Goal: Task Accomplishment & Management: Manage account settings

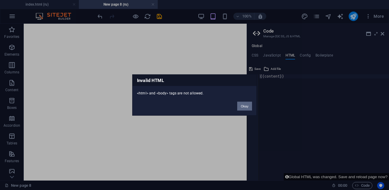
click at [246, 108] on button "Okay" at bounding box center [244, 106] width 15 height 9
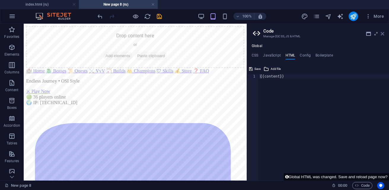
click at [381, 36] on icon at bounding box center [383, 33] width 4 height 5
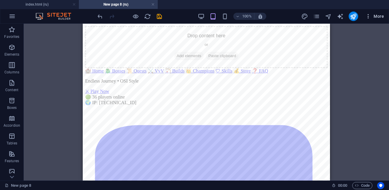
click at [376, 16] on span "More" at bounding box center [374, 16] width 19 height 6
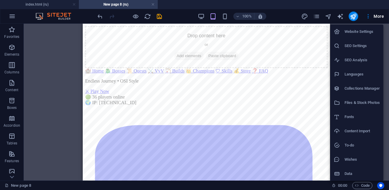
click at [376, 101] on h6 "Files & Stock Photos" at bounding box center [362, 102] width 35 height 7
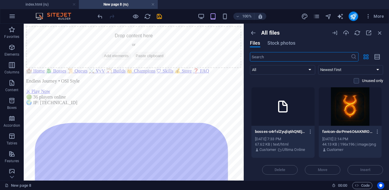
click at [276, 111] on icon at bounding box center [283, 107] width 14 height 14
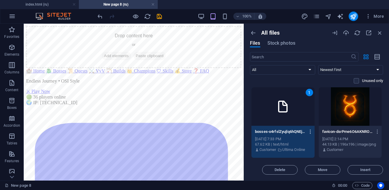
click at [309, 133] on icon "button" at bounding box center [311, 131] width 6 height 5
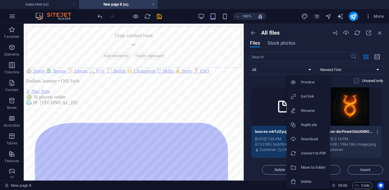
click at [317, 82] on h6 "Preview" at bounding box center [313, 82] width 25 height 7
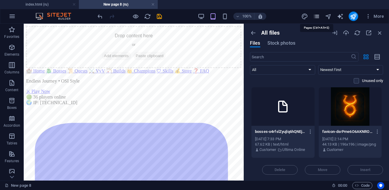
click at [317, 17] on icon "pages" at bounding box center [316, 16] width 7 height 7
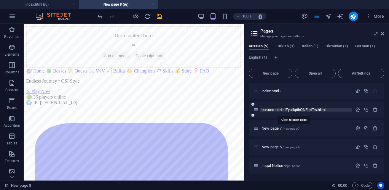
click at [283, 111] on span "bosses-o4rfslZyujlq6hQNEjeITw.html" at bounding box center [294, 110] width 65 height 4
click at [317, 110] on span "bosses-o4rfslZyujlq6hQNEjeITw.html" at bounding box center [294, 110] width 65 height 4
click at [355, 111] on icon "button" at bounding box center [357, 109] width 5 height 5
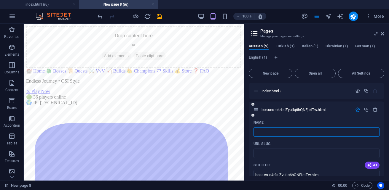
paste input "https://cdn1.site-media.eu/images/0/19743491/bosses-o4rfslZyujlq6hQNEjeITw.html"
type input "https://cdn1.site-media.eu/images/0/19743491/bosses-o4rfslZyujlq6hQNEjeITw.html"
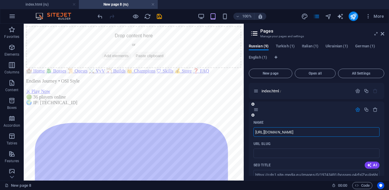
scroll to position [0, 28]
type input "https://cdn1.site-media.eu/images/0/19743491/bosses-o4rfslZyujlq6hQNEjeITw.html"
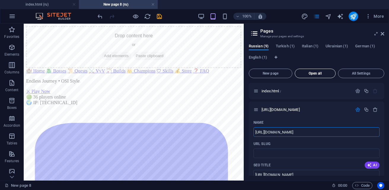
type input "https://cdn1.site-media.eu/images/0/19743491/bosses-o4rfslZyujlq6hQNEjeITw.html"
click at [320, 74] on span "Open all" at bounding box center [316, 74] width 36 height 4
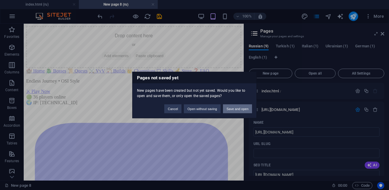
click at [235, 109] on button "Save and open" at bounding box center [237, 109] width 29 height 9
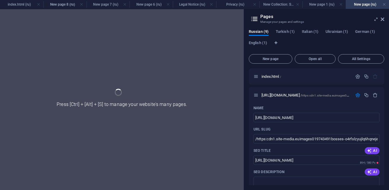
type input "/https:cdn1.site-media.euimages019743491bosses-o4rfslzyujlq6hqnejeitw.html"
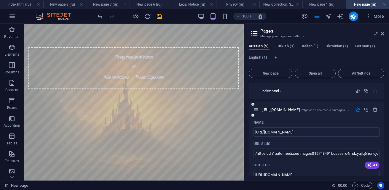
click at [357, 109] on icon "button" at bounding box center [357, 109] width 5 height 5
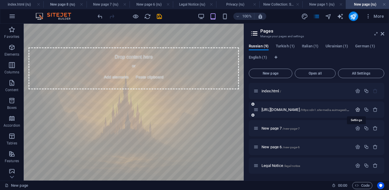
click at [357, 109] on icon "button" at bounding box center [357, 109] width 5 height 5
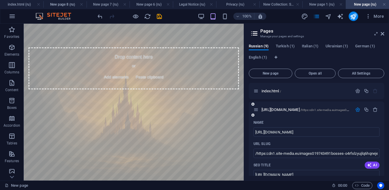
click at [254, 105] on icon at bounding box center [253, 105] width 3 height 4
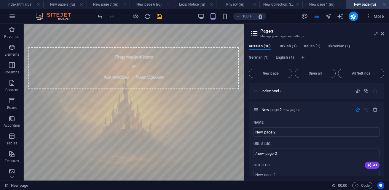
click at [245, 118] on div "Russian (10) Turkish (1) Italian (1) Ukrainian (1) German (1) English (1) New p…" at bounding box center [316, 110] width 145 height 142
click at [373, 111] on icon "button" at bounding box center [375, 109] width 5 height 5
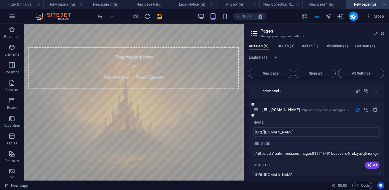
click at [254, 116] on icon at bounding box center [253, 116] width 3 height 4
click at [370, 167] on icon "button" at bounding box center [369, 165] width 5 height 5
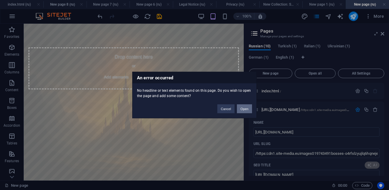
click at [249, 109] on button "Open" at bounding box center [244, 109] width 15 height 9
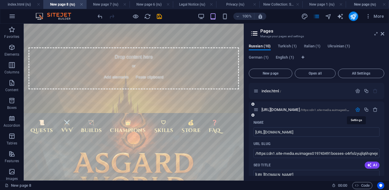
click at [356, 111] on icon "button" at bounding box center [357, 109] width 5 height 5
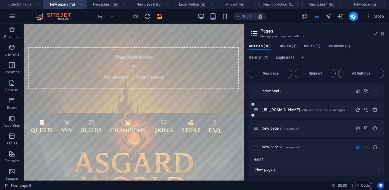
click at [357, 110] on icon "button" at bounding box center [357, 109] width 5 height 5
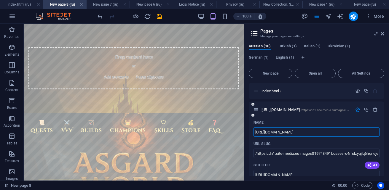
scroll to position [0, 32]
type input "https://cdn1.site-media.eu/images/0/19743491/bosses-o4rf"
type input "https://cdn1.site-media.eu/images/0/19743491/bosses-o4rfslZyujlq6hQNEjeITw.html…"
type input "https://cdn1.site-media.eu/images/0/19743491/bosses-o4rf"
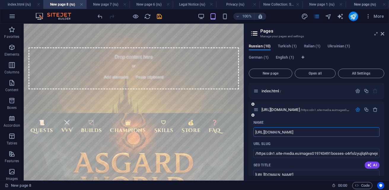
type input "https://cdn1.site-media.eu/images/0/19743491/bosses-o4rf"
drag, startPoint x: 370, startPoint y: 132, endPoint x: 254, endPoint y: 133, distance: 116.0
type input "bos"
type input "bose"
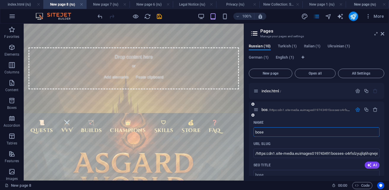
type input "bos"
type input "bose"
type input "boss"
type input "bos"
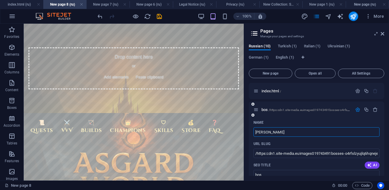
type input "bosses"
type input "boss"
type input "b"
type input "bosses"
type input "q"
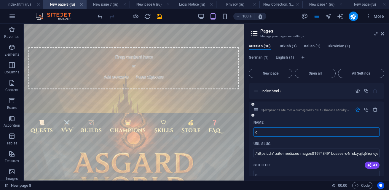
type input "q"
type input "qu"
type input "quest"
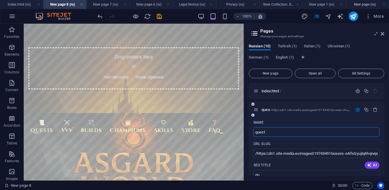
type input "ques"
type input "quests"
type input "quest"
type input "quests"
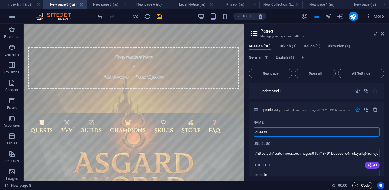
type input "quests"
click at [361, 187] on span "Code" at bounding box center [362, 185] width 15 height 7
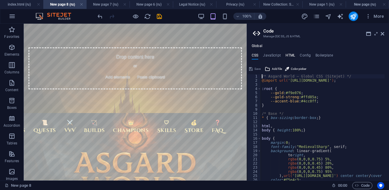
click at [290, 56] on h4 "HTML" at bounding box center [291, 56] width 10 height 7
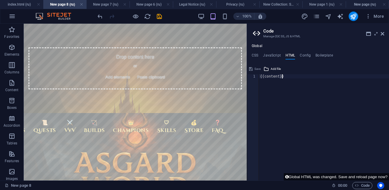
click at [298, 78] on div "{{content}}" at bounding box center [324, 131] width 130 height 115
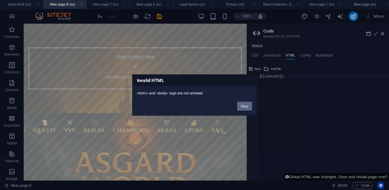
drag, startPoint x: 243, startPoint y: 109, endPoint x: 220, endPoint y: 85, distance: 33.1
click at [243, 109] on button "Okay" at bounding box center [244, 106] width 15 height 9
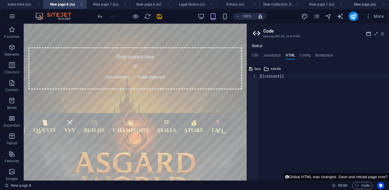
click at [383, 33] on icon at bounding box center [383, 33] width 4 height 5
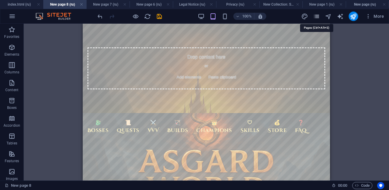
click at [315, 17] on icon "pages" at bounding box center [316, 16] width 7 height 7
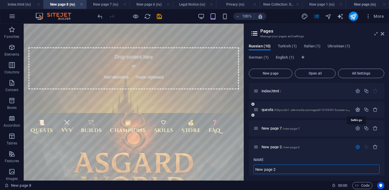
click at [357, 110] on icon "button" at bounding box center [357, 109] width 5 height 5
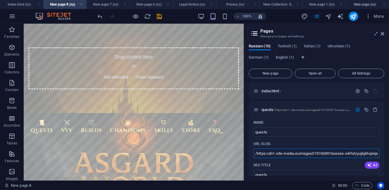
drag, startPoint x: 392, startPoint y: 178, endPoint x: 238, endPoint y: 152, distance: 156.8
click at [342, 154] on input "/https:cdn1.site-media.euimages019743491bosses-o4rfslzyujlq6hqnejeitw.html" at bounding box center [317, 153] width 126 height 9
click at [371, 155] on input "/https:cdn1.site-media.euimages019743491bosses-o4rfslzyujlq6hqnejeitw.html" at bounding box center [317, 153] width 126 height 9
type input "/https:cdn1.site-media.euimages019743491bosses-o4rfslzyujlq6hqnejeitw.html"
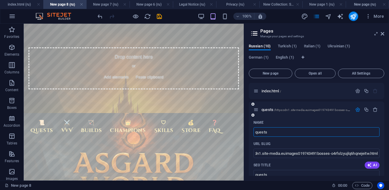
scroll to position [0, 0]
click at [272, 133] on input "quests" at bounding box center [317, 132] width 126 height 9
type input "quests,"
type input "questsб"
type input "quests,"
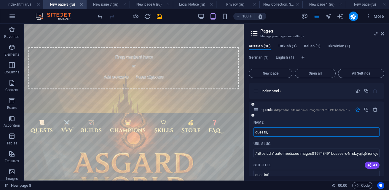
type input "quests"
type input "quests,"
type input "quests."
type input "quests"
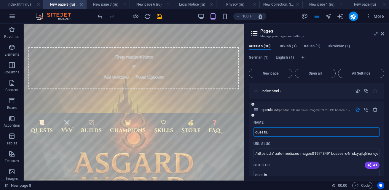
type input "quests.g"
type input "quests."
type input "quests.gtm"
type input "quests.gt"
type input "quests.gtm"
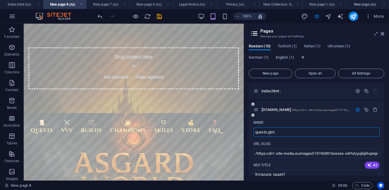
type input "quests.gtm"
type input "quests."
type input "quests.g"
type input "quests."
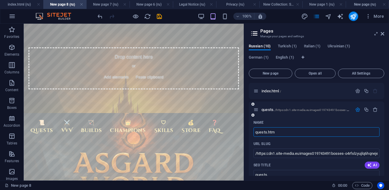
type input "quests.html"
type input "quests.ht"
type input "quests.html"
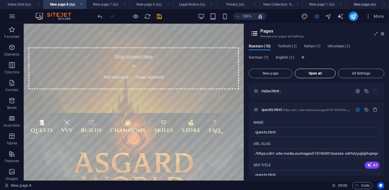
click at [315, 76] on button "Open all" at bounding box center [315, 73] width 41 height 9
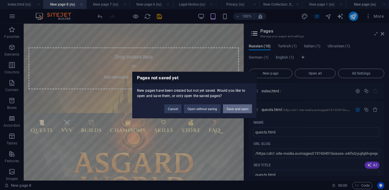
click at [235, 110] on button "Save and open" at bounding box center [237, 109] width 29 height 9
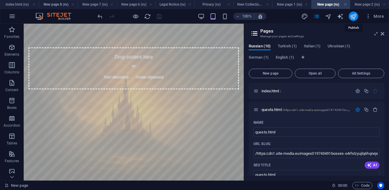
click at [353, 18] on icon "publish" at bounding box center [353, 16] width 7 height 7
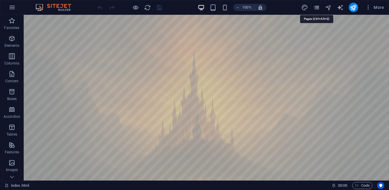
click at [319, 7] on icon "pages" at bounding box center [316, 7] width 7 height 7
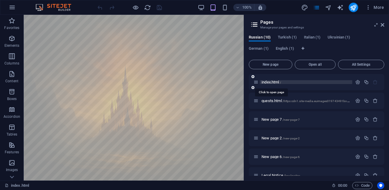
click at [279, 84] on span "index.html /" at bounding box center [272, 82] width 20 height 4
drag, startPoint x: 282, startPoint y: 83, endPoint x: 278, endPoint y: 83, distance: 3.9
click at [278, 83] on span "index.html /" at bounding box center [272, 82] width 20 height 4
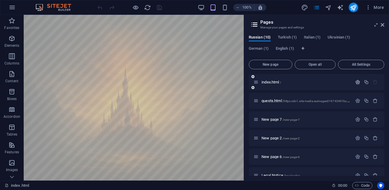
click at [357, 81] on icon "button" at bounding box center [357, 82] width 5 height 5
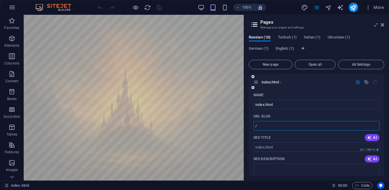
click at [290, 126] on input "/" at bounding box center [317, 125] width 126 height 9
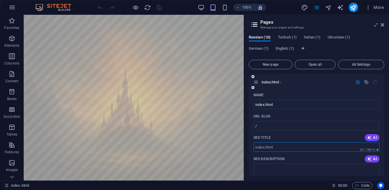
click at [285, 146] on input "SEO Title" at bounding box center [317, 147] width 126 height 9
click at [278, 125] on input "/" at bounding box center [317, 125] width 126 height 9
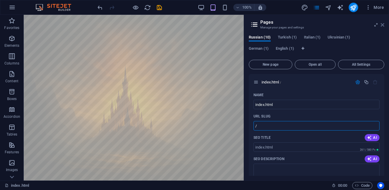
click at [383, 25] on icon at bounding box center [383, 25] width 4 height 5
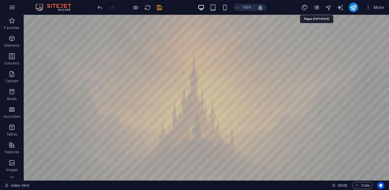
click at [317, 9] on icon "pages" at bounding box center [316, 7] width 7 height 7
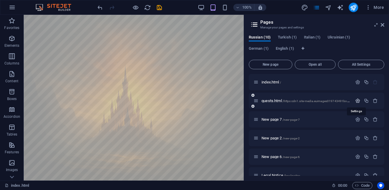
click at [355, 101] on icon "button" at bounding box center [357, 100] width 5 height 5
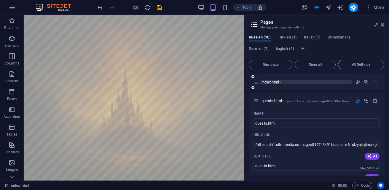
click at [268, 82] on span "index.html /" at bounding box center [272, 82] width 20 height 4
click at [279, 81] on span "index.html /" at bounding box center [272, 82] width 20 height 4
click at [356, 83] on icon "button" at bounding box center [357, 82] width 5 height 5
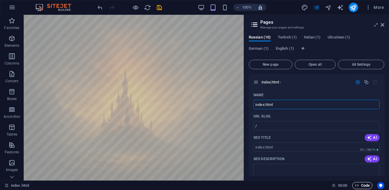
click at [363, 187] on span "Code" at bounding box center [362, 185] width 15 height 7
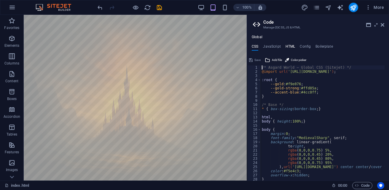
click at [291, 47] on h4 "HTML" at bounding box center [291, 47] width 10 height 7
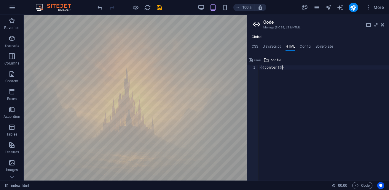
click at [287, 68] on div "{{content}}" at bounding box center [324, 128] width 130 height 124
paste textarea "</div>"
type textarea "</div>"
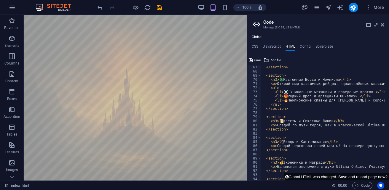
scroll to position [239, 0]
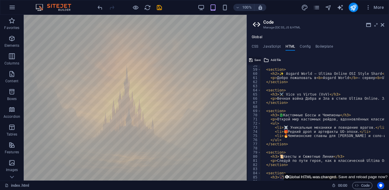
click at [256, 60] on span "Save" at bounding box center [257, 60] width 6 height 7
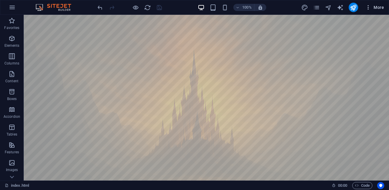
click at [380, 8] on span "More" at bounding box center [374, 7] width 19 height 6
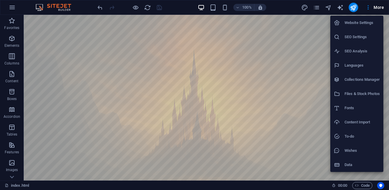
click at [352, 8] on div at bounding box center [194, 95] width 389 height 190
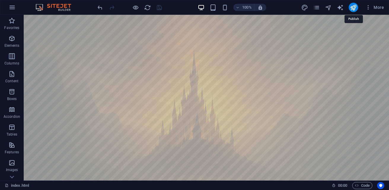
click at [352, 8] on icon "publish" at bounding box center [353, 7] width 7 height 7
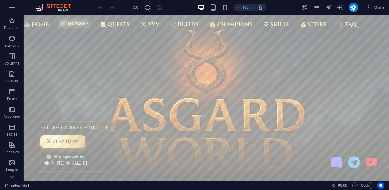
click at [70, 24] on link "🐉 Bosses" at bounding box center [75, 23] width 34 height 11
click at [358, 185] on icon "button" at bounding box center [357, 186] width 4 height 4
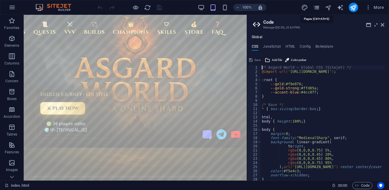
click at [319, 8] on icon "pages" at bounding box center [316, 7] width 7 height 7
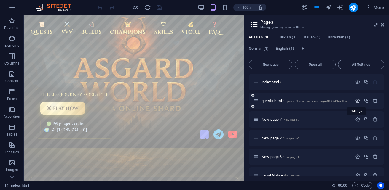
click at [358, 100] on icon "button" at bounding box center [357, 100] width 5 height 5
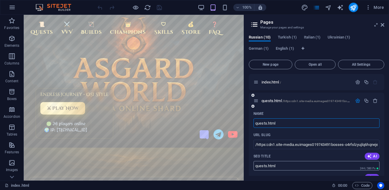
scroll to position [30, 0]
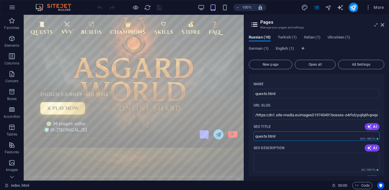
drag, startPoint x: 308, startPoint y: 151, endPoint x: 242, endPoint y: 137, distance: 67.1
click at [281, 136] on input "quests.html" at bounding box center [317, 136] width 126 height 9
type input "quests"
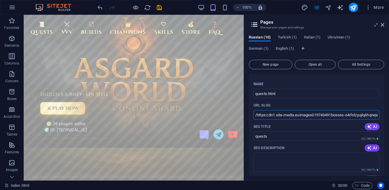
drag, startPoint x: 361, startPoint y: 133, endPoint x: 235, endPoint y: 117, distance: 127.2
drag, startPoint x: 397, startPoint y: 131, endPoint x: 239, endPoint y: 116, distance: 158.8
click at [281, 113] on input "ml" at bounding box center [317, 114] width 126 height 9
type input "m"
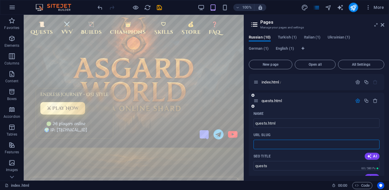
paste input "text"
click at [271, 148] on input "URL SLUG" at bounding box center [317, 144] width 126 height 9
paste input "text"
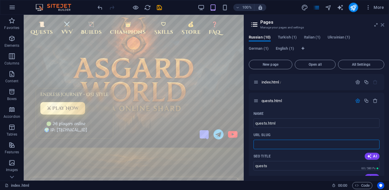
click at [384, 26] on icon at bounding box center [383, 25] width 4 height 5
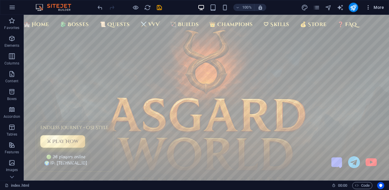
click at [365, 8] on button "More" at bounding box center [374, 7] width 23 height 9
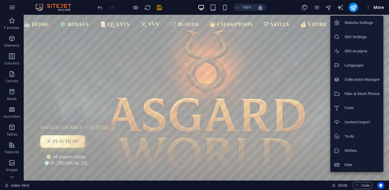
click at [353, 96] on h6 "Files & Stock Photos" at bounding box center [362, 93] width 35 height 7
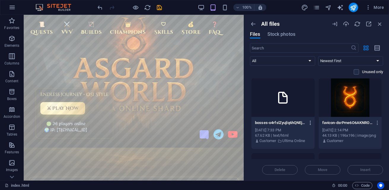
click at [311, 124] on icon "button" at bounding box center [311, 122] width 6 height 5
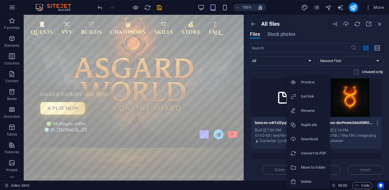
click at [252, 161] on div at bounding box center [194, 95] width 389 height 190
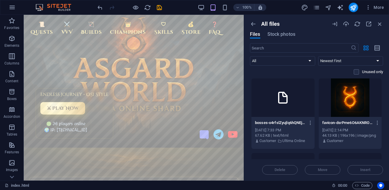
click at [349, 24] on div at bounding box center [358, 24] width 52 height 7
click at [348, 24] on icon "button" at bounding box center [346, 24] width 7 height 7
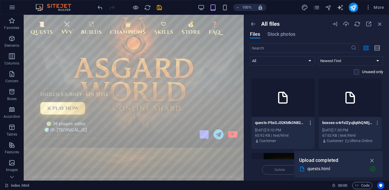
click at [311, 124] on icon "button" at bounding box center [311, 122] width 6 height 5
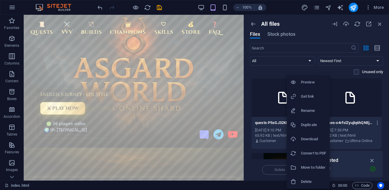
click at [307, 85] on h6 "Preview" at bounding box center [313, 82] width 25 height 7
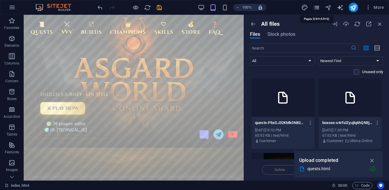
click at [316, 8] on icon "pages" at bounding box center [316, 7] width 7 height 7
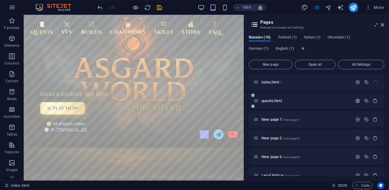
click at [358, 100] on icon "button" at bounding box center [357, 100] width 5 height 5
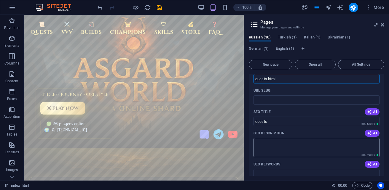
scroll to position [59, 0]
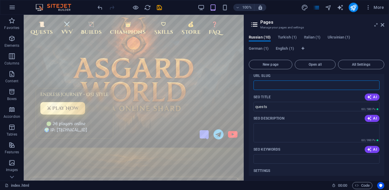
click at [284, 84] on input "URL SLUG" at bounding box center [317, 85] width 126 height 9
paste input "text"
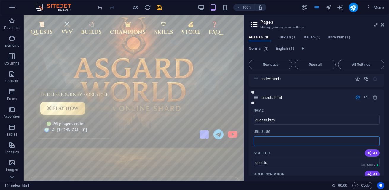
scroll to position [0, 0]
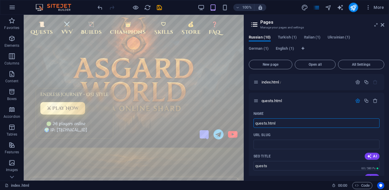
drag, startPoint x: 311, startPoint y: 140, endPoint x: 243, endPoint y: 122, distance: 70.6
paste input "https://cdn1.site-media.eu/images/0/19745955/quests-P5sGJ32KMk0N82BAuy4A6Q.html"
type input "https://cdn1.site-media.eu/images/0/19745955/quests-P5sGJ32KMk0N82BAuy4A6Q.html"
click at [300, 99] on span "https://cdn1.site-media.eu/images/0/19745955/quests-P5sGJ32KMk0N82BAuy4A6Q.html" at bounding box center [281, 101] width 39 height 4
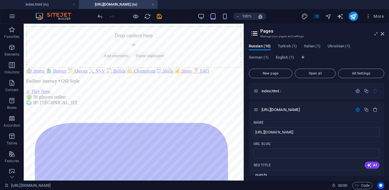
scroll to position [30, 0]
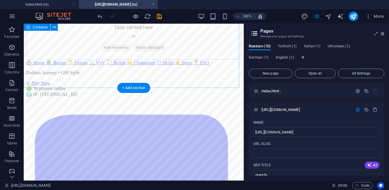
scroll to position [0, 0]
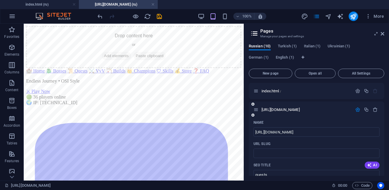
click at [356, 110] on icon "button" at bounding box center [357, 109] width 5 height 5
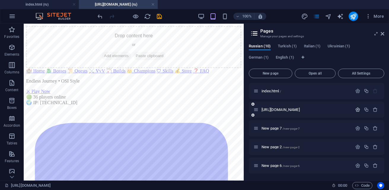
click at [356, 110] on icon "button" at bounding box center [357, 109] width 5 height 5
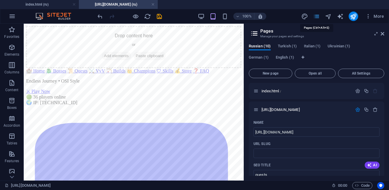
click at [318, 18] on icon "pages" at bounding box center [316, 16] width 7 height 7
click at [381, 14] on span "More" at bounding box center [374, 16] width 19 height 6
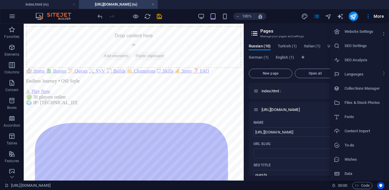
click at [367, 100] on h6 "Files & Stock Photos" at bounding box center [362, 102] width 35 height 7
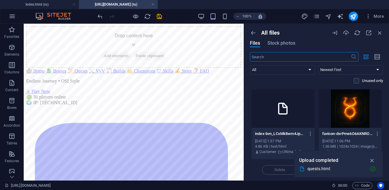
scroll to position [148, 0]
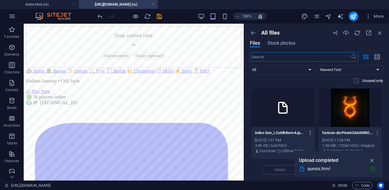
click at [309, 134] on icon "button" at bounding box center [311, 133] width 6 height 5
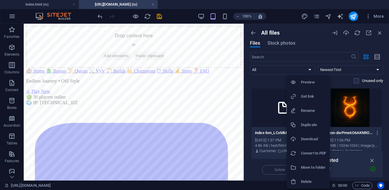
click at [304, 83] on h6 "Preview" at bounding box center [313, 82] width 25 height 7
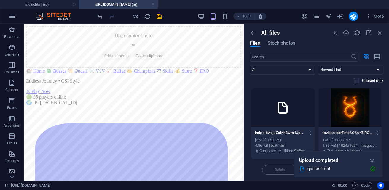
click at [284, 154] on div "index-bvn_LCxMk8wm4JpQ3lCqzQ.html index-bvn_LCxMk8wm4JpQ3lCqzQ.html Oct 6, 2025…" at bounding box center [283, 142] width 63 height 30
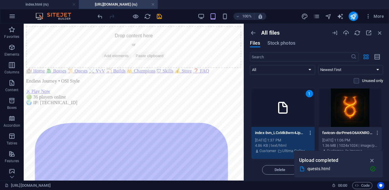
click at [311, 133] on icon "button" at bounding box center [311, 133] width 6 height 5
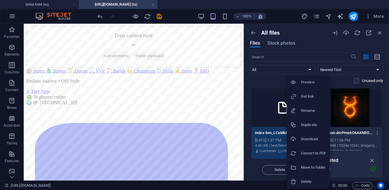
click at [304, 182] on h6 "Delete" at bounding box center [313, 182] width 25 height 7
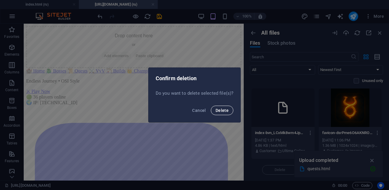
click at [222, 110] on span "Delete" at bounding box center [222, 110] width 13 height 5
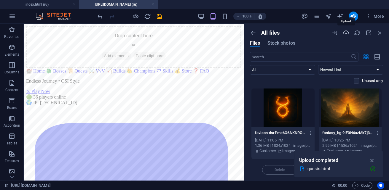
click at [348, 33] on icon "button" at bounding box center [346, 33] width 7 height 7
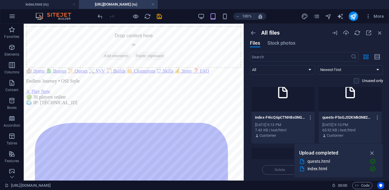
scroll to position [0, 0]
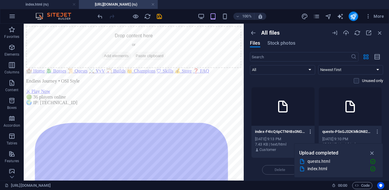
click at [307, 131] on button "button" at bounding box center [310, 131] width 8 height 9
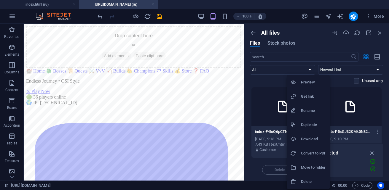
click at [308, 85] on h6 "Preview" at bounding box center [313, 82] width 25 height 7
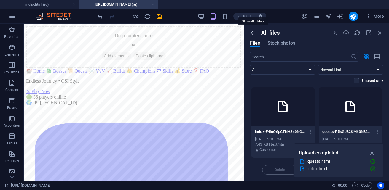
click at [254, 32] on icon "button" at bounding box center [253, 33] width 7 height 7
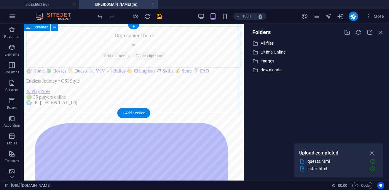
click at [176, 68] on div "Drop content here or Add elements Paste clipboard" at bounding box center [133, 47] width 215 height 42
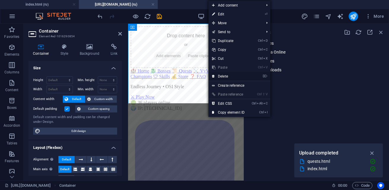
click at [235, 76] on link "⌦ Delete" at bounding box center [229, 76] width 40 height 9
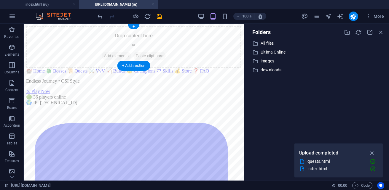
click at [164, 44] on div "Drop content here or Add elements Paste clipboard" at bounding box center [133, 47] width 215 height 42
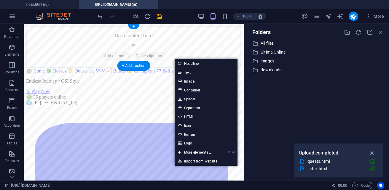
click at [195, 42] on div "Drop content here or Add elements Paste clipboard" at bounding box center [133, 47] width 215 height 42
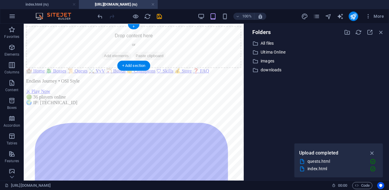
click at [195, 42] on div "Drop content here or Add elements Paste clipboard" at bounding box center [133, 47] width 215 height 42
click at [178, 39] on div "Drop content here or Add elements Paste clipboard" at bounding box center [133, 47] width 215 height 42
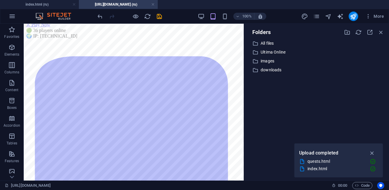
scroll to position [59, 0]
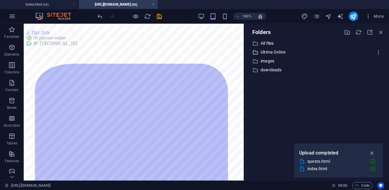
click at [270, 50] on p "Ultima Online" at bounding box center [317, 52] width 113 height 7
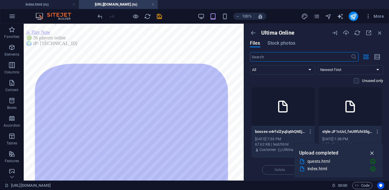
click at [373, 152] on icon "button" at bounding box center [372, 153] width 7 height 7
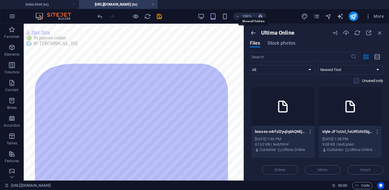
click at [252, 32] on icon "button" at bounding box center [253, 33] width 7 height 7
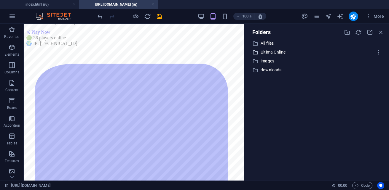
click at [269, 53] on p "Ultima Online" at bounding box center [317, 52] width 113 height 7
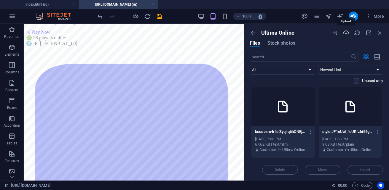
click at [345, 34] on icon "button" at bounding box center [346, 33] width 7 height 7
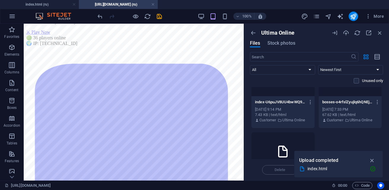
scroll to position [0, 0]
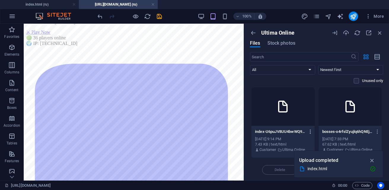
click at [308, 132] on icon "button" at bounding box center [311, 131] width 6 height 5
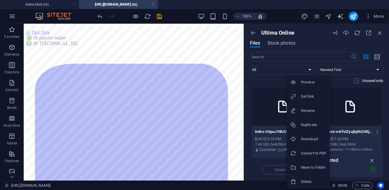
click at [314, 85] on h6 "Preview" at bounding box center [313, 82] width 25 height 7
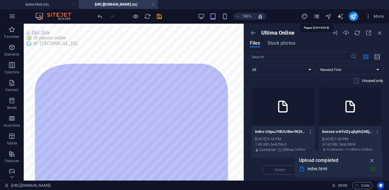
click at [319, 19] on icon "pages" at bounding box center [316, 16] width 7 height 7
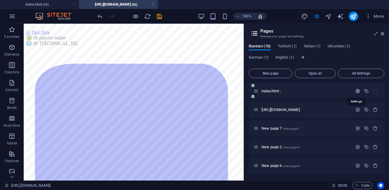
click at [359, 92] on icon "button" at bounding box center [357, 91] width 5 height 5
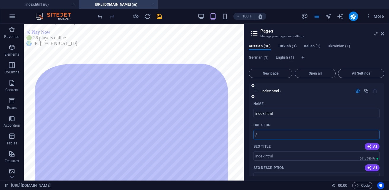
click at [273, 137] on input "/" at bounding box center [317, 134] width 126 height 9
paste input "text"
type input "/"
click at [265, 137] on input "/" at bounding box center [317, 134] width 126 height 9
click at [285, 111] on input "index.html" at bounding box center [317, 113] width 126 height 9
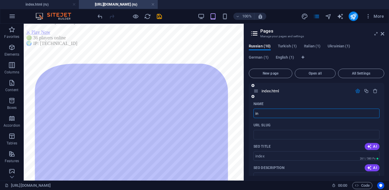
type input "i"
paste input "https://cdn1.site-media.eu/images/0/19746019/index-U6puJV8UU4bwWQ9SiHdniw.html"
type input "https://cdn1.site-media.eu/images/0/19746019/index-U6puJV8UU4bwWQ9SiHdniw.html"
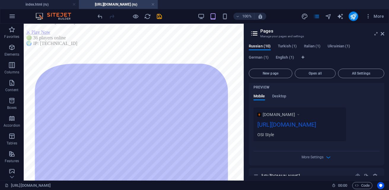
scroll to position [178, 0]
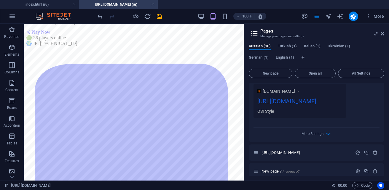
type input "https://cdn1.site-media.eu/images/0/19746019/index-U6puJV8UU4bwWQ9SiHdniw.html"
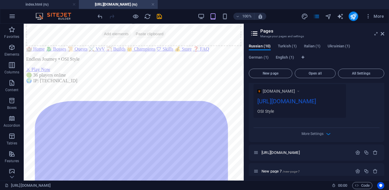
scroll to position [0, 0]
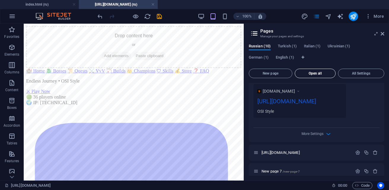
click at [307, 74] on span "Open all" at bounding box center [316, 74] width 36 height 4
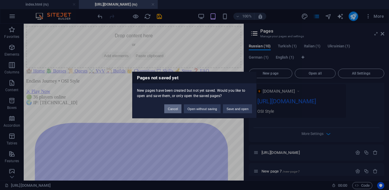
click at [174, 108] on button "Cancel" at bounding box center [172, 109] width 17 height 9
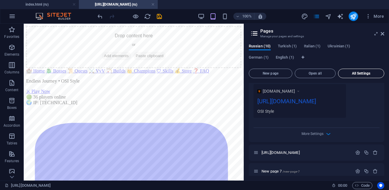
click at [365, 76] on button "All Settings" at bounding box center [361, 73] width 46 height 9
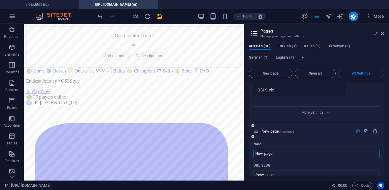
scroll to position [1935, 0]
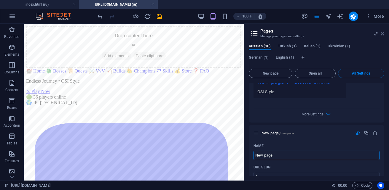
click at [384, 32] on icon at bounding box center [383, 33] width 4 height 5
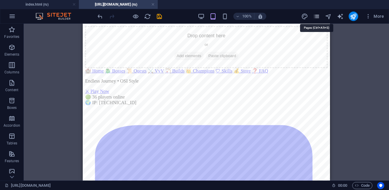
click at [315, 16] on icon "pages" at bounding box center [316, 16] width 7 height 7
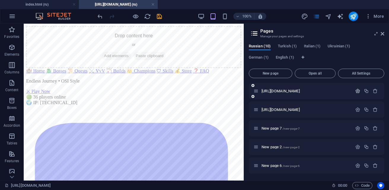
click at [359, 90] on icon "button" at bounding box center [357, 91] width 5 height 5
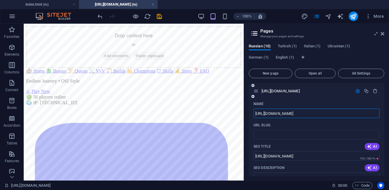
scroll to position [0, 0]
type input "h"
type input "index"
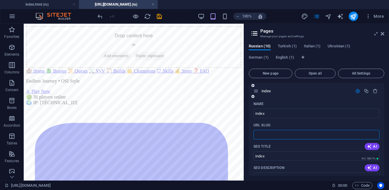
click at [271, 136] on input "URL SLUG" at bounding box center [317, 134] width 126 height 9
paste input "text"
click at [382, 36] on icon at bounding box center [383, 33] width 4 height 5
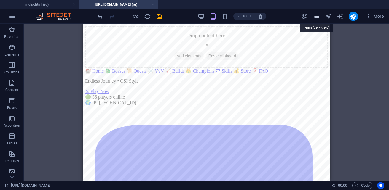
click at [315, 15] on icon "pages" at bounding box center [316, 16] width 7 height 7
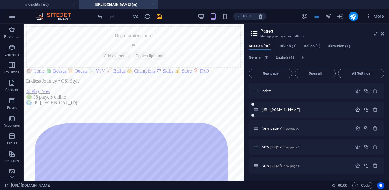
click at [355, 110] on icon "button" at bounding box center [357, 109] width 5 height 5
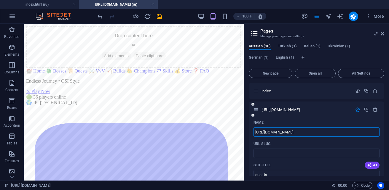
drag, startPoint x: 378, startPoint y: 132, endPoint x: 249, endPoint y: 132, distance: 128.1
type input "https://cdn1.site-media.eu/images/0/19746019/index-U6puJV8UU4bwWQ9SiHdniw.html"
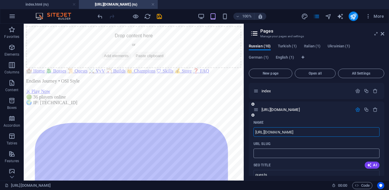
click at [291, 156] on input "URL SLUG" at bounding box center [317, 153] width 126 height 9
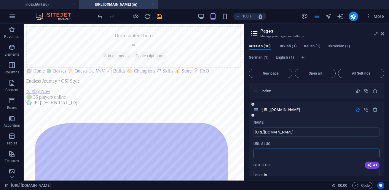
paste input "text"
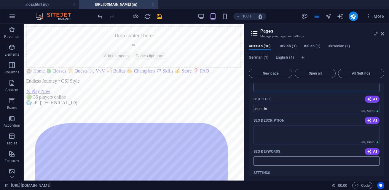
scroll to position [30, 0]
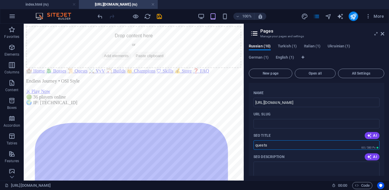
drag, startPoint x: 301, startPoint y: 171, endPoint x: 235, endPoint y: 144, distance: 71.6
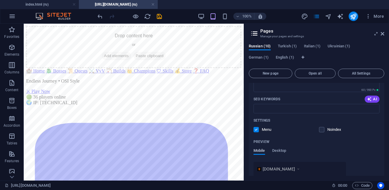
scroll to position [148, 0]
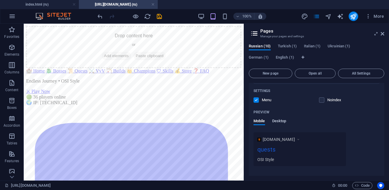
click at [277, 120] on span "Desktop" at bounding box center [279, 122] width 14 height 8
click at [262, 120] on span "Mobile" at bounding box center [260, 122] width 12 height 8
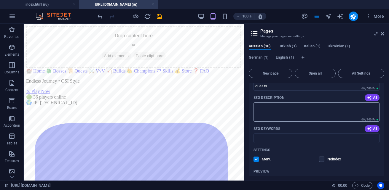
scroll to position [30, 0]
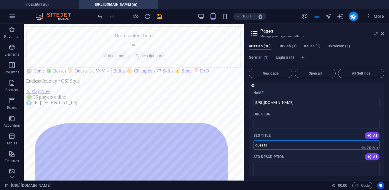
click at [277, 142] on input "quests" at bounding box center [317, 145] width 126 height 9
type input "q"
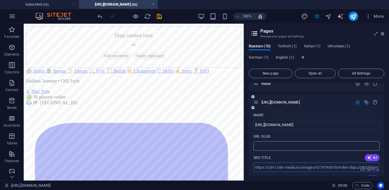
scroll to position [0, 0]
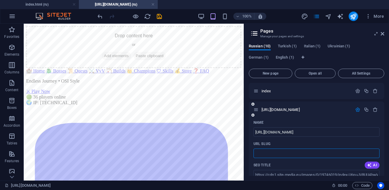
click at [298, 150] on input "URL SLUG" at bounding box center [317, 153] width 126 height 9
click at [298, 152] on input "URL SLUG" at bounding box center [317, 153] width 126 height 9
click at [254, 115] on icon at bounding box center [253, 116] width 3 height 4
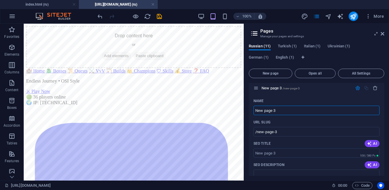
scroll to position [276, 0]
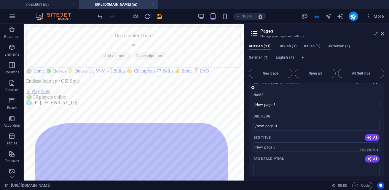
click at [376, 85] on icon "button" at bounding box center [375, 82] width 5 height 5
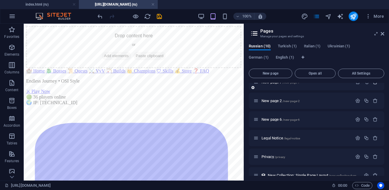
click at [375, 85] on icon "button" at bounding box center [375, 82] width 5 height 5
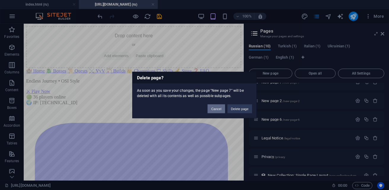
click at [212, 108] on button "Cancel" at bounding box center [216, 109] width 17 height 9
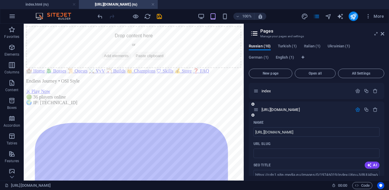
scroll to position [30, 0]
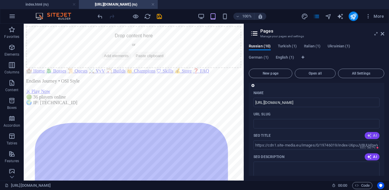
click at [371, 136] on span "AI" at bounding box center [372, 135] width 10 height 5
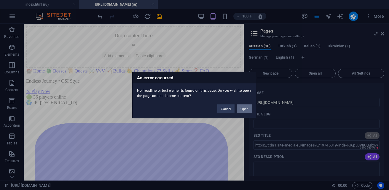
click at [244, 112] on button "Open" at bounding box center [244, 109] width 15 height 9
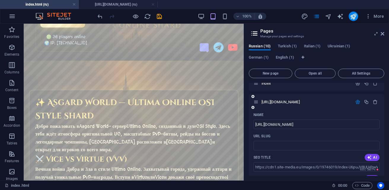
scroll to position [0, 0]
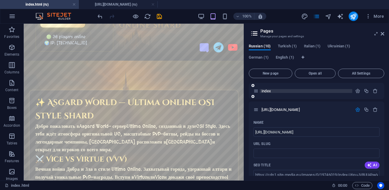
click at [270, 91] on span "index" at bounding box center [267, 91] width 10 height 4
click at [357, 92] on icon "button" at bounding box center [357, 91] width 5 height 5
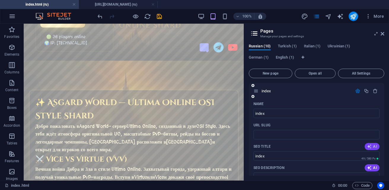
click at [372, 146] on span "AI" at bounding box center [372, 146] width 10 height 5
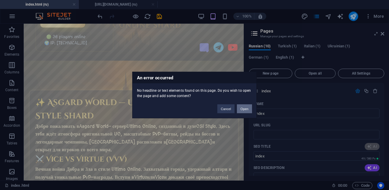
click at [248, 111] on button "Open" at bounding box center [244, 109] width 15 height 9
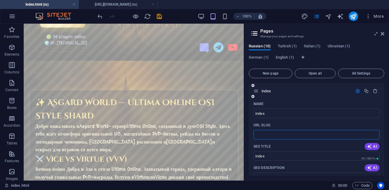
click at [294, 139] on input "URL SLUG" at bounding box center [317, 134] width 126 height 9
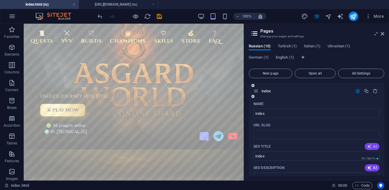
click at [376, 147] on span "AI" at bounding box center [372, 146] width 10 height 5
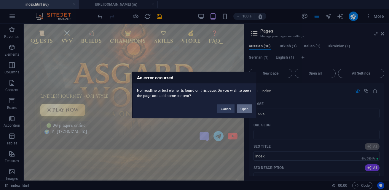
click at [244, 107] on button "Open" at bounding box center [244, 109] width 15 height 9
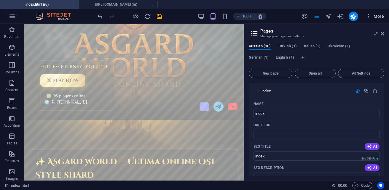
click at [368, 17] on icon "button" at bounding box center [368, 16] width 6 height 6
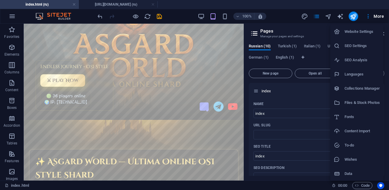
click at [378, 103] on h6 "Files & Stock Photos" at bounding box center [362, 102] width 35 height 7
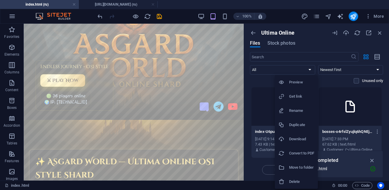
click at [308, 82] on h6 "Preview" at bounding box center [301, 82] width 25 height 7
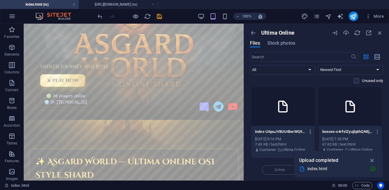
click at [309, 131] on icon "button" at bounding box center [311, 131] width 6 height 5
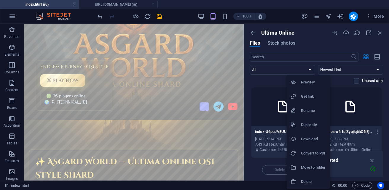
click at [310, 96] on h6 "Get link" at bounding box center [313, 96] width 25 height 7
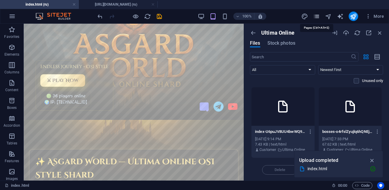
click at [317, 16] on icon "pages" at bounding box center [316, 16] width 7 height 7
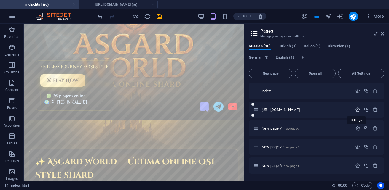
click at [355, 109] on icon "button" at bounding box center [357, 109] width 5 height 5
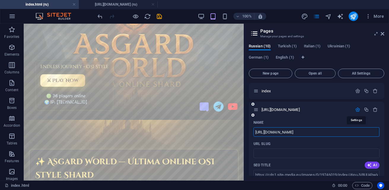
scroll to position [0, 35]
click at [368, 164] on icon "button" at bounding box center [369, 165] width 5 height 5
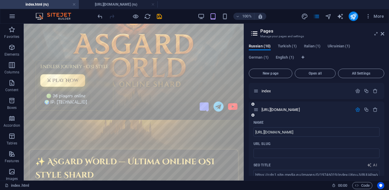
scroll to position [0, 0]
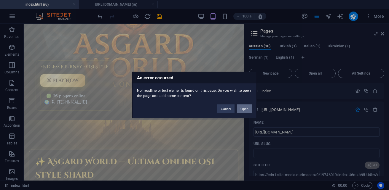
click at [247, 109] on button "Open" at bounding box center [244, 109] width 15 height 9
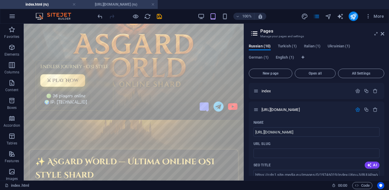
click at [105, 5] on h4 "https://cdn1.site-media.eu/images/0/19745955/quests-P5sGJ32KMk0N82BAuy4A6Q.html…" at bounding box center [118, 4] width 79 height 7
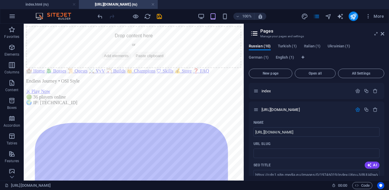
drag, startPoint x: 174, startPoint y: 135, endPoint x: 178, endPoint y: 139, distance: 5.0
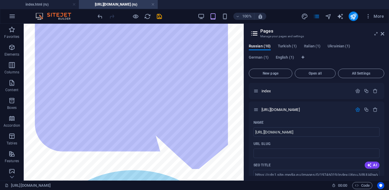
scroll to position [148, 0]
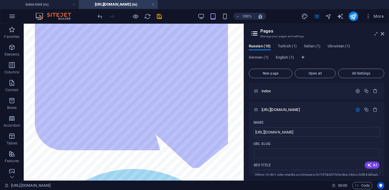
drag, startPoint x: 152, startPoint y: 124, endPoint x: 144, endPoint y: 81, distance: 44.0
drag, startPoint x: 140, startPoint y: 61, endPoint x: 139, endPoint y: 50, distance: 10.7
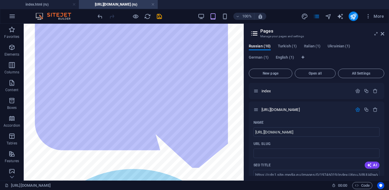
drag, startPoint x: 139, startPoint y: 50, endPoint x: 146, endPoint y: 41, distance: 10.8
drag, startPoint x: 152, startPoint y: 41, endPoint x: 190, endPoint y: 40, distance: 38.3
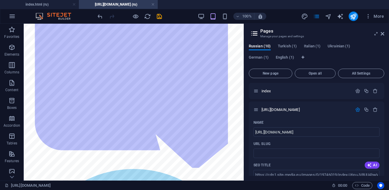
drag, startPoint x: 190, startPoint y: 40, endPoint x: 206, endPoint y: 34, distance: 16.6
drag, startPoint x: 206, startPoint y: 34, endPoint x: 198, endPoint y: 41, distance: 9.7
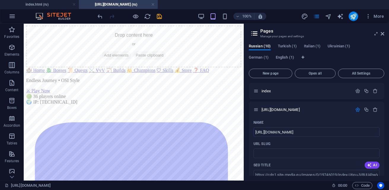
scroll to position [0, 0]
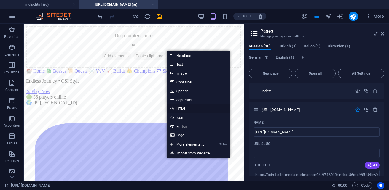
click at [180, 110] on link "HTML" at bounding box center [198, 108] width 63 height 9
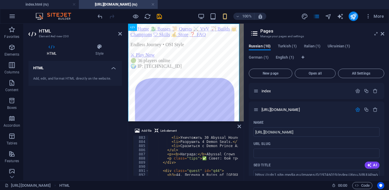
scroll to position [3609, 0]
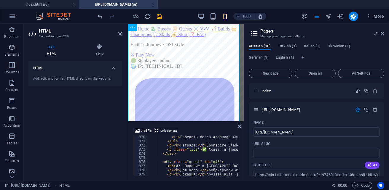
click at [158, 130] on button "Link element" at bounding box center [166, 131] width 24 height 7
click at [156, 131] on icon at bounding box center [157, 131] width 4 height 7
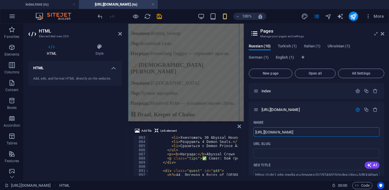
scroll to position [0, 0]
drag, startPoint x: 376, startPoint y: 131, endPoint x: 238, endPoint y: 132, distance: 137.9
click at [238, 132] on div "index.html (ru) https://cdn1.site-media.eu/images/0/19745955/quests-P5sGJ32KMk0…" at bounding box center [194, 102] width 389 height 157
drag, startPoint x: 306, startPoint y: 131, endPoint x: 215, endPoint y: 139, distance: 91.4
click at [215, 139] on div "index.html (ru) https://cdn1.site-media.eu/images/0/19745955/quests-P5sGJ32KMk0…" at bounding box center [194, 102] width 389 height 157
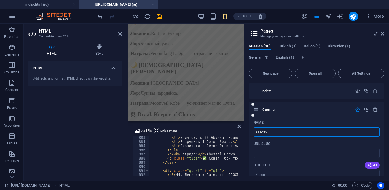
type input "Квесты"
click at [316, 115] on div "Квесты" at bounding box center [317, 110] width 136 height 16
click at [283, 153] on input "URL SLUG" at bounding box center [317, 153] width 126 height 9
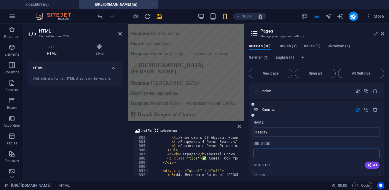
click at [319, 164] on div "SEO Title AI" at bounding box center [317, 165] width 126 height 9
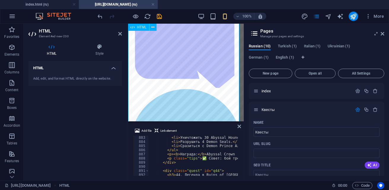
scroll to position [89, 0]
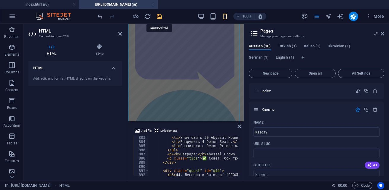
click at [158, 18] on icon "save" at bounding box center [159, 16] width 7 height 7
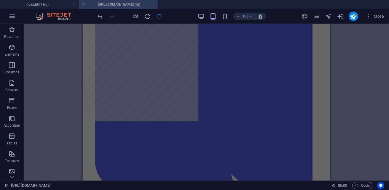
scroll to position [136, 0]
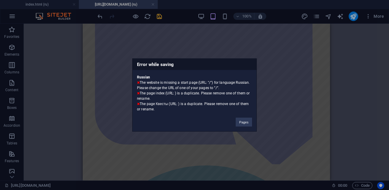
click at [168, 146] on div "Error while saving Russian The website is missing a start page (URL: "/") for l…" at bounding box center [194, 95] width 389 height 190
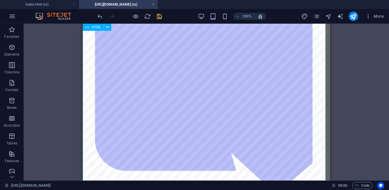
scroll to position [119, 0]
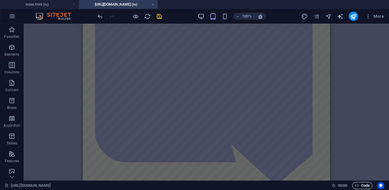
click at [356, 186] on icon "button" at bounding box center [357, 186] width 4 height 4
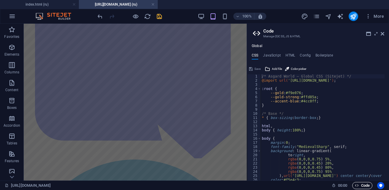
click at [356, 186] on icon "button" at bounding box center [357, 186] width 4 height 4
click at [289, 55] on h4 "HTML" at bounding box center [291, 56] width 10 height 7
type textarea "{{content}}<!-- ✅ Asgard World Favicon -->"
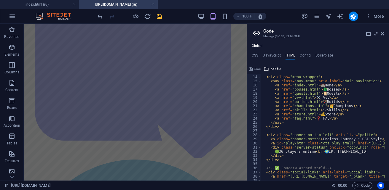
scroll to position [0, 0]
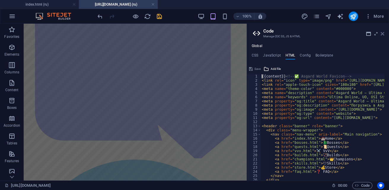
click at [383, 34] on icon at bounding box center [383, 33] width 4 height 5
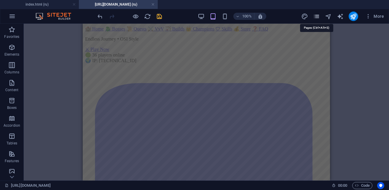
click at [319, 17] on icon "pages" at bounding box center [316, 16] width 7 height 7
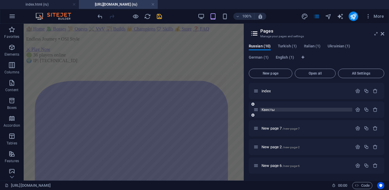
click at [279, 108] on p "Квесты" at bounding box center [306, 110] width 89 height 4
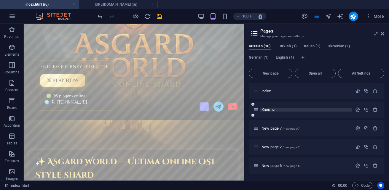
click at [284, 108] on p "Квесты" at bounding box center [306, 110] width 89 height 4
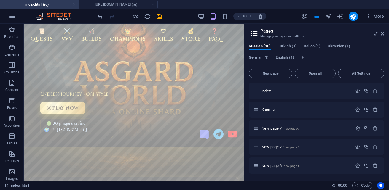
scroll to position [0, 0]
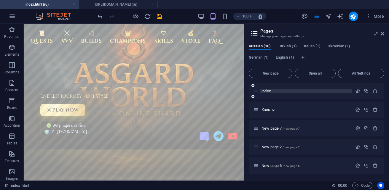
click at [271, 90] on span "index" at bounding box center [267, 91] width 10 height 4
click at [268, 92] on span "index" at bounding box center [267, 91] width 10 height 4
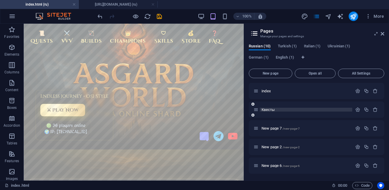
click at [273, 110] on span "Квесты" at bounding box center [269, 110] width 14 height 4
click at [268, 109] on span "Квесты" at bounding box center [269, 110] width 14 height 4
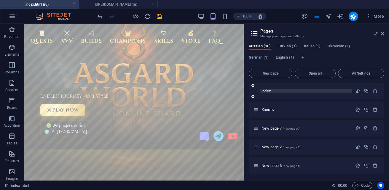
click at [271, 91] on span "index" at bounding box center [267, 91] width 10 height 4
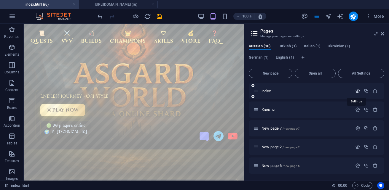
click at [355, 91] on icon "button" at bounding box center [357, 91] width 5 height 5
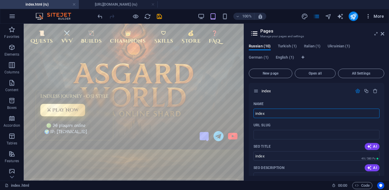
click at [368, 14] on icon "button" at bounding box center [368, 16] width 6 height 6
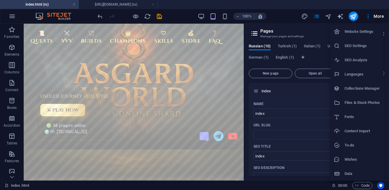
click at [361, 106] on li "Files & Stock Photos" at bounding box center [356, 103] width 53 height 14
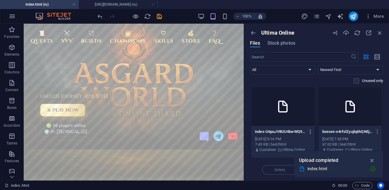
click at [311, 133] on icon "button" at bounding box center [311, 131] width 6 height 5
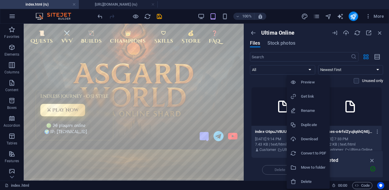
click at [315, 80] on h6 "Preview" at bounding box center [313, 82] width 25 height 7
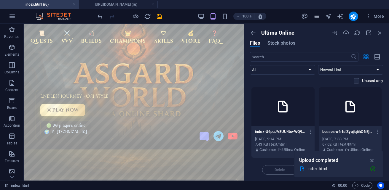
click at [316, 19] on icon "pages" at bounding box center [316, 16] width 7 height 7
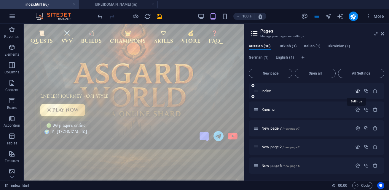
click at [358, 90] on icon "button" at bounding box center [357, 91] width 5 height 5
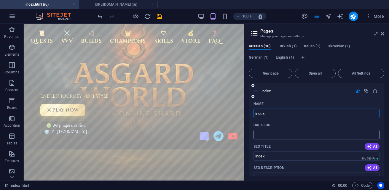
click at [279, 134] on input "URL SLUG" at bounding box center [317, 134] width 126 height 9
paste input "text"
click at [376, 146] on button "AI" at bounding box center [372, 146] width 15 height 7
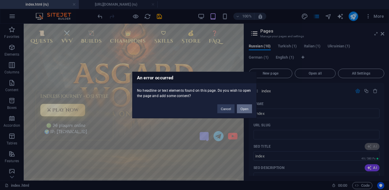
click at [246, 106] on button "Open" at bounding box center [244, 109] width 15 height 9
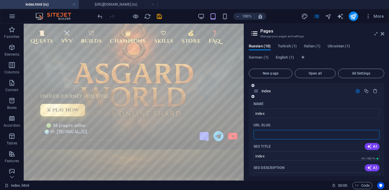
click at [319, 136] on input "URL SLUG" at bounding box center [317, 134] width 126 height 9
click at [292, 135] on input "/new-page" at bounding box center [317, 134] width 126 height 9
paste input "text"
click at [281, 137] on input "/" at bounding box center [317, 134] width 126 height 9
click at [278, 115] on input "index" at bounding box center [317, 113] width 126 height 9
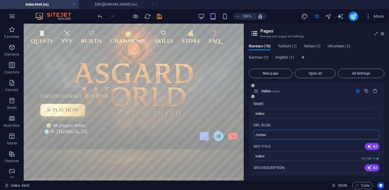
click at [271, 138] on input "/index" at bounding box center [317, 134] width 126 height 9
type input "/index-html"
click at [279, 112] on input "index" at bounding box center [317, 113] width 126 height 9
type input "index.html"
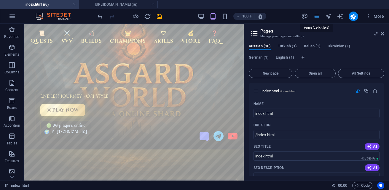
click at [319, 15] on icon "pages" at bounding box center [316, 16] width 7 height 7
click at [385, 35] on aside "Pages Manage your pages and settings Russian (10) Turkish (1) Italian (1) Ukrai…" at bounding box center [316, 102] width 145 height 157
click at [381, 34] on icon at bounding box center [383, 33] width 4 height 5
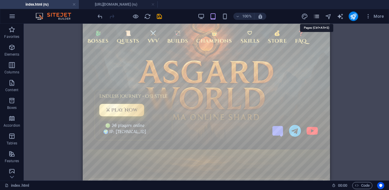
click at [319, 19] on icon "pages" at bounding box center [316, 16] width 7 height 7
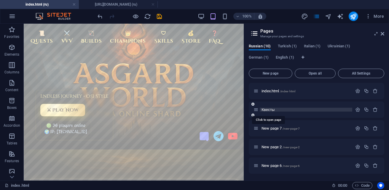
click at [273, 110] on span "Квесты" at bounding box center [269, 110] width 14 height 4
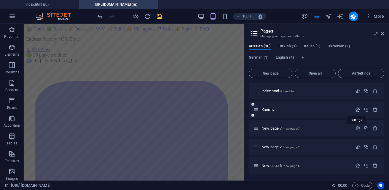
click at [357, 109] on icon "button" at bounding box center [357, 109] width 5 height 5
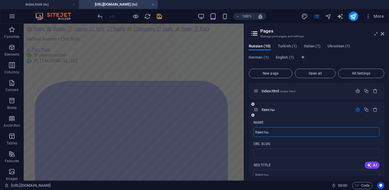
drag, startPoint x: 276, startPoint y: 133, endPoint x: 250, endPoint y: 131, distance: 25.9
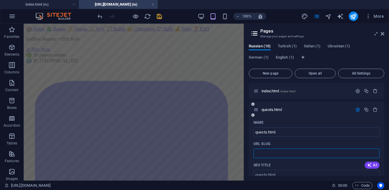
type input "quests.html"
drag, startPoint x: 287, startPoint y: 149, endPoint x: 282, endPoint y: 152, distance: 5.4
click at [282, 152] on input "URL SLUG" at bounding box center [317, 153] width 126 height 9
click at [319, 16] on icon "pages" at bounding box center [316, 16] width 7 height 7
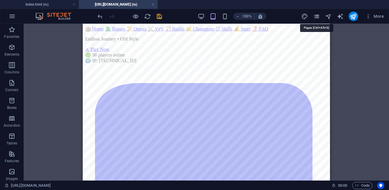
click at [318, 17] on icon "pages" at bounding box center [316, 16] width 7 height 7
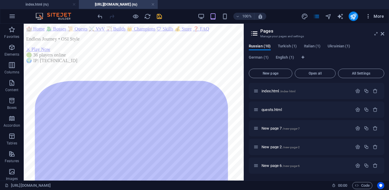
click at [380, 14] on span "More" at bounding box center [374, 16] width 19 height 6
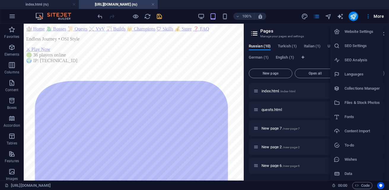
click at [361, 102] on h6 "Files & Stock Photos" at bounding box center [362, 102] width 35 height 7
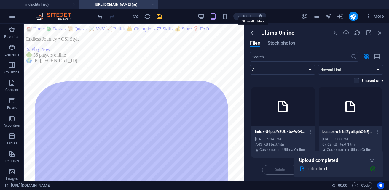
click at [252, 35] on icon "button" at bounding box center [253, 33] width 7 height 7
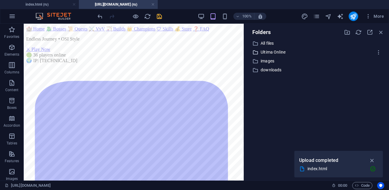
click at [269, 53] on p "Ultima Online" at bounding box center [317, 52] width 113 height 7
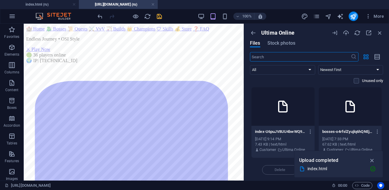
scroll to position [30, 0]
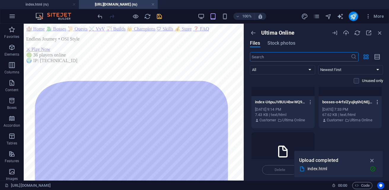
click at [376, 102] on icon "button" at bounding box center [378, 102] width 6 height 5
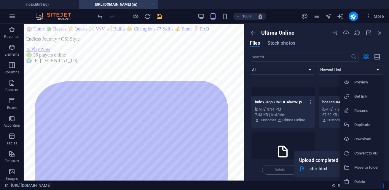
click at [365, 180] on h6 "Delete" at bounding box center [366, 182] width 25 height 7
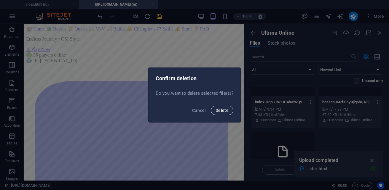
click at [223, 111] on span "Delete" at bounding box center [222, 110] width 13 height 5
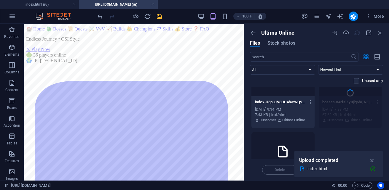
scroll to position [0, 0]
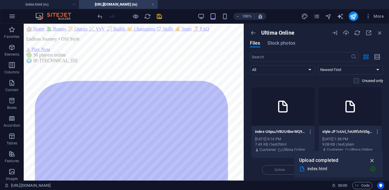
click at [373, 161] on icon "button" at bounding box center [372, 161] width 7 height 7
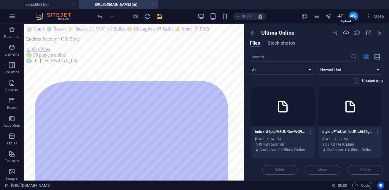
click at [347, 35] on icon "button" at bounding box center [346, 33] width 7 height 7
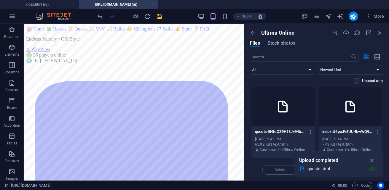
click at [309, 131] on icon "button" at bounding box center [311, 131] width 6 height 5
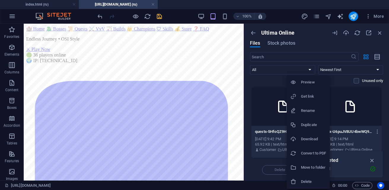
click at [312, 89] on li "Preview" at bounding box center [308, 82] width 43 height 14
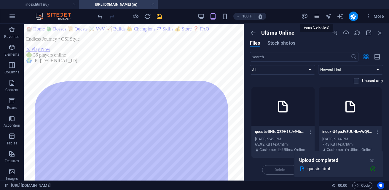
click at [317, 16] on icon "pages" at bounding box center [316, 16] width 7 height 7
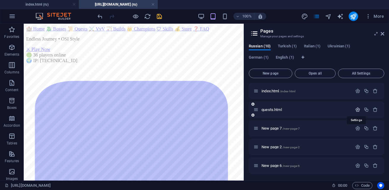
click at [356, 109] on icon "button" at bounding box center [357, 109] width 5 height 5
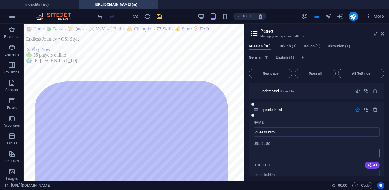
click at [268, 156] on input "URL SLUG" at bounding box center [317, 153] width 126 height 9
paste input "text"
type input "q"
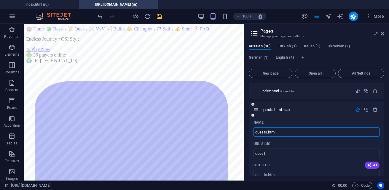
click at [277, 133] on input "quests.html" at bounding box center [317, 132] width 126 height 9
drag, startPoint x: 277, startPoint y: 133, endPoint x: 268, endPoint y: 133, distance: 9.8
click at [268, 133] on input "quests.html" at bounding box center [317, 132] width 126 height 9
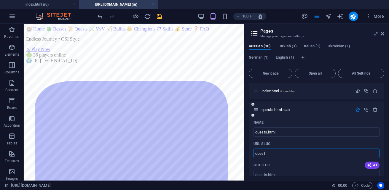
click at [281, 152] on input "quest" at bounding box center [317, 153] width 126 height 9
paste input "text"
type input "quest"
click at [289, 152] on input "quest" at bounding box center [317, 153] width 126 height 9
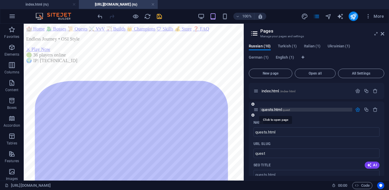
click at [275, 109] on span "quests.html quest" at bounding box center [276, 110] width 28 height 4
click at [275, 110] on span "quests.html quest" at bounding box center [276, 110] width 28 height 4
click at [268, 109] on span "quests.html quest" at bounding box center [276, 110] width 28 height 4
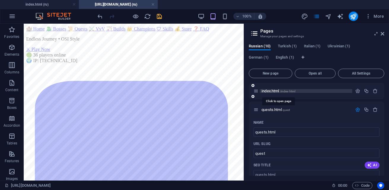
click at [278, 91] on span "index.html /index-html" at bounding box center [279, 91] width 34 height 4
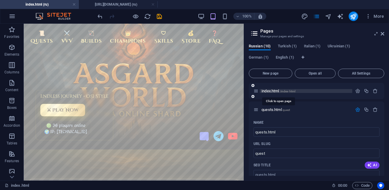
click at [276, 91] on span "index.html /index-html" at bounding box center [279, 91] width 34 height 4
click at [276, 92] on span "index.html /index-html" at bounding box center [279, 91] width 34 height 4
click at [278, 92] on span "index.html /index-html" at bounding box center [279, 91] width 34 height 4
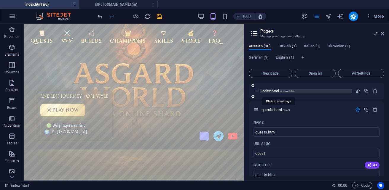
click at [278, 92] on span "index.html /index-html" at bounding box center [279, 91] width 34 height 4
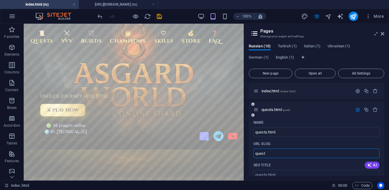
click at [280, 152] on input "quest" at bounding box center [317, 153] width 126 height 9
click at [277, 157] on input "quest" at bounding box center [317, 153] width 126 height 9
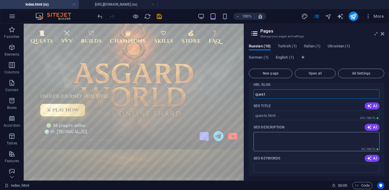
scroll to position [30, 0]
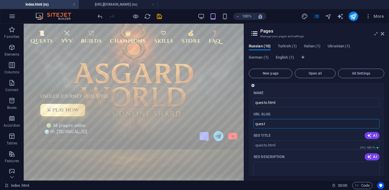
click at [270, 123] on input "quest" at bounding box center [317, 123] width 126 height 9
click at [261, 124] on input "quest" at bounding box center [317, 123] width 126 height 9
click at [270, 124] on input "quest" at bounding box center [317, 123] width 126 height 9
click at [384, 35] on icon at bounding box center [383, 33] width 4 height 5
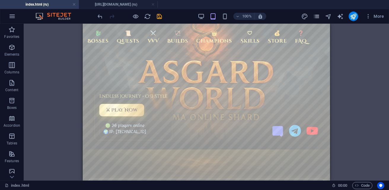
click at [317, 15] on icon "pages" at bounding box center [316, 16] width 7 height 7
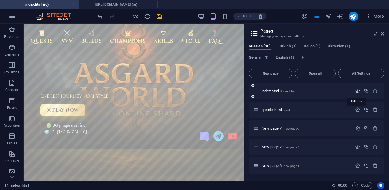
click at [355, 90] on icon "button" at bounding box center [357, 91] width 5 height 5
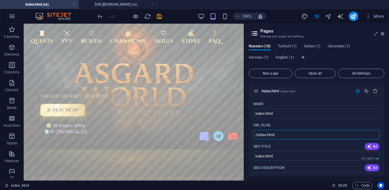
drag, startPoint x: 285, startPoint y: 135, endPoint x: 246, endPoint y: 137, distance: 39.5
click at [246, 137] on div "Russian (10) Turkish (1) Italian (1) Ukrainian (1) German (1) English (1) New p…" at bounding box center [316, 110] width 145 height 142
paste input "text"
click at [282, 135] on input "/index-html" at bounding box center [317, 134] width 126 height 9
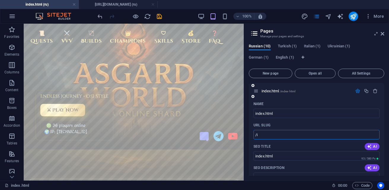
type input "/"
paste input "text"
click at [275, 135] on input "URL SLUG" at bounding box center [317, 134] width 126 height 9
click at [292, 147] on div "SEO Title AI" at bounding box center [317, 146] width 126 height 9
click at [291, 113] on input "index.html" at bounding box center [317, 113] width 126 height 9
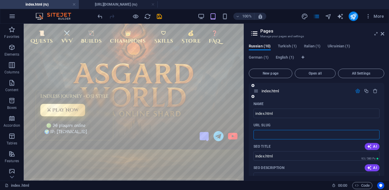
click at [267, 135] on input "URL SLUG" at bounding box center [317, 134] width 126 height 9
click at [292, 146] on div "SEO Title AI" at bounding box center [317, 146] width 126 height 9
click at [271, 133] on input "URL SLUG" at bounding box center [317, 134] width 126 height 9
click at [317, 18] on icon "pages" at bounding box center [316, 16] width 7 height 7
click at [386, 34] on aside "Pages Manage your pages and settings Russian (10) Turkish (1) Italian (1) Ukrai…" at bounding box center [316, 102] width 145 height 157
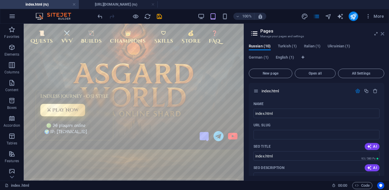
click at [382, 34] on icon at bounding box center [383, 33] width 4 height 5
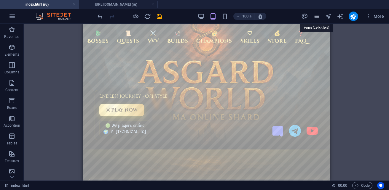
click at [315, 17] on icon "pages" at bounding box center [316, 16] width 7 height 7
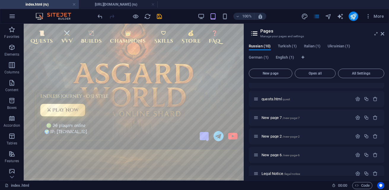
scroll to position [0, 0]
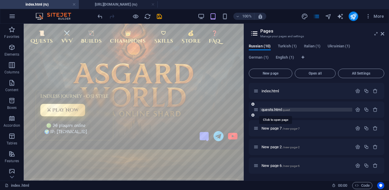
click at [273, 109] on span "quests.html quest" at bounding box center [276, 110] width 28 height 4
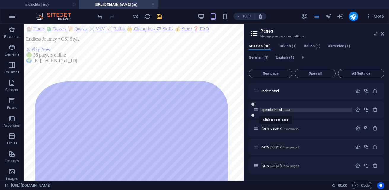
click at [276, 110] on span "quests.html quest" at bounding box center [276, 110] width 28 height 4
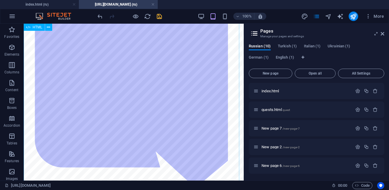
scroll to position [30, 0]
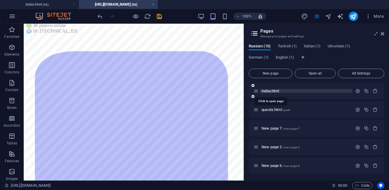
click at [268, 92] on span "index.html" at bounding box center [271, 91] width 18 height 4
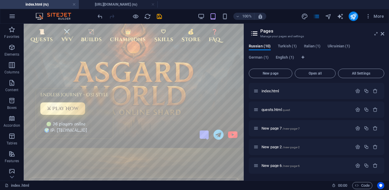
scroll to position [0, 0]
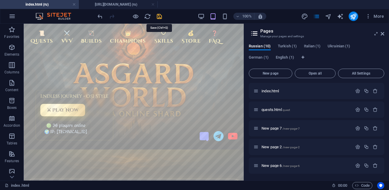
click at [161, 18] on icon "save" at bounding box center [159, 16] width 7 height 7
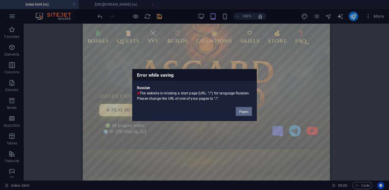
click at [240, 111] on button "Pages" at bounding box center [244, 111] width 16 height 9
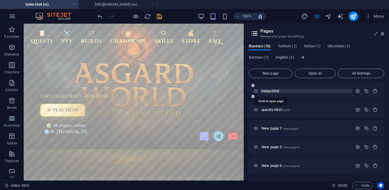
click at [273, 91] on span "index.html" at bounding box center [271, 91] width 18 height 4
click at [275, 92] on span "index.html" at bounding box center [271, 91] width 18 height 4
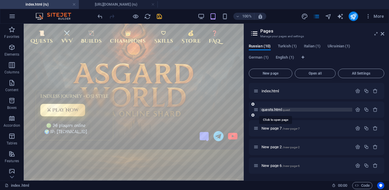
click at [278, 110] on span "quests.html quest" at bounding box center [276, 110] width 28 height 4
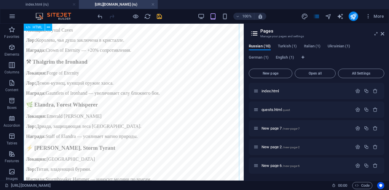
scroll to position [831, 0]
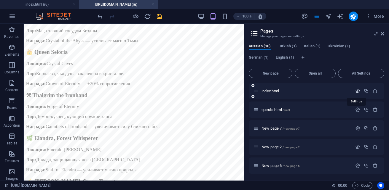
click at [357, 91] on icon "button" at bounding box center [357, 91] width 5 height 5
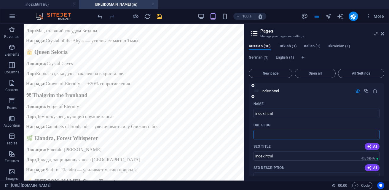
click at [279, 133] on input "URL SLUG" at bounding box center [317, 134] width 126 height 9
type input "/index-html"
click at [161, 18] on icon "save" at bounding box center [159, 16] width 7 height 7
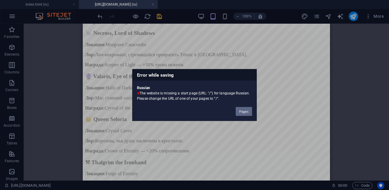
click at [240, 112] on button "Pages" at bounding box center [244, 111] width 16 height 9
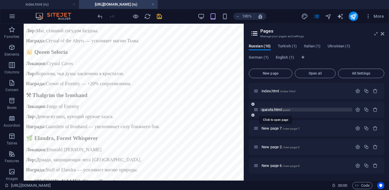
click at [276, 110] on span "quests.html quest" at bounding box center [276, 110] width 28 height 4
click at [281, 108] on span "quests.html quest" at bounding box center [276, 110] width 28 height 4
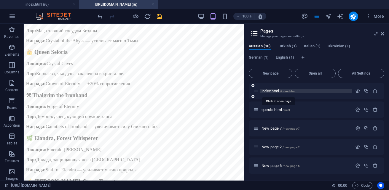
click at [269, 90] on span "index.html /index-html" at bounding box center [279, 91] width 34 height 4
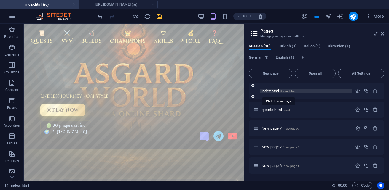
scroll to position [0, 0]
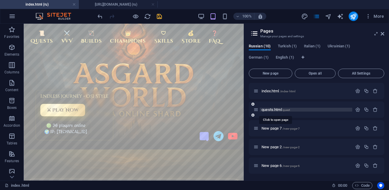
click at [275, 111] on span "quests.html quest" at bounding box center [276, 110] width 28 height 4
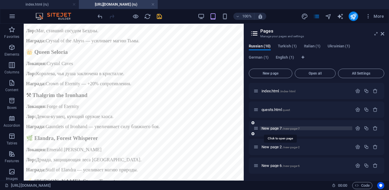
click at [272, 128] on span "New page 7 /new-page-7" at bounding box center [281, 128] width 38 height 4
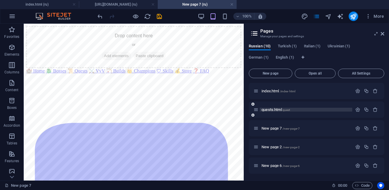
click at [290, 109] on span "quest" at bounding box center [287, 110] width 8 height 3
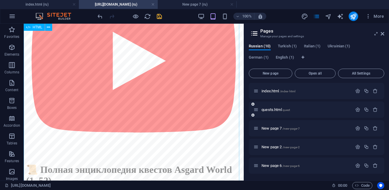
scroll to position [524, 0]
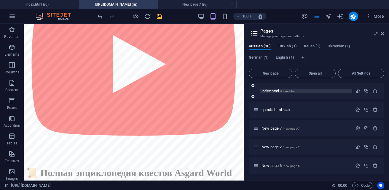
click at [273, 91] on span "index.html /index-html" at bounding box center [279, 91] width 34 height 4
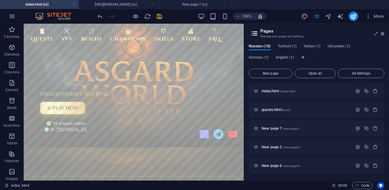
scroll to position [0, 0]
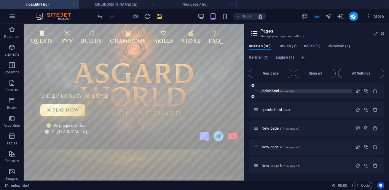
click at [271, 91] on span "index.html /index-html" at bounding box center [279, 91] width 34 height 4
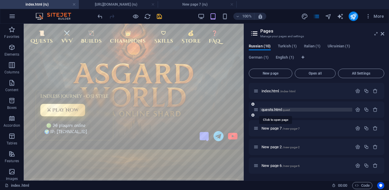
click at [271, 110] on span "quests.html quest" at bounding box center [276, 110] width 28 height 4
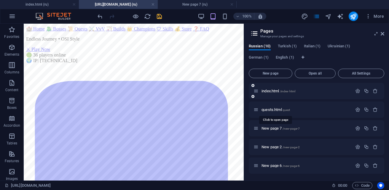
scroll to position [524, 0]
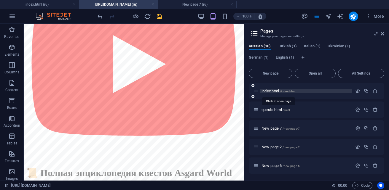
click at [270, 91] on span "index.html /index-html" at bounding box center [279, 91] width 34 height 4
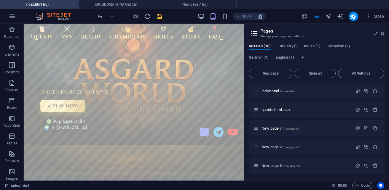
scroll to position [0, 0]
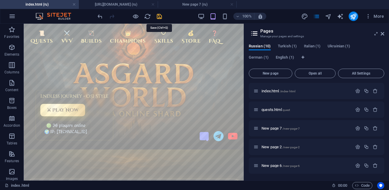
click at [158, 18] on icon "save" at bounding box center [159, 16] width 7 height 7
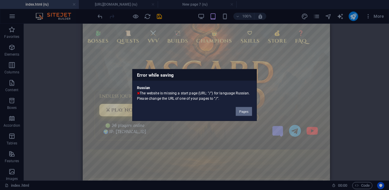
click at [243, 113] on button "Pages" at bounding box center [244, 111] width 16 height 9
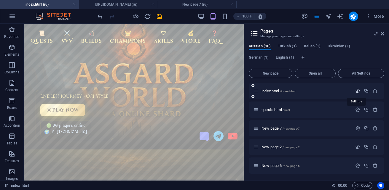
click at [357, 90] on icon "button" at bounding box center [357, 91] width 5 height 5
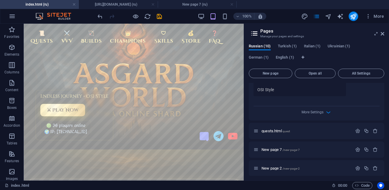
scroll to position [208, 0]
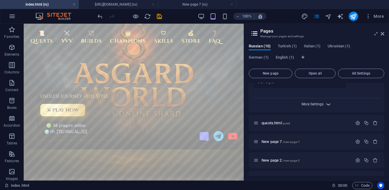
click at [314, 106] on span "More Settings" at bounding box center [313, 104] width 22 height 4
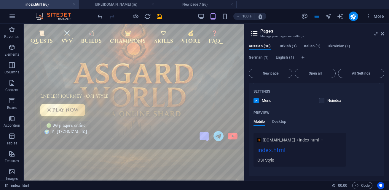
scroll to position [119, 0]
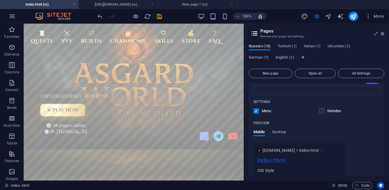
click at [262, 45] on span "Russian (10)" at bounding box center [260, 47] width 22 height 8
click at [268, 48] on span "Russian (10)" at bounding box center [260, 47] width 22 height 8
click at [365, 143] on div "Preview Mobile Desktop" at bounding box center [317, 131] width 126 height 25
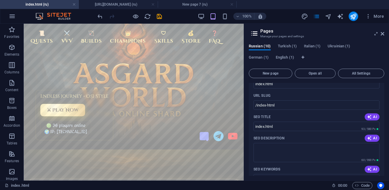
scroll to position [0, 0]
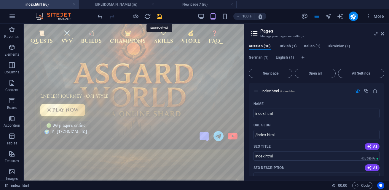
click at [159, 16] on icon "save" at bounding box center [159, 16] width 7 height 7
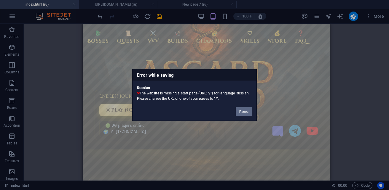
click at [246, 112] on button "Pages" at bounding box center [244, 111] width 16 height 9
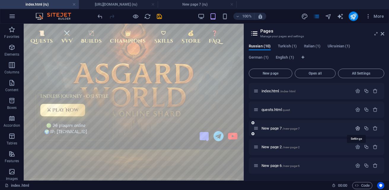
click at [358, 129] on icon "button" at bounding box center [357, 128] width 5 height 5
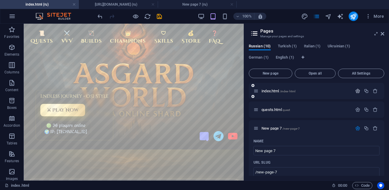
click at [358, 91] on icon "button" at bounding box center [357, 91] width 5 height 5
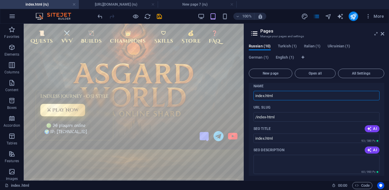
scroll to position [30, 0]
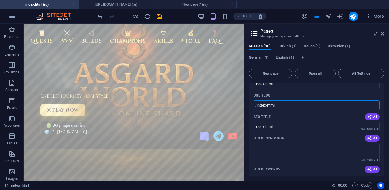
click at [288, 107] on input "/index-html" at bounding box center [317, 105] width 126 height 9
type input "/index"
click at [158, 18] on icon "save" at bounding box center [159, 16] width 7 height 7
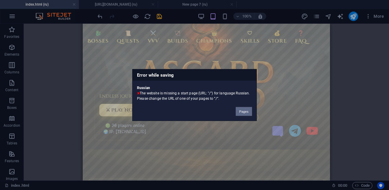
click at [244, 113] on button "Pages" at bounding box center [244, 111] width 16 height 9
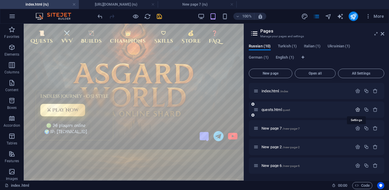
click at [355, 109] on icon "button" at bounding box center [357, 109] width 5 height 5
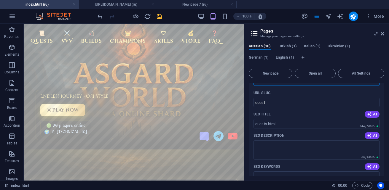
scroll to position [0, 0]
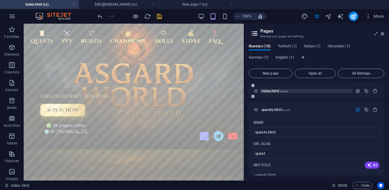
click at [273, 90] on span "index.html /index" at bounding box center [275, 91] width 27 height 4
click at [355, 91] on icon "button" at bounding box center [357, 91] width 5 height 5
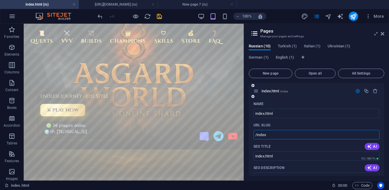
click at [284, 134] on input "/index" at bounding box center [317, 134] width 126 height 9
click at [311, 74] on span "Open all" at bounding box center [316, 74] width 36 height 4
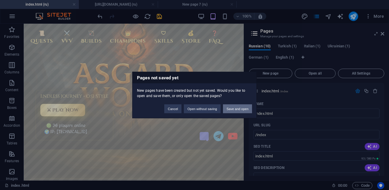
click at [240, 109] on button "Save and open" at bounding box center [237, 109] width 29 height 9
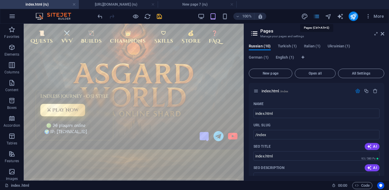
click at [315, 16] on icon "pages" at bounding box center [316, 16] width 7 height 7
click at [384, 34] on aside "Pages Manage your pages and settings Russian (10) Turkish (1) Italian (1) Ukrai…" at bounding box center [316, 102] width 145 height 157
click at [384, 34] on icon at bounding box center [383, 33] width 4 height 5
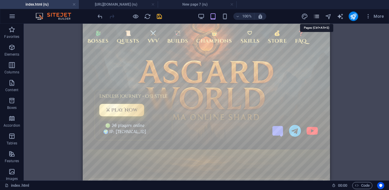
click at [316, 15] on icon "pages" at bounding box center [316, 16] width 7 height 7
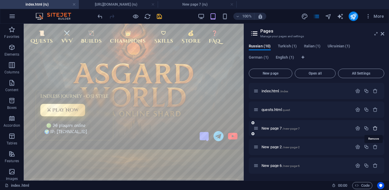
click at [374, 128] on icon "button" at bounding box center [375, 128] width 5 height 5
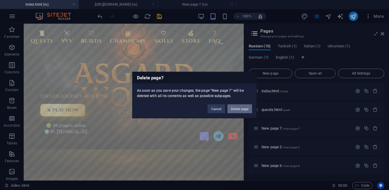
click at [244, 110] on button "Delete page" at bounding box center [240, 109] width 25 height 9
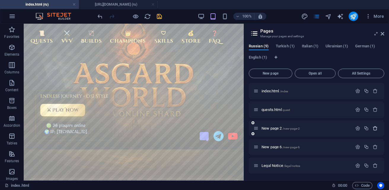
click at [375, 129] on icon "button" at bounding box center [375, 128] width 5 height 5
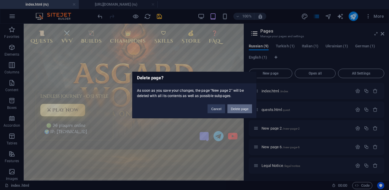
click at [232, 107] on button "Delete page" at bounding box center [240, 109] width 25 height 9
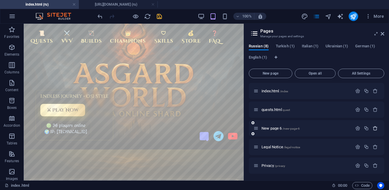
click at [375, 130] on icon "button" at bounding box center [375, 128] width 5 height 5
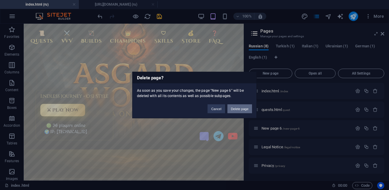
click at [240, 109] on button "Delete page" at bounding box center [240, 109] width 25 height 9
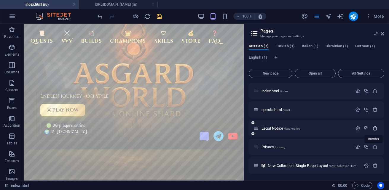
click at [376, 129] on icon "button" at bounding box center [375, 128] width 5 height 5
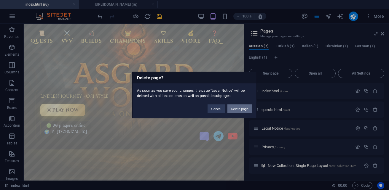
click at [244, 112] on button "Delete page" at bounding box center [240, 109] width 25 height 9
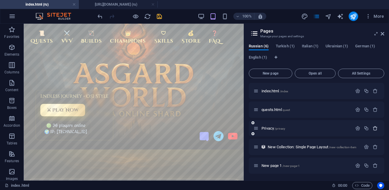
click at [373, 129] on icon "button" at bounding box center [375, 128] width 5 height 5
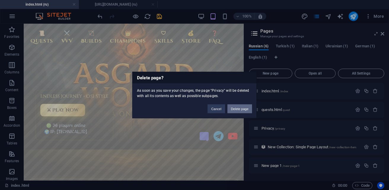
click at [245, 110] on button "Delete page" at bounding box center [240, 109] width 25 height 9
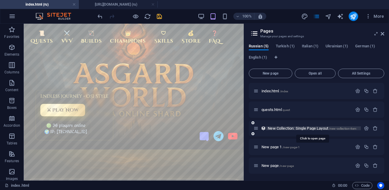
click at [281, 130] on span "New Collection: Single Page Layout /new-collection-item" at bounding box center [312, 128] width 89 height 4
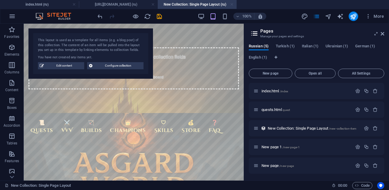
click at [232, 4] on link at bounding box center [232, 5] width 4 height 6
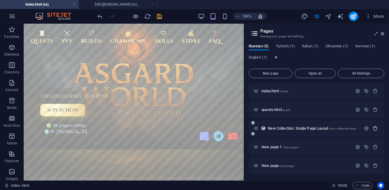
click at [374, 129] on icon "button" at bounding box center [375, 128] width 5 height 5
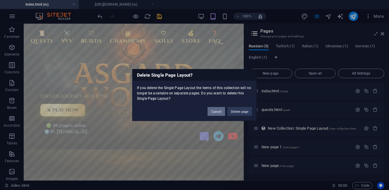
click at [215, 110] on button "Cancel" at bounding box center [216, 111] width 17 height 9
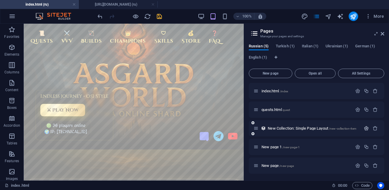
click at [366, 129] on icon "button" at bounding box center [366, 128] width 5 height 5
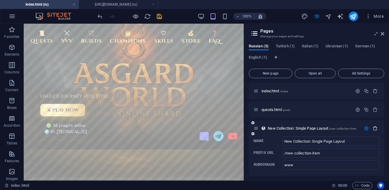
click at [374, 129] on icon "button" at bounding box center [375, 128] width 5 height 5
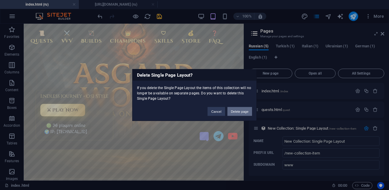
click at [237, 111] on button "Delete page" at bounding box center [240, 111] width 25 height 9
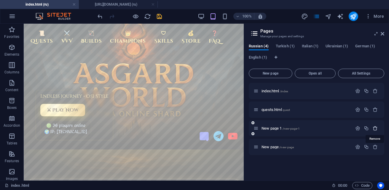
click at [373, 128] on icon "button" at bounding box center [375, 128] width 5 height 5
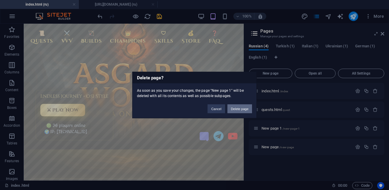
click at [235, 109] on button "Delete page" at bounding box center [240, 109] width 25 height 9
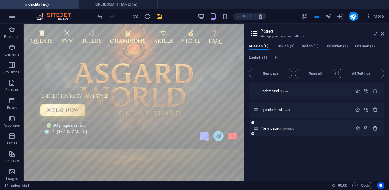
click at [374, 129] on icon "button" at bounding box center [375, 128] width 5 height 5
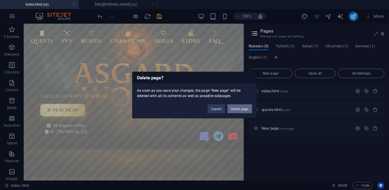
click at [242, 106] on button "Delete page" at bounding box center [240, 109] width 25 height 9
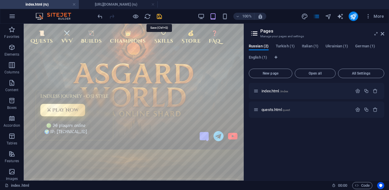
click at [160, 16] on icon "save" at bounding box center [159, 16] width 7 height 7
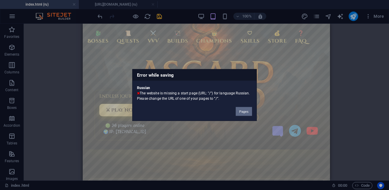
click at [240, 113] on button "Pages" at bounding box center [244, 111] width 16 height 9
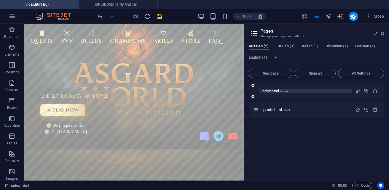
click at [274, 92] on span "index.html /index" at bounding box center [275, 91] width 27 height 4
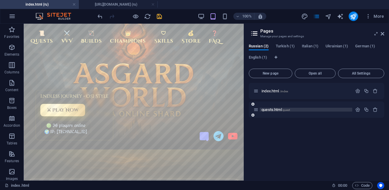
click at [270, 109] on span "quests.html quest" at bounding box center [276, 110] width 28 height 4
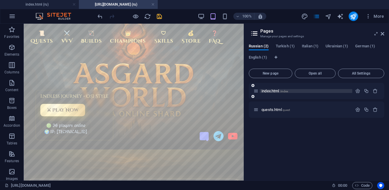
click at [271, 92] on span "index.html /index" at bounding box center [275, 91] width 27 height 4
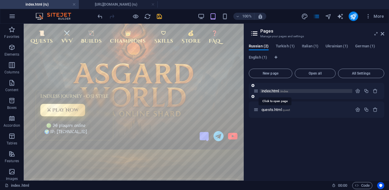
click at [271, 92] on span "index.html /index" at bounding box center [275, 91] width 27 height 4
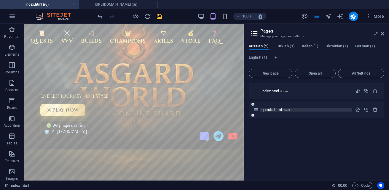
click at [266, 111] on span "quests.html quest" at bounding box center [276, 110] width 28 height 4
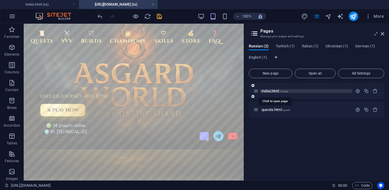
click at [268, 90] on span "index.html /index" at bounding box center [275, 91] width 27 height 4
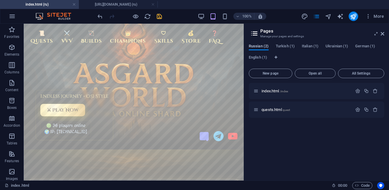
click at [261, 47] on span "Russian (2)" at bounding box center [259, 47] width 20 height 8
click at [369, 183] on span "Code" at bounding box center [362, 185] width 15 height 7
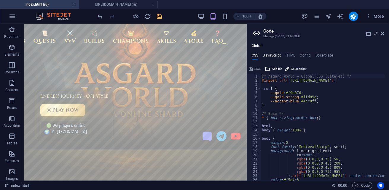
click at [275, 53] on h4 "JavaScript" at bounding box center [272, 56] width 18 height 7
type textarea "/* === Asgard World — Unified Global JS for Sitejet === */"
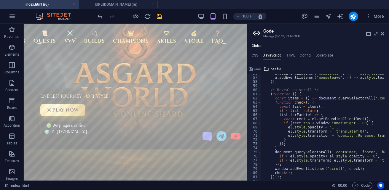
scroll to position [231, 0]
click at [107, 3] on h4 "https://cdn1.site-media.eu/images/0/19745955/quests-P5sGJ32KMk0N82BAuy4A6Q.html…" at bounding box center [118, 4] width 79 height 7
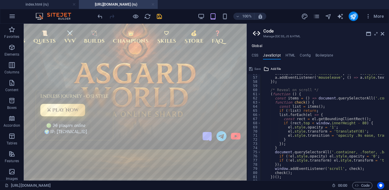
click at [153, 4] on link at bounding box center [153, 5] width 4 height 6
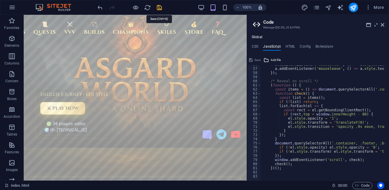
click at [159, 7] on icon "save" at bounding box center [159, 7] width 7 height 7
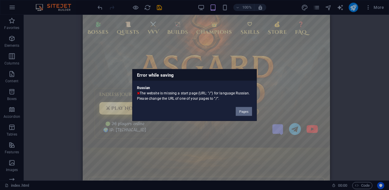
click at [240, 109] on button "Pages" at bounding box center [244, 111] width 16 height 9
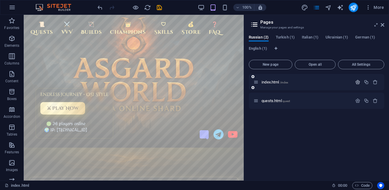
click at [359, 82] on icon "button" at bounding box center [357, 82] width 5 height 5
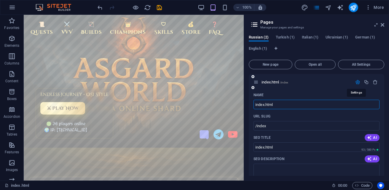
click at [359, 82] on icon "button" at bounding box center [357, 82] width 5 height 5
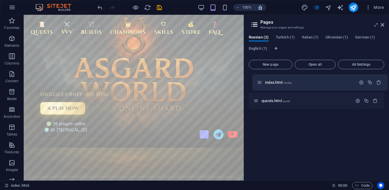
drag, startPoint x: 257, startPoint y: 83, endPoint x: 262, endPoint y: 83, distance: 5.1
click at [262, 83] on div "index.html /index quests.html quest" at bounding box center [317, 82] width 136 height 16
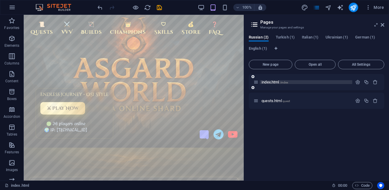
click at [256, 82] on icon at bounding box center [256, 82] width 5 height 5
drag, startPoint x: 266, startPoint y: 82, endPoint x: 254, endPoint y: 125, distance: 45.2
click at [254, 125] on div "index.html /index quests.html quest" at bounding box center [317, 125] width 136 height 102
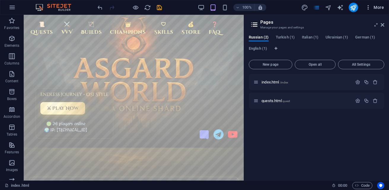
click at [374, 7] on span "More" at bounding box center [374, 7] width 19 height 6
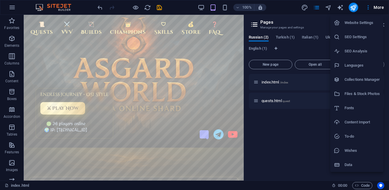
click at [353, 24] on h6 "Website Settings" at bounding box center [362, 22] width 35 height 7
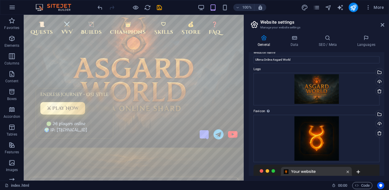
scroll to position [0, 0]
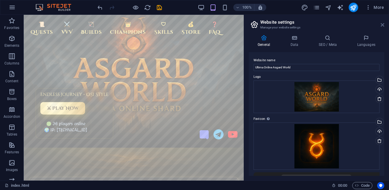
click at [384, 23] on icon at bounding box center [383, 25] width 4 height 5
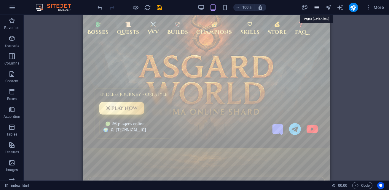
click at [320, 8] on icon "pages" at bounding box center [316, 7] width 7 height 7
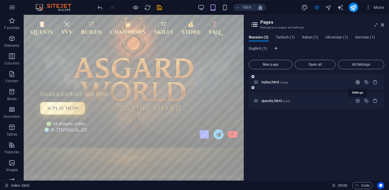
click at [359, 83] on icon "button" at bounding box center [357, 82] width 5 height 5
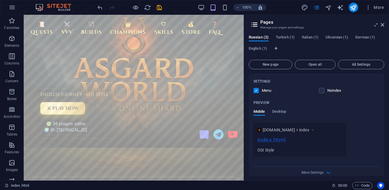
scroll to position [156, 0]
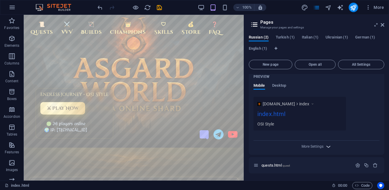
click at [325, 147] on icon "button" at bounding box center [328, 147] width 7 height 7
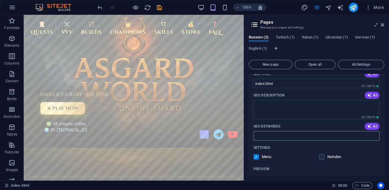
scroll to position [34, 0]
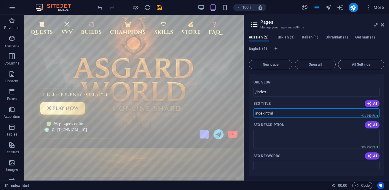
click at [284, 113] on input "index.html" at bounding box center [317, 113] width 126 height 9
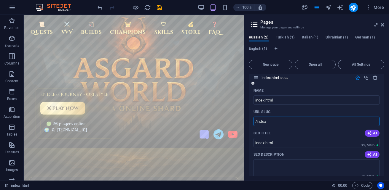
click at [277, 124] on input "/index" at bounding box center [317, 121] width 126 height 9
paste input "text"
click at [310, 123] on input "/" at bounding box center [317, 121] width 126 height 9
type input "/index-html"
click at [379, 9] on span "More" at bounding box center [374, 7] width 19 height 6
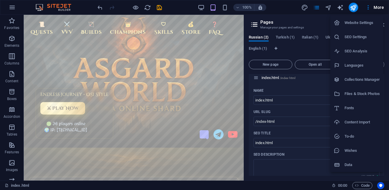
click at [347, 93] on h6 "Files & Stock Photos" at bounding box center [362, 93] width 35 height 7
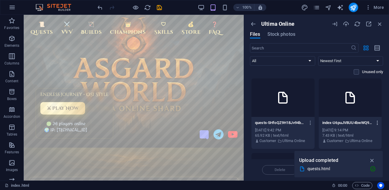
click at [375, 125] on icon "button" at bounding box center [378, 122] width 6 height 5
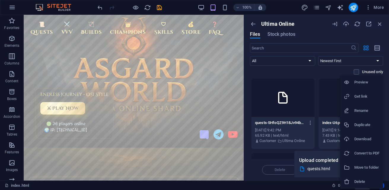
click at [361, 83] on h6 "Preview" at bounding box center [366, 82] width 25 height 7
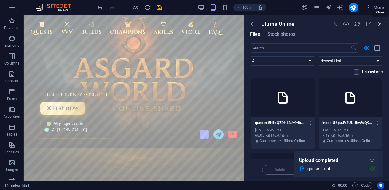
click at [380, 24] on icon "button" at bounding box center [380, 24] width 7 height 7
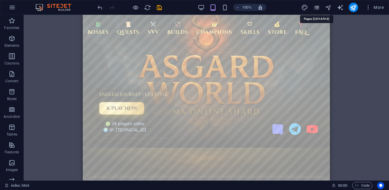
click at [318, 7] on icon "pages" at bounding box center [316, 7] width 7 height 7
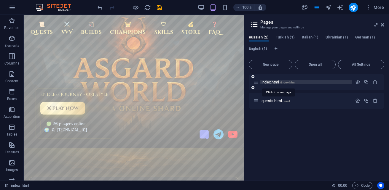
click at [281, 83] on span "/index-html" at bounding box center [288, 82] width 16 height 3
click at [357, 80] on icon "button" at bounding box center [357, 82] width 5 height 5
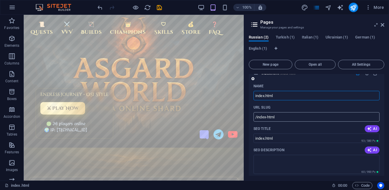
scroll to position [0, 0]
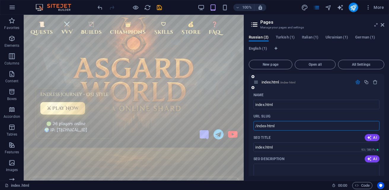
click at [291, 125] on input "/index-html" at bounding box center [317, 125] width 126 height 9
paste input "index-U6puJV8UU4bwWQ9SiHdniw"
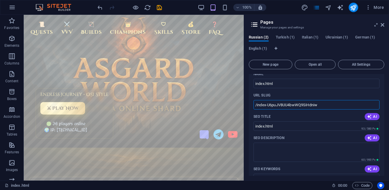
scroll to position [30, 0]
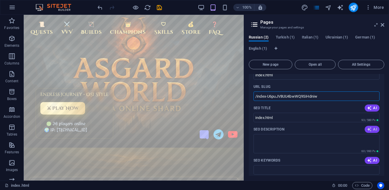
type input "/index-U6puJV8UU4bwWQ9SiHdniw"
click at [374, 130] on span "AI" at bounding box center [372, 129] width 10 height 5
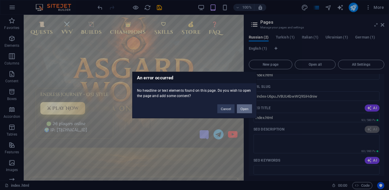
click at [246, 109] on button "Open" at bounding box center [244, 109] width 15 height 9
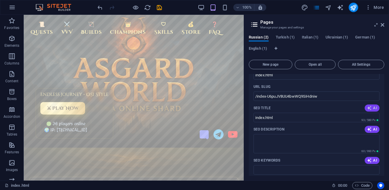
click at [368, 109] on icon "button" at bounding box center [369, 108] width 5 height 5
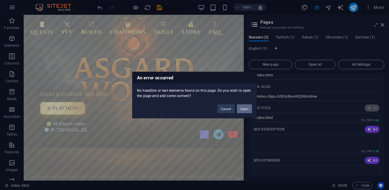
click at [246, 110] on button "Open" at bounding box center [244, 109] width 15 height 9
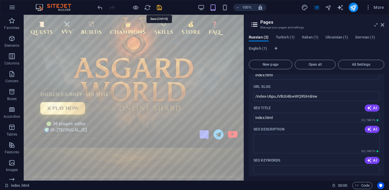
click at [159, 9] on icon "save" at bounding box center [159, 7] width 7 height 7
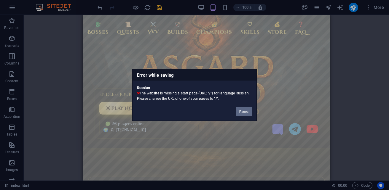
click at [244, 112] on button "Pages" at bounding box center [244, 111] width 16 height 9
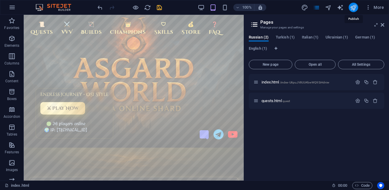
click at [354, 9] on icon "publish" at bounding box center [353, 7] width 7 height 7
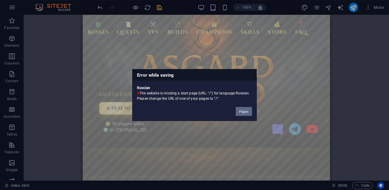
click at [246, 111] on button "Pages" at bounding box center [244, 111] width 16 height 9
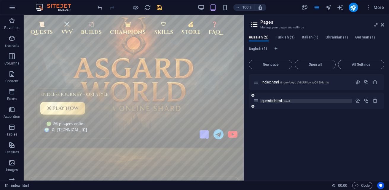
click at [310, 102] on p "quests.html quest" at bounding box center [306, 101] width 89 height 4
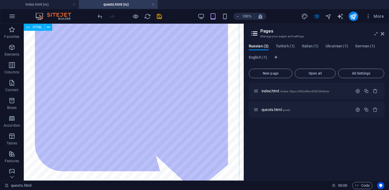
scroll to position [119, 0]
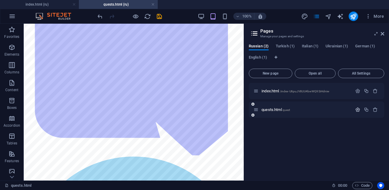
click at [357, 110] on icon "button" at bounding box center [357, 109] width 5 height 5
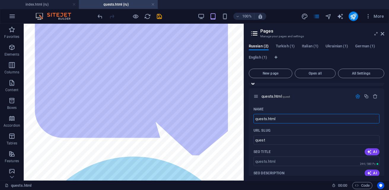
scroll to position [0, 0]
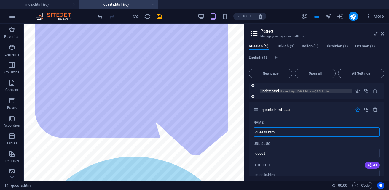
click at [283, 92] on span "/index-U6puJV8UU4bwWQ9SiHdniw" at bounding box center [305, 91] width 50 height 3
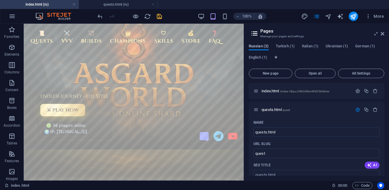
drag, startPoint x: 263, startPoint y: 49, endPoint x: 259, endPoint y: 48, distance: 3.9
click at [259, 48] on span "Russian (2)" at bounding box center [259, 47] width 20 height 8
click at [283, 45] on span "Turkish (1)" at bounding box center [285, 47] width 19 height 8
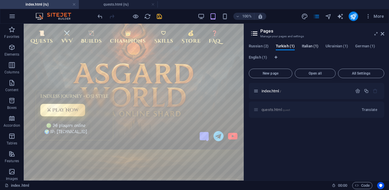
click at [311, 45] on span "Italian (1)" at bounding box center [310, 47] width 17 height 8
click at [335, 45] on span "Ukrainian (1)" at bounding box center [337, 47] width 23 height 8
click at [359, 48] on span "German (1)" at bounding box center [365, 47] width 20 height 8
click at [262, 48] on span "Russian (2)" at bounding box center [259, 47] width 20 height 8
click at [258, 48] on span "Russian (2)" at bounding box center [259, 47] width 20 height 8
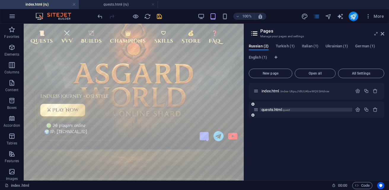
click at [271, 109] on span "quests.html quest" at bounding box center [276, 110] width 28 height 4
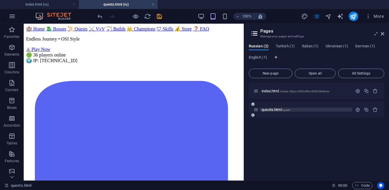
scroll to position [119, 0]
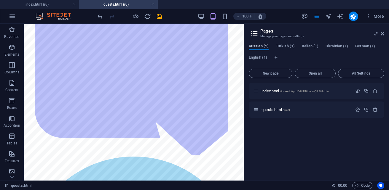
click at [262, 48] on span "Russian (2)" at bounding box center [259, 47] width 20 height 8
click at [286, 46] on span "Turkish (1)" at bounding box center [285, 47] width 19 height 8
click at [316, 46] on span "Italian (1)" at bounding box center [310, 47] width 17 height 8
click at [339, 46] on span "Ukrainian (1)" at bounding box center [337, 47] width 23 height 8
click at [373, 46] on span "German (1)" at bounding box center [365, 47] width 20 height 8
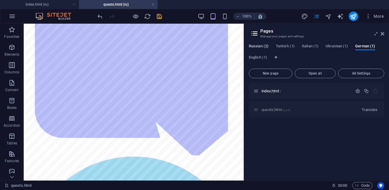
click at [263, 48] on span "Russian (2)" at bounding box center [259, 47] width 20 height 8
click at [311, 73] on span "Open all" at bounding box center [316, 74] width 36 height 4
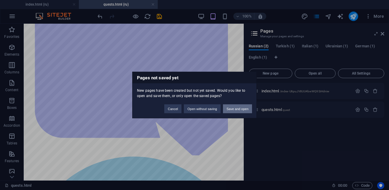
click at [245, 109] on button "Save and open" at bounding box center [237, 109] width 29 height 9
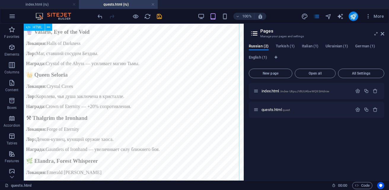
scroll to position [742, 0]
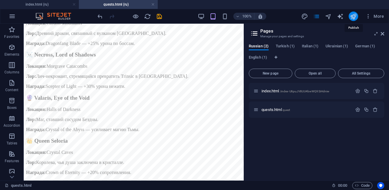
click at [356, 17] on icon "publish" at bounding box center [353, 16] width 7 height 7
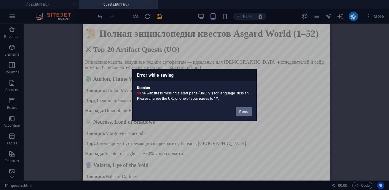
click at [246, 112] on button "Pages" at bounding box center [244, 111] width 16 height 9
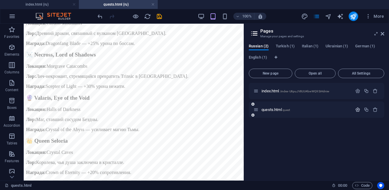
click at [359, 110] on icon "button" at bounding box center [357, 109] width 5 height 5
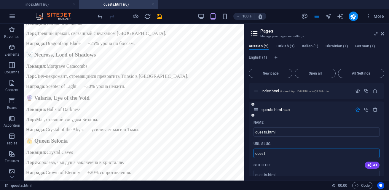
click at [256, 155] on input "quest" at bounding box center [317, 153] width 126 height 9
paste input "text"
click at [271, 155] on input "quest" at bounding box center [317, 153] width 126 height 9
type input "q"
click at [283, 153] on input "URL SLUG" at bounding box center [317, 153] width 126 height 9
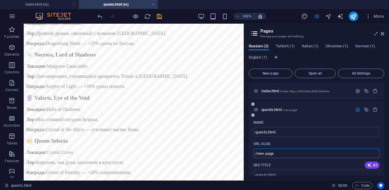
click at [279, 152] on input "/new-page" at bounding box center [317, 153] width 126 height 9
type input "/quests"
click at [160, 19] on icon "save" at bounding box center [159, 16] width 7 height 7
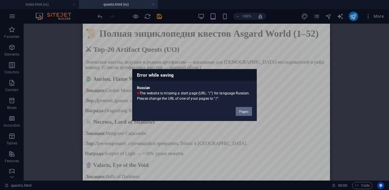
click at [243, 112] on button "Pages" at bounding box center [244, 111] width 16 height 9
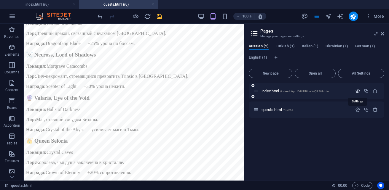
click at [359, 90] on icon "button" at bounding box center [357, 91] width 5 height 5
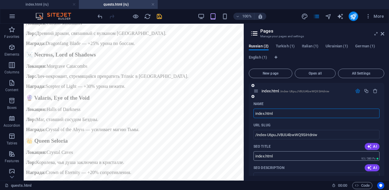
click at [256, 158] on input "index.html" at bounding box center [317, 156] width 126 height 9
paste input "URL: /"
drag, startPoint x: 264, startPoint y: 157, endPoint x: 254, endPoint y: 158, distance: 9.2
click at [254, 158] on input "URL: /index.html" at bounding box center [317, 156] width 126 height 9
click at [303, 156] on input "URL: /index.html" at bounding box center [317, 156] width 126 height 9
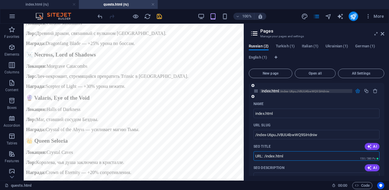
type input "URL: /index.html"
click at [285, 90] on span "/index-U6puJV8UU4bwWQ9SiHdniw" at bounding box center [305, 91] width 50 height 3
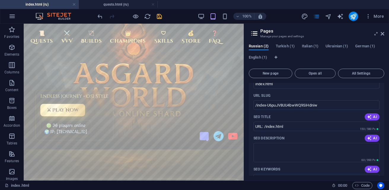
scroll to position [0, 0]
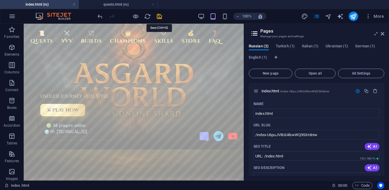
click at [163, 15] on icon "save" at bounding box center [159, 16] width 7 height 7
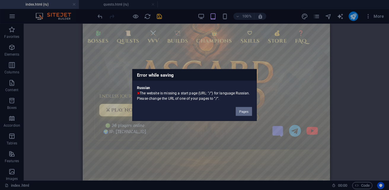
click at [243, 113] on button "Pages" at bounding box center [244, 111] width 16 height 9
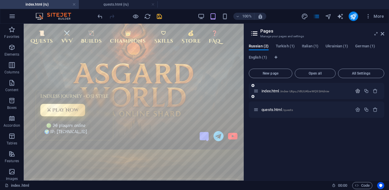
click at [357, 90] on icon "button" at bounding box center [357, 91] width 5 height 5
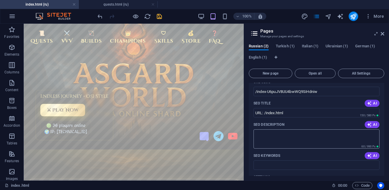
scroll to position [17, 0]
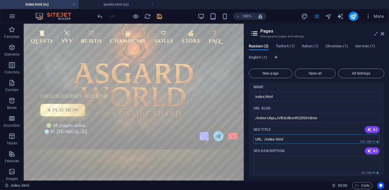
drag, startPoint x: 290, startPoint y: 139, endPoint x: 252, endPoint y: 139, distance: 38.9
click at [252, 139] on div "Name index.html ​ URL SLUG /index-U6puJV8UU4bwWQ9SiHdniw ​ SEO Title AI URL: /i…" at bounding box center [317, 192] width 136 height 221
click at [292, 129] on div "SEO Title AI" at bounding box center [317, 129] width 126 height 9
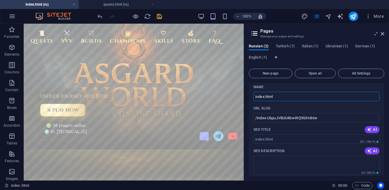
click at [255, 98] on input "index.html" at bounding box center [317, 96] width 126 height 9
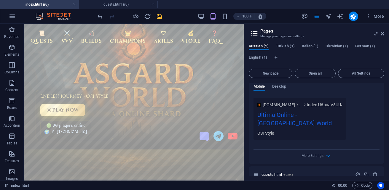
scroll to position [165, 0]
click at [289, 173] on span "/quests" at bounding box center [288, 174] width 10 height 3
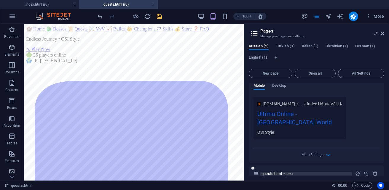
scroll to position [742, 0]
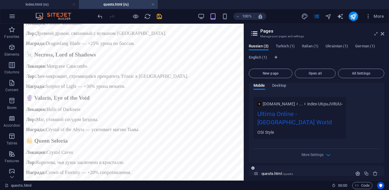
click at [357, 171] on icon "button" at bounding box center [357, 173] width 5 height 5
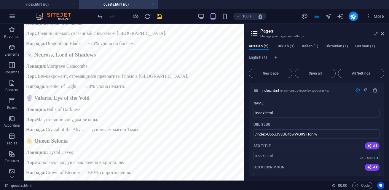
scroll to position [0, 0]
click at [353, 15] on icon "publish" at bounding box center [353, 16] width 7 height 7
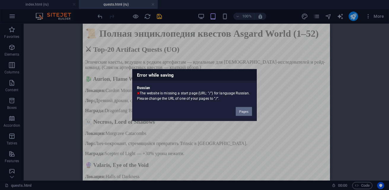
click at [249, 110] on button "Pages" at bounding box center [244, 111] width 16 height 9
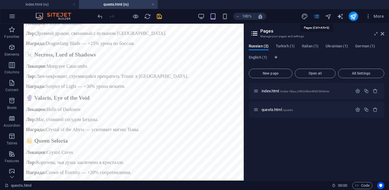
click at [317, 14] on icon "pages" at bounding box center [316, 16] width 7 height 7
click at [358, 111] on icon "button" at bounding box center [357, 109] width 5 height 5
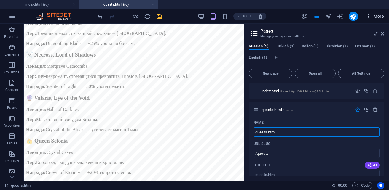
click at [375, 15] on span "More" at bounding box center [374, 16] width 19 height 6
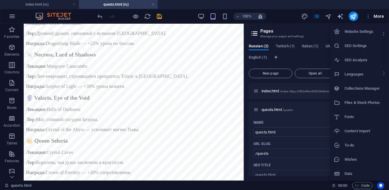
click at [362, 104] on h6 "Files & Stock Photos" at bounding box center [362, 102] width 35 height 7
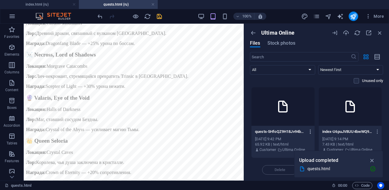
click at [310, 132] on icon "button" at bounding box center [311, 131] width 6 height 5
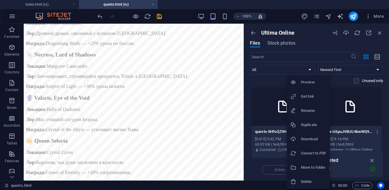
click at [306, 83] on h6 "Preview" at bounding box center [313, 82] width 25 height 7
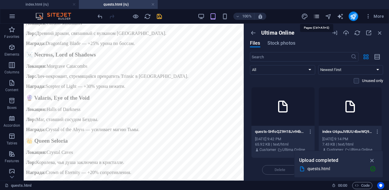
click at [318, 16] on icon "pages" at bounding box center [316, 16] width 7 height 7
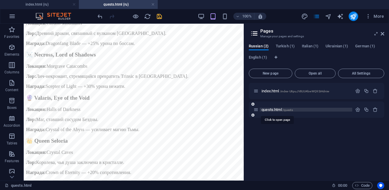
click at [269, 109] on span "quests.html /quests" at bounding box center [277, 110] width 31 height 4
click at [359, 109] on icon "button" at bounding box center [357, 109] width 5 height 5
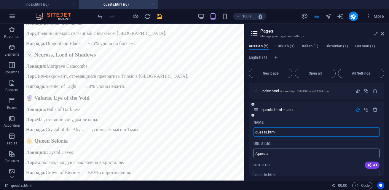
click at [292, 155] on input "/quests" at bounding box center [317, 153] width 126 height 9
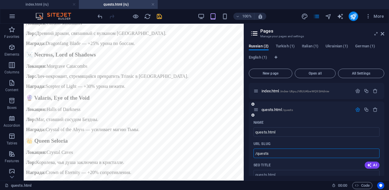
drag, startPoint x: 292, startPoint y: 155, endPoint x: 276, endPoint y: 152, distance: 16.9
click at [276, 152] on input "/quests" at bounding box center [317, 153] width 126 height 9
paste input "text"
click at [281, 163] on div "SEO Title AI" at bounding box center [317, 165] width 126 height 9
paste input "quests-5HfoQZ9H18Jv94bFFxl7Rw"
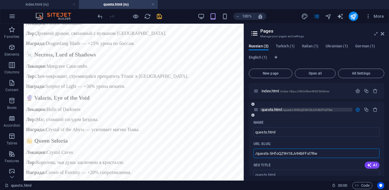
type input "/quests-5HfoQZ9H18Jv94bFFxl7Rw"
click at [262, 111] on span "quests.html /quests-5HfoQZ9H18Jv94bFFxl7Rw" at bounding box center [297, 110] width 71 height 4
click at [284, 110] on span "/quests-5HfoQZ9H18Jv94bFFxl7Rw" at bounding box center [308, 110] width 50 height 3
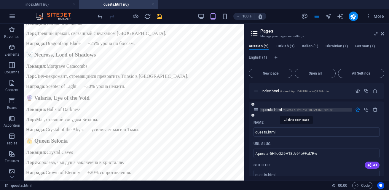
click at [284, 110] on span "/quests-5HfoQZ9H18Jv94bFFxl7Rw" at bounding box center [308, 110] width 50 height 3
click at [355, 110] on icon "button" at bounding box center [357, 109] width 5 height 5
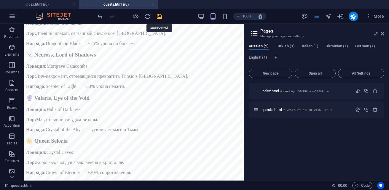
click at [160, 18] on icon "save" at bounding box center [159, 16] width 7 height 7
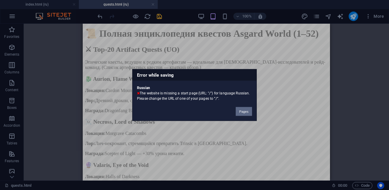
click at [247, 112] on button "Pages" at bounding box center [244, 111] width 16 height 9
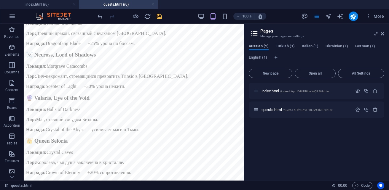
click at [258, 47] on span "Russian (2)" at bounding box center [259, 47] width 20 height 8
click at [288, 47] on span "Turkish (1)" at bounding box center [285, 47] width 19 height 8
click at [357, 91] on icon "button" at bounding box center [357, 91] width 5 height 5
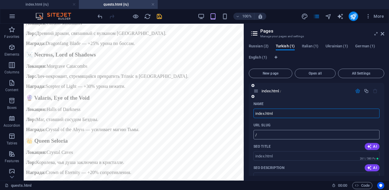
click at [313, 134] on input "/" at bounding box center [317, 134] width 126 height 9
type input "/index-U6puJV8UU4bwWQ9SiHdniw"
click at [310, 46] on span "Italian (1)" at bounding box center [310, 47] width 17 height 8
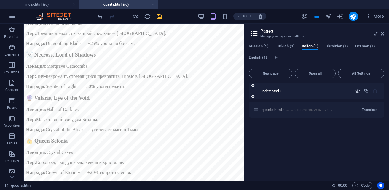
click at [358, 92] on icon "button" at bounding box center [357, 91] width 5 height 5
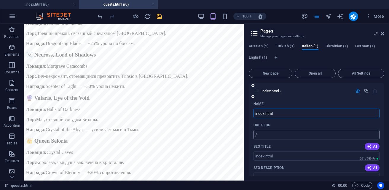
click at [281, 135] on input "/" at bounding box center [317, 134] width 126 height 9
type input "/index-U6puJV8UU4bwWQ9SiHdniw"
click at [332, 48] on span "Ukrainian (1)" at bounding box center [337, 47] width 23 height 8
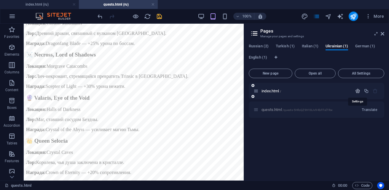
click at [357, 91] on icon "button" at bounding box center [357, 91] width 5 height 5
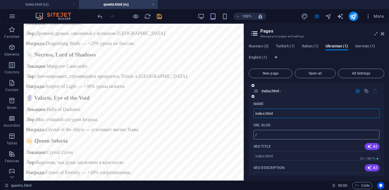
click at [269, 137] on input "/" at bounding box center [317, 134] width 126 height 9
type input "/index-U6puJV8UU4bwWQ9SiHdniw"
click at [367, 46] on span "German (1)" at bounding box center [365, 47] width 20 height 8
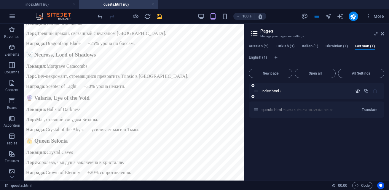
click at [359, 91] on icon "button" at bounding box center [357, 91] width 5 height 5
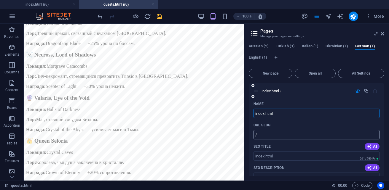
click at [267, 137] on input "/" at bounding box center [317, 134] width 126 height 9
type input "/index-U6puJV8UU4bwWQ9SiHdniw"
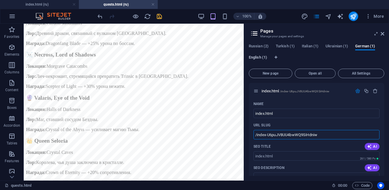
click at [256, 59] on span "English (1)" at bounding box center [258, 58] width 18 height 8
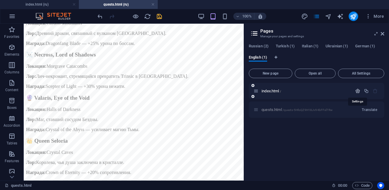
click at [357, 91] on icon "button" at bounding box center [357, 91] width 5 height 5
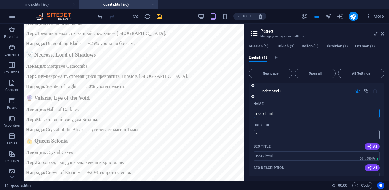
click at [288, 136] on input "/" at bounding box center [317, 134] width 126 height 9
type input "/index-U6puJV8UU4bwWQ9SiHdniw"
click at [160, 16] on icon "save" at bounding box center [159, 16] width 7 height 7
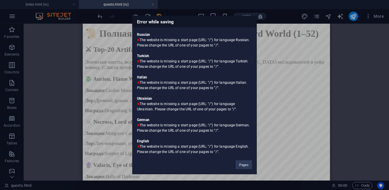
click at [283, 53] on div "Error while saving Russian The website is missing a start page (URL: "/") for l…" at bounding box center [194, 95] width 389 height 190
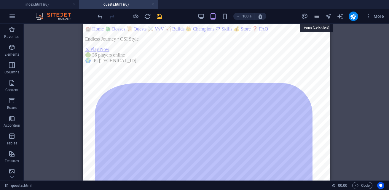
click at [317, 18] on icon "pages" at bounding box center [316, 16] width 7 height 7
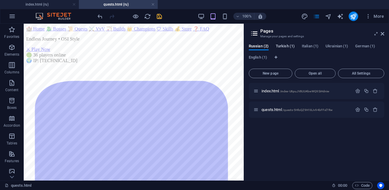
click at [287, 47] on span "Turkish (1)" at bounding box center [285, 47] width 19 height 8
click at [365, 111] on span "Translate" at bounding box center [369, 110] width 15 height 5
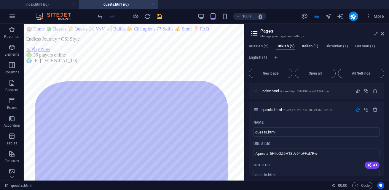
click at [313, 47] on span "Italian (1)" at bounding box center [310, 47] width 17 height 8
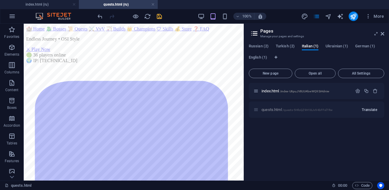
click at [376, 109] on span "Translate" at bounding box center [369, 110] width 15 height 5
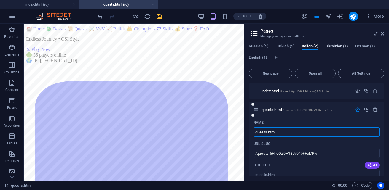
click at [331, 47] on span "Ukrainian (1)" at bounding box center [337, 47] width 23 height 8
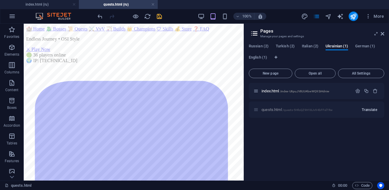
click at [370, 107] on button "Translate" at bounding box center [369, 109] width 20 height 9
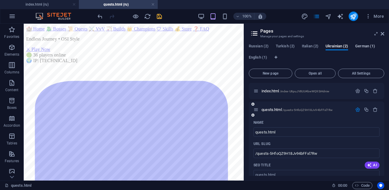
click at [362, 47] on span "German (1)" at bounding box center [365, 47] width 20 height 8
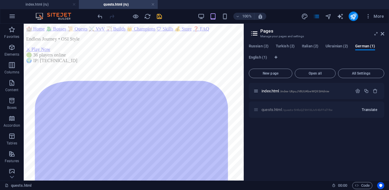
click at [366, 108] on span "Translate" at bounding box center [369, 110] width 15 height 5
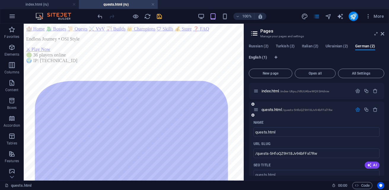
click at [259, 59] on span "English (1)" at bounding box center [258, 58] width 18 height 8
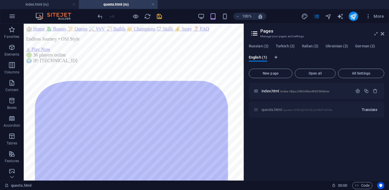
click at [372, 109] on span "Translate" at bounding box center [369, 110] width 15 height 5
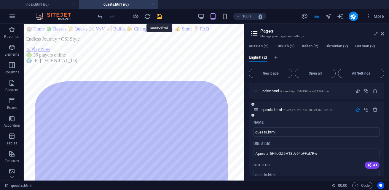
click at [159, 16] on icon "save" at bounding box center [159, 16] width 7 height 7
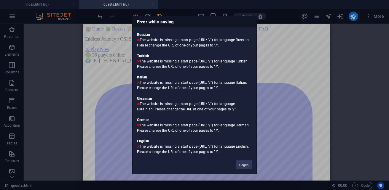
click at [294, 75] on div "Error while saving Russian The website is missing a start page (URL: "/") for l…" at bounding box center [194, 95] width 389 height 190
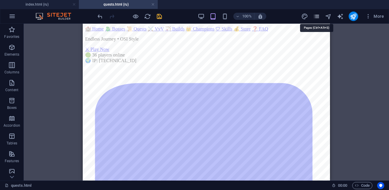
click at [317, 18] on icon "pages" at bounding box center [316, 16] width 7 height 7
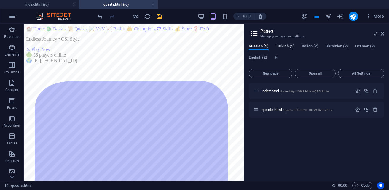
click at [284, 46] on span "Turkish (2)" at bounding box center [285, 47] width 19 height 8
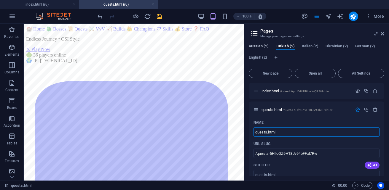
click at [264, 45] on span "Russian (2)" at bounding box center [259, 47] width 20 height 8
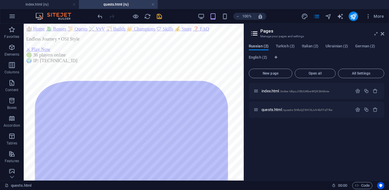
click at [257, 49] on span "Russian (2)" at bounding box center [259, 47] width 20 height 8
click at [356, 93] on icon "button" at bounding box center [357, 91] width 5 height 5
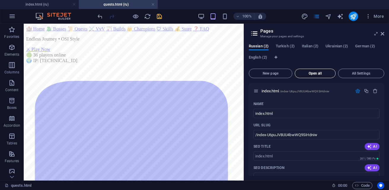
click at [320, 76] on button "Open all" at bounding box center [315, 73] width 41 height 9
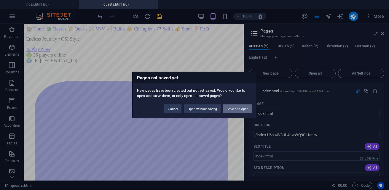
click at [234, 111] on button "Save and open" at bounding box center [237, 109] width 29 height 9
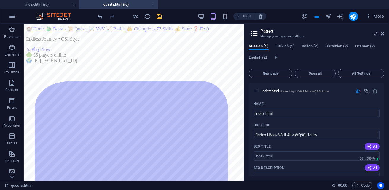
click at [163, 18] on div "100% More" at bounding box center [241, 16] width 290 height 9
click at [160, 18] on icon "save" at bounding box center [159, 16] width 7 height 7
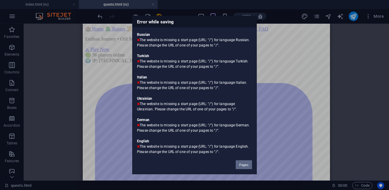
click at [248, 167] on button "Pages" at bounding box center [244, 165] width 16 height 9
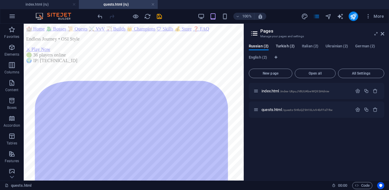
click at [287, 47] on span "Turkish (2)" at bounding box center [285, 47] width 19 height 8
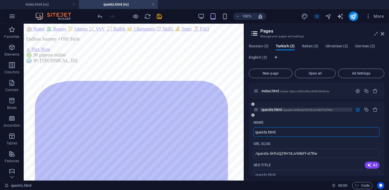
click at [277, 110] on span "quests.html /quests-5HfoQZ9H18Jv94bFFxl7Rw" at bounding box center [297, 110] width 71 height 4
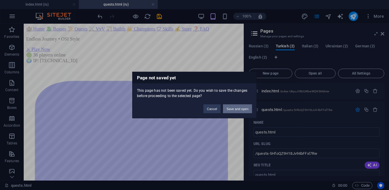
click at [249, 110] on button "Save and open" at bounding box center [237, 109] width 29 height 9
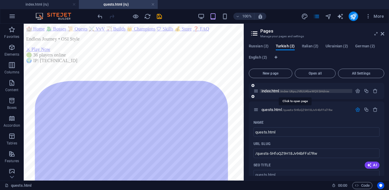
click at [273, 92] on span "index.html /index-U6puJV8UU4bwWQ9SiHdniw" at bounding box center [296, 91] width 68 height 4
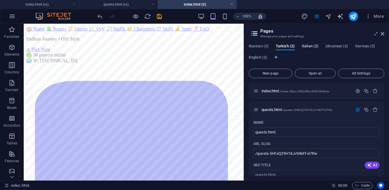
click at [313, 47] on span "Italian (2)" at bounding box center [310, 47] width 17 height 8
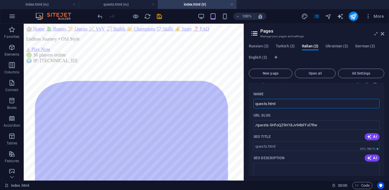
scroll to position [30, 0]
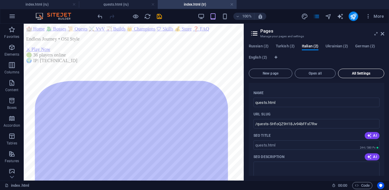
click at [364, 72] on span "All Settings" at bounding box center [361, 74] width 41 height 4
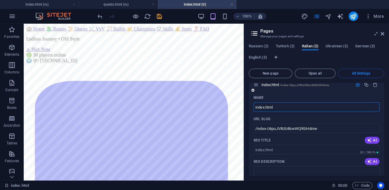
scroll to position [0, 0]
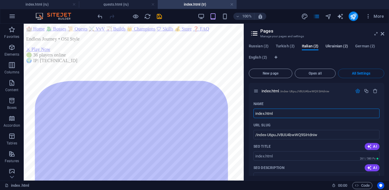
click at [337, 47] on span "Ukrainian (2)" at bounding box center [337, 47] width 23 height 8
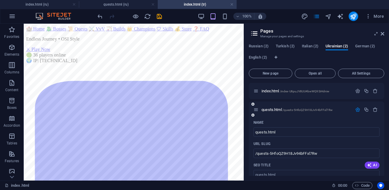
click at [357, 109] on icon "button" at bounding box center [357, 109] width 5 height 5
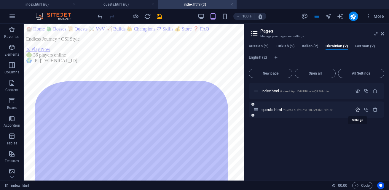
click at [357, 110] on icon "button" at bounding box center [357, 109] width 5 height 5
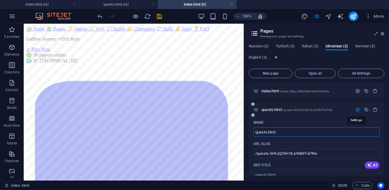
click at [357, 110] on icon "button" at bounding box center [357, 109] width 5 height 5
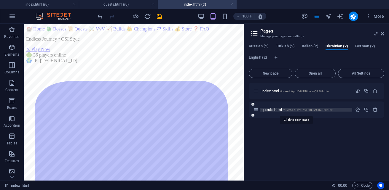
click at [301, 109] on span "/quests-5HfoQZ9H18Jv94bFFxl7Rw" at bounding box center [308, 110] width 50 height 3
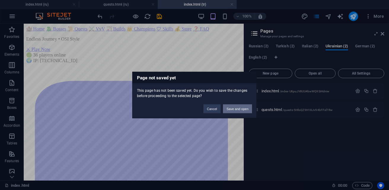
click at [239, 109] on button "Save and open" at bounding box center [237, 109] width 29 height 9
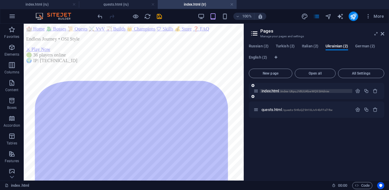
click at [327, 92] on span "/index-U6puJV8UU4bwWQ9SiHdniw" at bounding box center [305, 91] width 50 height 3
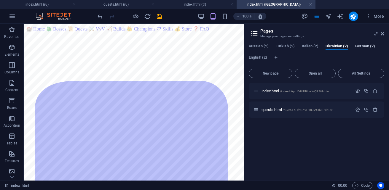
click at [358, 45] on span "German (2)" at bounding box center [365, 47] width 20 height 8
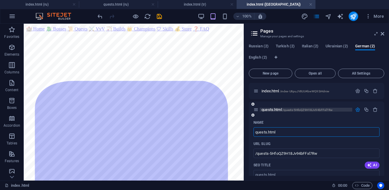
click at [304, 109] on span "/quests-5HfoQZ9H18Jv94bFFxl7Rw" at bounding box center [308, 110] width 50 height 3
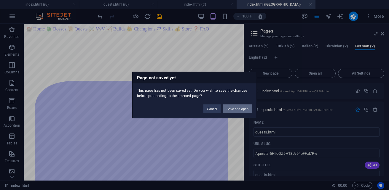
click at [239, 108] on button "Save and open" at bounding box center [237, 109] width 29 height 9
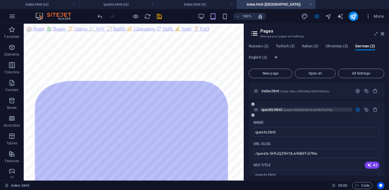
click at [309, 111] on span "/quests-5HfoQZ9H18Jv94bFFxl7Rw" at bounding box center [308, 110] width 50 height 3
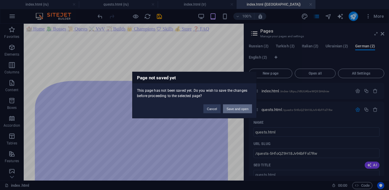
click at [242, 110] on button "Save and open" at bounding box center [237, 109] width 29 height 9
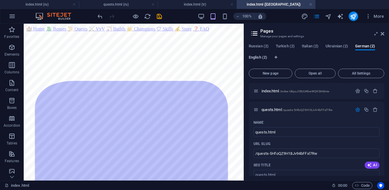
click at [255, 59] on span "English (2)" at bounding box center [258, 58] width 18 height 8
click at [356, 110] on icon "button" at bounding box center [357, 109] width 5 height 5
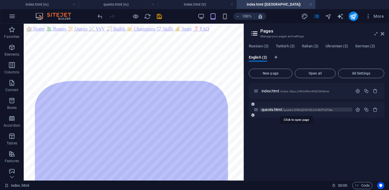
click at [324, 109] on span "/quests-5HfoQZ9H18Jv94bFFxl7Rw" at bounding box center [308, 110] width 50 height 3
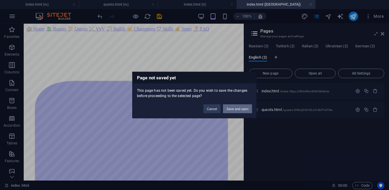
click at [238, 111] on button "Save and open" at bounding box center [237, 109] width 29 height 9
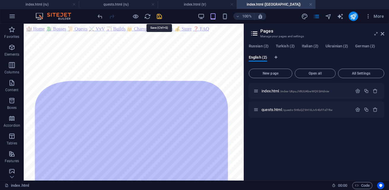
click at [160, 17] on icon "save" at bounding box center [159, 16] width 7 height 7
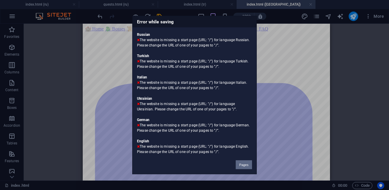
drag, startPoint x: 241, startPoint y: 165, endPoint x: 217, endPoint y: 141, distance: 33.6
click at [241, 165] on button "Pages" at bounding box center [244, 165] width 16 height 9
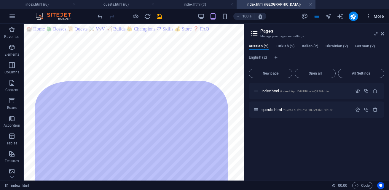
click at [382, 16] on span "More" at bounding box center [374, 16] width 19 height 6
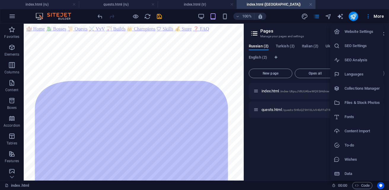
click at [367, 73] on h6 "Languages" at bounding box center [362, 74] width 35 height 7
select select "134"
select select "165"
select select "76"
select select "168"
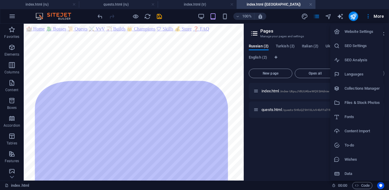
select select "55"
select select "41"
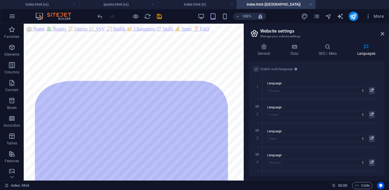
click at [258, 69] on label at bounding box center [256, 69] width 5 height 5
click at [255, 71] on label at bounding box center [256, 69] width 5 height 5
click at [256, 71] on label at bounding box center [256, 69] width 5 height 5
click at [257, 70] on label at bounding box center [256, 69] width 5 height 5
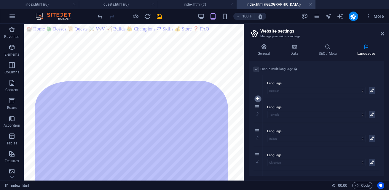
click at [259, 98] on icon at bounding box center [257, 99] width 3 height 4
select select
select select "165"
select select "76"
select select "168"
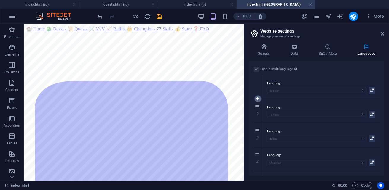
select select "55"
select select "41"
click at [258, 100] on icon at bounding box center [257, 99] width 3 height 4
select select
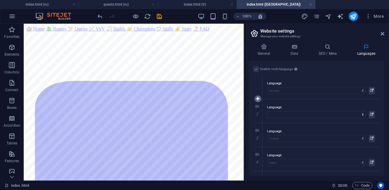
select select "165"
select select "76"
select select "168"
select select "55"
select select "41"
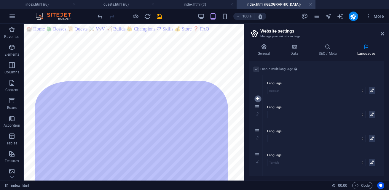
click at [258, 98] on icon at bounding box center [257, 99] width 3 height 4
select select
select select "165"
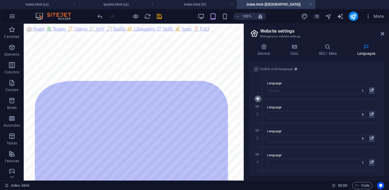
select select "76"
select select "168"
select select "55"
select select "41"
click at [259, 113] on icon at bounding box center [257, 111] width 3 height 4
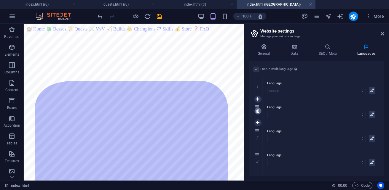
select select
select select "165"
select select "76"
select select "168"
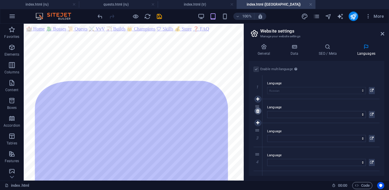
select select "55"
select select "41"
click at [260, 110] on link at bounding box center [257, 111] width 7 height 7
select select
select select "165"
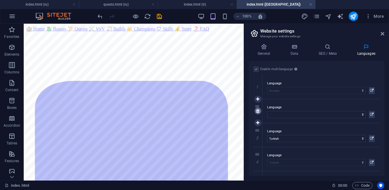
select select "76"
select select "168"
select select "55"
select select "41"
click at [260, 111] on link at bounding box center [257, 111] width 7 height 7
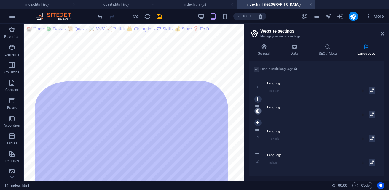
select select "165"
select select "76"
select select "168"
select select "55"
click at [260, 111] on link at bounding box center [257, 111] width 7 height 7
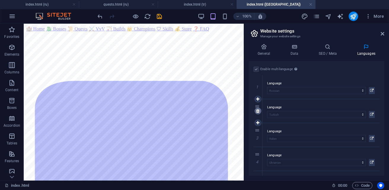
select select "76"
select select "168"
select select "55"
select select "41"
click at [260, 111] on link at bounding box center [257, 111] width 7 height 7
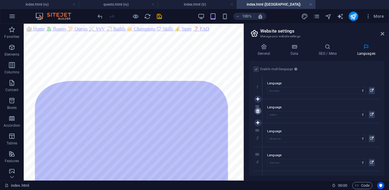
select select "168"
select select "55"
select select "41"
click at [260, 111] on link at bounding box center [257, 111] width 7 height 7
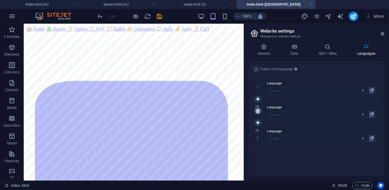
select select "41"
click at [260, 111] on link at bounding box center [257, 111] width 7 height 7
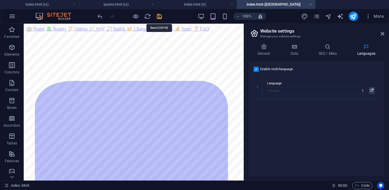
click at [158, 16] on icon "save" at bounding box center [159, 16] width 7 height 7
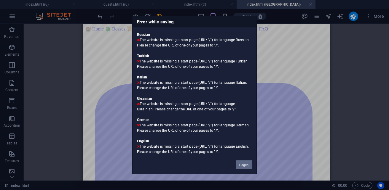
click at [245, 163] on button "Pages" at bounding box center [244, 165] width 16 height 9
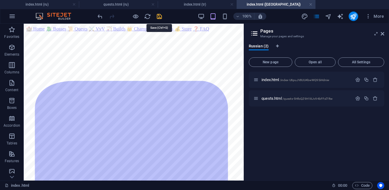
click at [159, 15] on icon "save" at bounding box center [159, 16] width 7 height 7
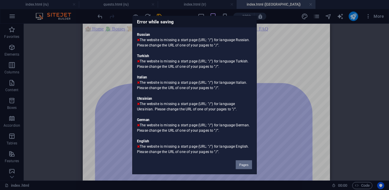
click at [241, 165] on button "Pages" at bounding box center [244, 165] width 16 height 9
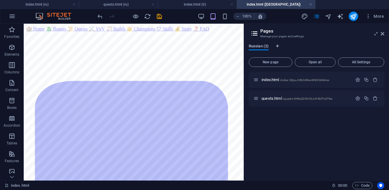
click at [261, 47] on span "Russian (2)" at bounding box center [259, 47] width 20 height 8
click at [297, 80] on span "/index-U6puJV8UU4bwWQ9SiHdniw" at bounding box center [305, 80] width 50 height 3
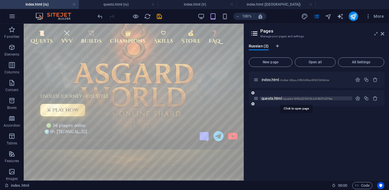
click at [298, 99] on span "/quests-5HfoQZ9H18Jv94bFFxl7Rw" at bounding box center [308, 98] width 50 height 3
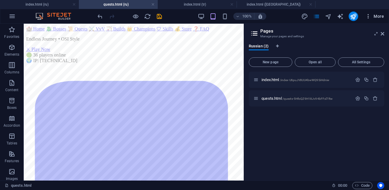
click at [381, 18] on span "More" at bounding box center [374, 16] width 19 height 6
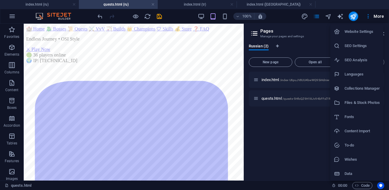
click at [368, 78] on li "Languages" at bounding box center [356, 74] width 53 height 14
select select "134"
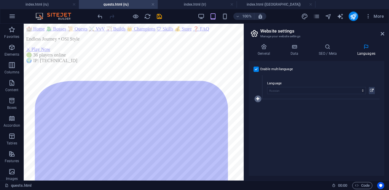
click at [257, 99] on icon at bounding box center [257, 99] width 3 height 4
select select
click at [259, 68] on div "Enable multilanguage To disable multilanguage delete all languages until only o…" at bounding box center [317, 69] width 126 height 7
click at [258, 69] on label at bounding box center [256, 69] width 5 height 5
click at [0, 0] on input "Enable multilanguage To disable multilanguage delete all languages until only o…" at bounding box center [0, 0] width 0 height 0
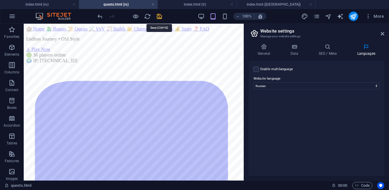
click at [161, 17] on icon "save" at bounding box center [159, 16] width 7 height 7
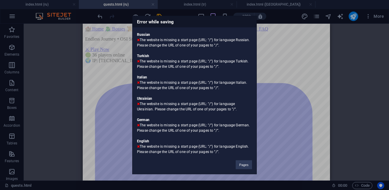
click at [363, 74] on div "Error while saving Russian The website is missing a start page (URL: "/") for l…" at bounding box center [194, 95] width 389 height 190
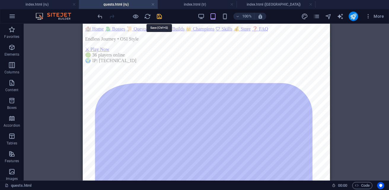
click at [159, 16] on icon "save" at bounding box center [159, 16] width 7 height 7
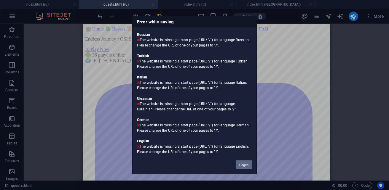
click at [242, 165] on button "Pages" at bounding box center [244, 165] width 16 height 9
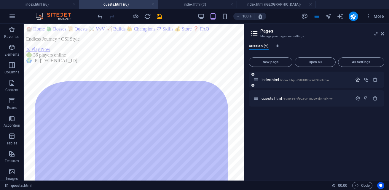
click at [359, 81] on icon "button" at bounding box center [357, 79] width 5 height 5
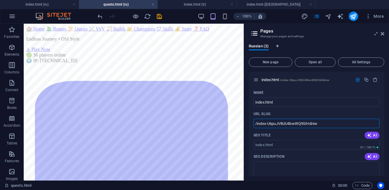
drag, startPoint x: 326, startPoint y: 123, endPoint x: 246, endPoint y: 123, distance: 80.1
click at [246, 123] on div "Russian (2) New page Open all All Settings index.html /index-U6puJV8UU4bwWQ9SiH…" at bounding box center [316, 110] width 145 height 142
click at [161, 20] on div at bounding box center [129, 16] width 66 height 9
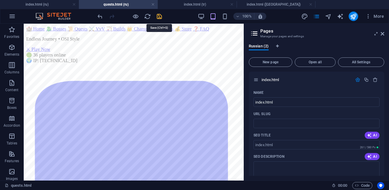
click at [159, 14] on icon "save" at bounding box center [159, 16] width 7 height 7
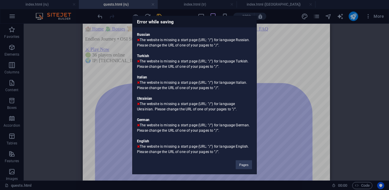
click at [270, 86] on div "Error while saving Russian The website is missing a start page (URL: "/") for l…" at bounding box center [194, 95] width 389 height 190
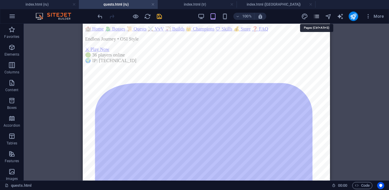
click at [318, 17] on icon "pages" at bounding box center [316, 16] width 7 height 7
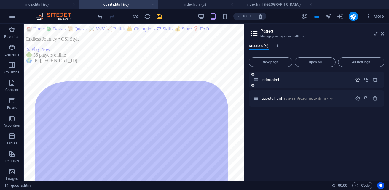
click at [359, 81] on icon "button" at bounding box center [357, 79] width 5 height 5
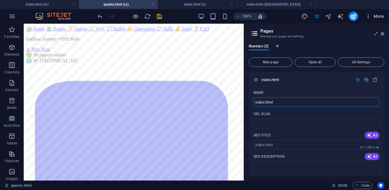
click at [368, 15] on icon "button" at bounding box center [368, 16] width 6 height 6
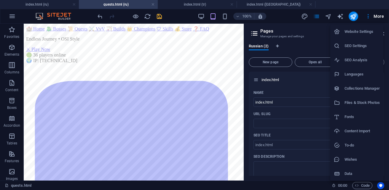
click at [359, 31] on h6 "Website Settings" at bounding box center [362, 31] width 35 height 7
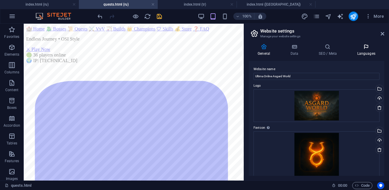
click at [369, 51] on h4 "Languages" at bounding box center [366, 50] width 36 height 12
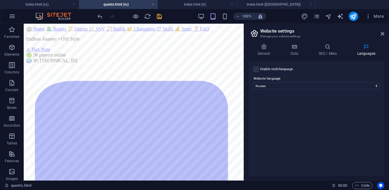
click at [256, 69] on label at bounding box center [256, 69] width 5 height 5
click at [0, 0] on input "Enable multilanguage To disable multilanguage delete all languages until only o…" at bounding box center [0, 0] width 0 height 0
select select
click at [160, 17] on icon "save" at bounding box center [159, 16] width 7 height 7
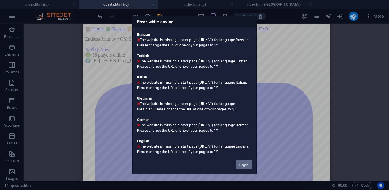
click at [247, 167] on button "Pages" at bounding box center [244, 165] width 16 height 9
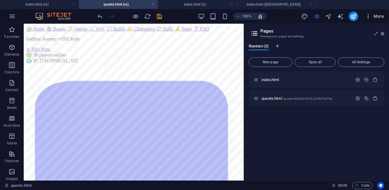
click at [374, 18] on span "More" at bounding box center [374, 16] width 19 height 6
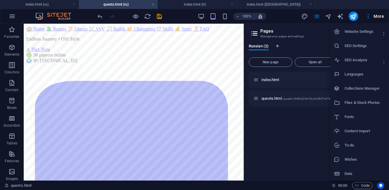
click at [362, 33] on h6 "Website Settings" at bounding box center [362, 31] width 35 height 7
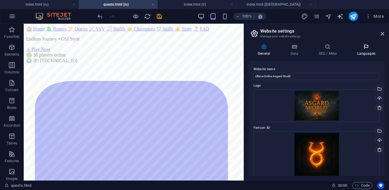
click at [368, 49] on icon at bounding box center [366, 47] width 36 height 6
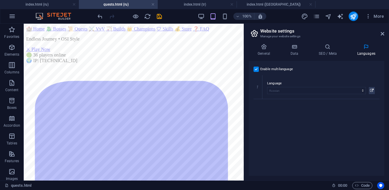
click at [257, 71] on label at bounding box center [256, 69] width 5 height 5
click at [0, 0] on input "Enable multilanguage To disable multilanguage delete all languages until only o…" at bounding box center [0, 0] width 0 height 0
click at [161, 16] on icon "save" at bounding box center [159, 16] width 7 height 7
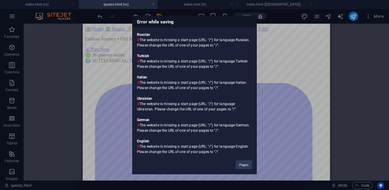
click at [302, 104] on div "Error while saving Russian The website is missing a start page (URL: "/") for l…" at bounding box center [194, 95] width 389 height 190
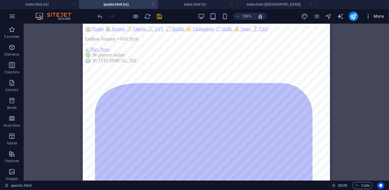
click at [375, 17] on span "More" at bounding box center [374, 16] width 19 height 6
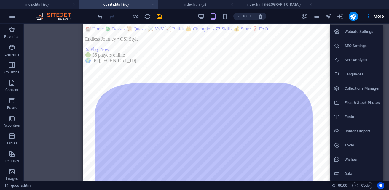
click at [360, 34] on h6 "Website Settings" at bounding box center [362, 31] width 35 height 7
select select "134"
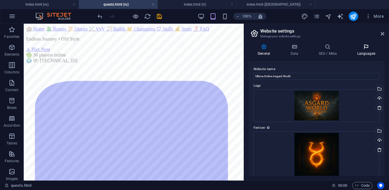
click at [369, 53] on h4 "Languages" at bounding box center [366, 50] width 36 height 12
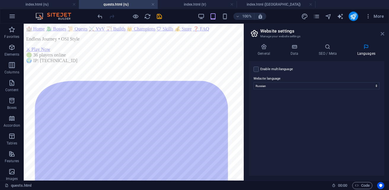
click at [384, 34] on icon at bounding box center [383, 33] width 4 height 5
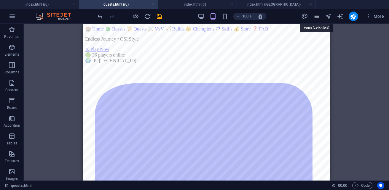
click at [317, 19] on icon "pages" at bounding box center [316, 16] width 7 height 7
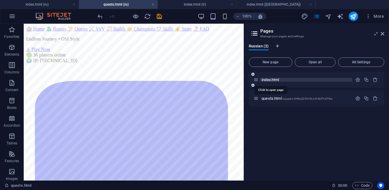
click at [264, 81] on span "index.html" at bounding box center [271, 80] width 18 height 4
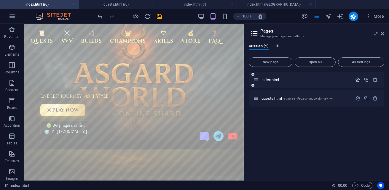
click at [360, 80] on icon "button" at bounding box center [357, 79] width 5 height 5
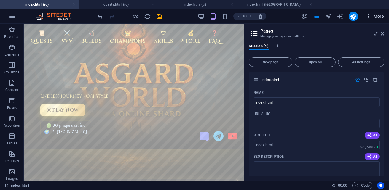
click at [374, 18] on span "More" at bounding box center [374, 16] width 19 height 6
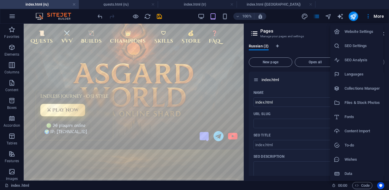
click at [364, 32] on h6 "Website Settings" at bounding box center [362, 31] width 35 height 7
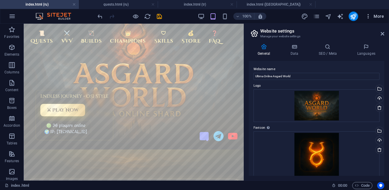
click at [377, 18] on span "More" at bounding box center [374, 16] width 19 height 6
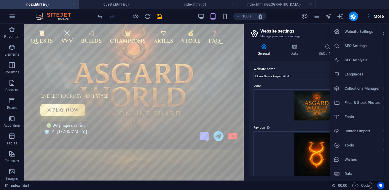
click at [366, 31] on h6 "Website Settings" at bounding box center [362, 31] width 35 height 7
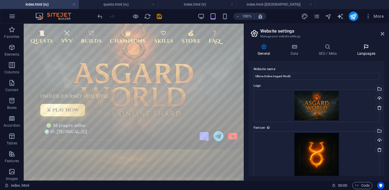
click at [365, 48] on icon at bounding box center [366, 47] width 36 height 6
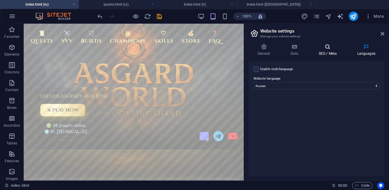
click at [326, 52] on h4 "SEO / Meta" at bounding box center [329, 50] width 39 height 12
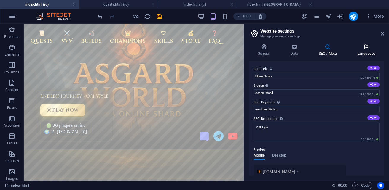
click at [370, 48] on icon at bounding box center [366, 47] width 36 height 6
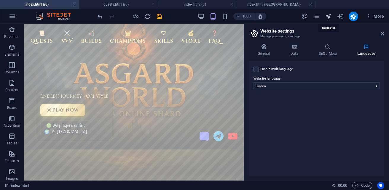
click at [329, 15] on icon "navigator" at bounding box center [328, 16] width 7 height 7
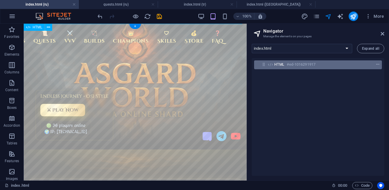
click at [377, 65] on icon "context-menu" at bounding box center [378, 65] width 4 height 4
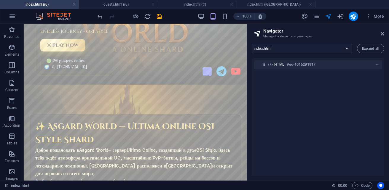
scroll to position [30, 0]
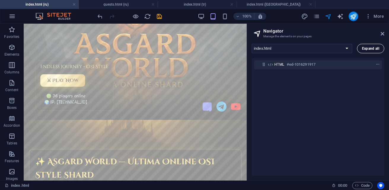
click at [372, 49] on span "Expand all" at bounding box center [370, 49] width 17 height 4
click at [382, 34] on icon at bounding box center [383, 33] width 4 height 5
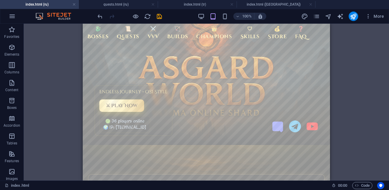
scroll to position [0, 0]
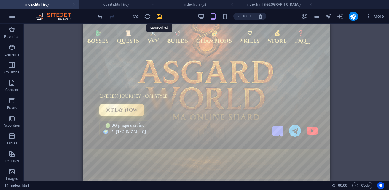
click at [161, 18] on icon "save" at bounding box center [159, 16] width 7 height 7
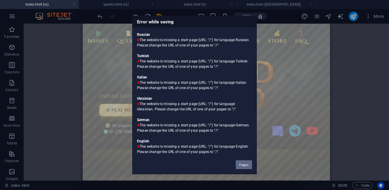
click at [247, 166] on button "Pages" at bounding box center [244, 165] width 16 height 9
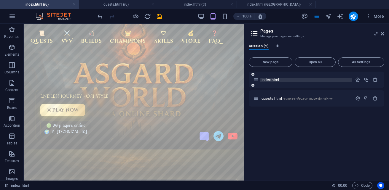
drag, startPoint x: 282, startPoint y: 79, endPoint x: 273, endPoint y: 81, distance: 9.9
click at [273, 81] on span "index.html" at bounding box center [271, 80] width 18 height 4
click at [273, 99] on span "quests.html /quests-5HfoQZ9H18Jv94bFFxl7Rw" at bounding box center [297, 98] width 71 height 4
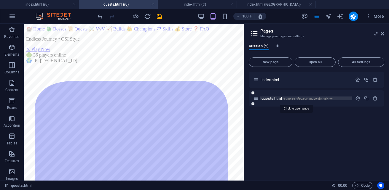
click at [273, 99] on span "quests.html /quests-5HfoQZ9H18Jv94bFFxl7Rw" at bounding box center [297, 98] width 71 height 4
click at [355, 14] on icon "publish" at bounding box center [353, 16] width 7 height 7
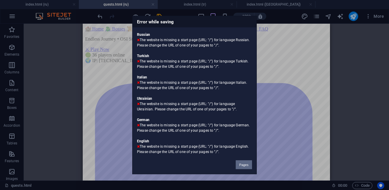
click at [246, 165] on button "Pages" at bounding box center [244, 165] width 16 height 9
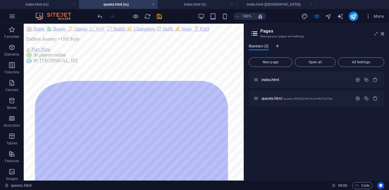
click at [265, 47] on span "Russian (2)" at bounding box center [259, 47] width 20 height 8
click at [366, 61] on span "All Settings" at bounding box center [361, 63] width 41 height 4
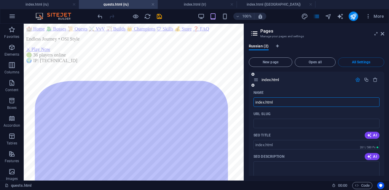
click at [298, 104] on input "index.html" at bounding box center [317, 102] width 126 height 9
click at [284, 123] on input "URL SLUG" at bounding box center [317, 123] width 126 height 9
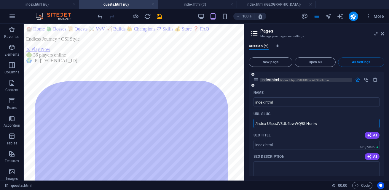
type input "/index-U6puJV8UU4bwWQ9SiHdniw"
click at [368, 64] on span "All Settings" at bounding box center [361, 63] width 41 height 4
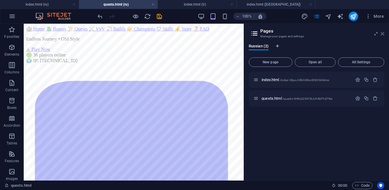
click at [384, 32] on icon at bounding box center [383, 33] width 4 height 5
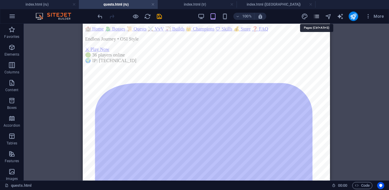
click at [318, 18] on icon "pages" at bounding box center [316, 16] width 7 height 7
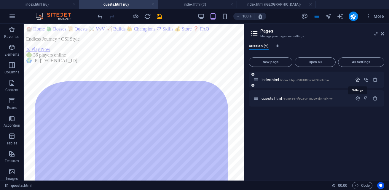
click at [358, 81] on icon "button" at bounding box center [357, 79] width 5 height 5
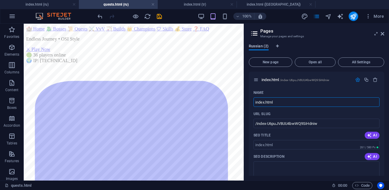
click at [265, 47] on span "Russian (2)" at bounding box center [259, 47] width 20 height 8
click at [355, 64] on span "All Settings" at bounding box center [361, 63] width 41 height 4
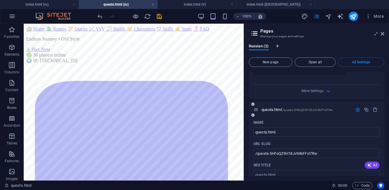
click at [356, 107] on icon "button" at bounding box center [357, 109] width 5 height 5
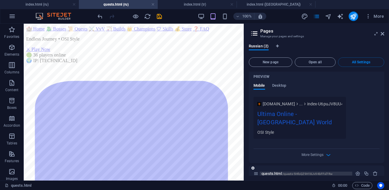
click at [317, 173] on span "/quests-5HfoQZ9H18Jv94bFFxl7Rw" at bounding box center [308, 174] width 50 height 3
click at [159, 17] on icon "save" at bounding box center [159, 16] width 7 height 7
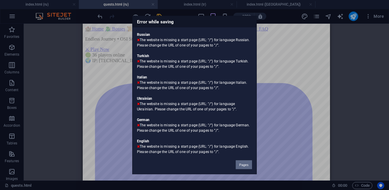
click at [241, 163] on button "Pages" at bounding box center [244, 165] width 16 height 9
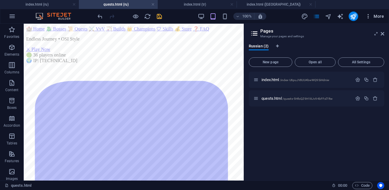
click at [371, 17] on icon "button" at bounding box center [368, 16] width 6 height 6
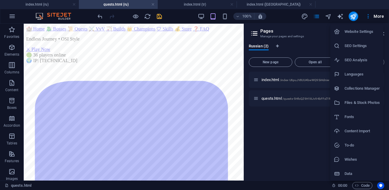
click at [358, 33] on h6 "Website Settings" at bounding box center [362, 31] width 35 height 7
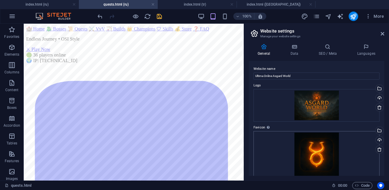
scroll to position [0, 0]
click at [297, 51] on h4 "Data" at bounding box center [295, 50] width 28 height 12
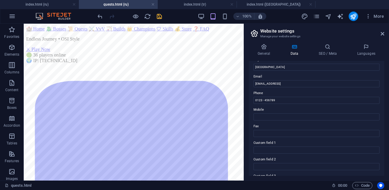
scroll to position [51, 0]
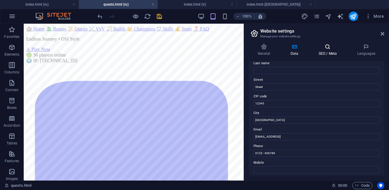
click at [326, 53] on h4 "SEO / Meta" at bounding box center [329, 50] width 39 height 12
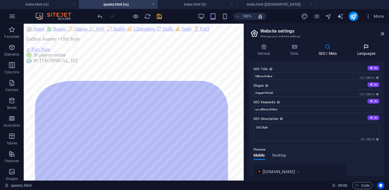
click at [356, 49] on icon at bounding box center [366, 47] width 36 height 6
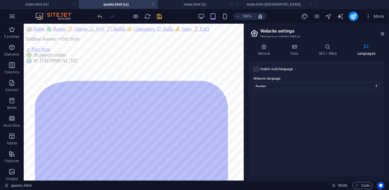
click at [257, 69] on label at bounding box center [256, 69] width 5 height 5
click at [0, 0] on input "Enable multilanguage To disable multilanguage delete all languages until only o…" at bounding box center [0, 0] width 0 height 0
select select
click at [159, 15] on icon "save" at bounding box center [159, 16] width 7 height 7
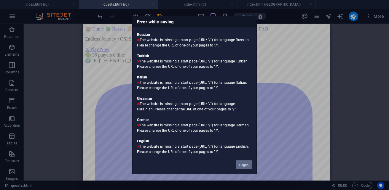
click at [241, 164] on button "Pages" at bounding box center [244, 165] width 16 height 9
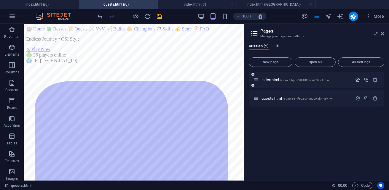
click at [357, 80] on icon "button" at bounding box center [357, 79] width 5 height 5
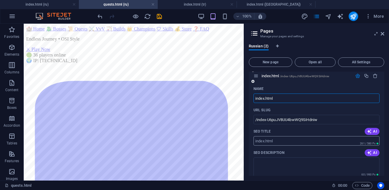
scroll to position [0, 0]
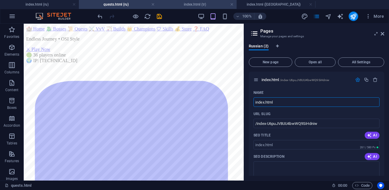
click at [196, 6] on h4 "index.html (tr)" at bounding box center [197, 4] width 79 height 7
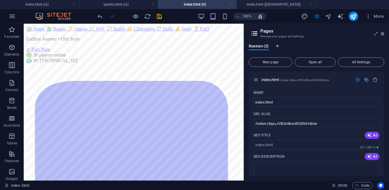
click at [231, 4] on link at bounding box center [232, 5] width 4 height 6
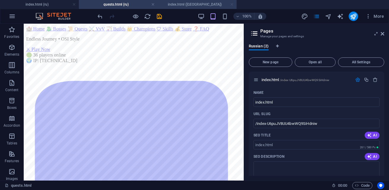
click at [231, 6] on link at bounding box center [232, 5] width 4 height 6
click at [153, 6] on link at bounding box center [153, 5] width 4 height 6
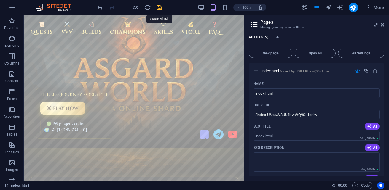
click at [159, 7] on icon "save" at bounding box center [159, 7] width 7 height 7
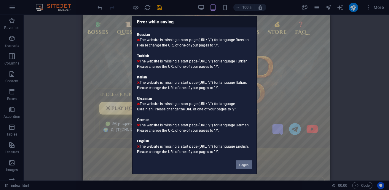
click at [246, 164] on button "Pages" at bounding box center [244, 165] width 16 height 9
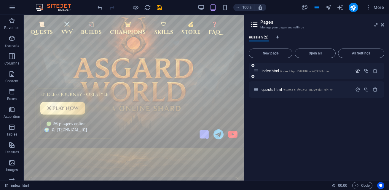
click at [360, 70] on icon "button" at bounding box center [357, 71] width 5 height 5
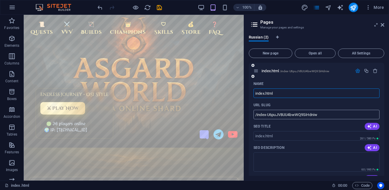
click at [329, 117] on input "/index-U6puJV8UU4bwWQ9SiHdniw" at bounding box center [317, 114] width 126 height 9
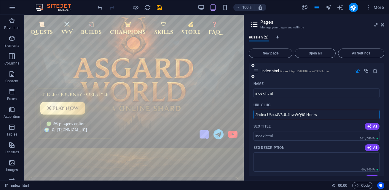
drag, startPoint x: 327, startPoint y: 115, endPoint x: 257, endPoint y: 118, distance: 70.1
click at [257, 118] on input "/index-U6puJV8UU4bwWQ9SiHdniw" at bounding box center [317, 114] width 126 height 9
type input "/"
click at [158, 8] on icon "save" at bounding box center [159, 7] width 7 height 7
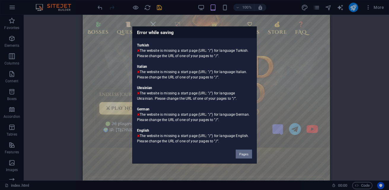
click at [245, 157] on button "Pages" at bounding box center [244, 154] width 16 height 9
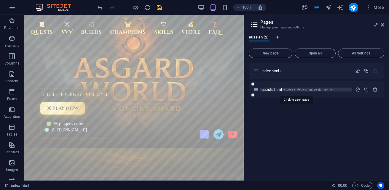
click at [279, 89] on span "quests.html /quests-5HfoQZ9H18Jv94bFFxl7Rw" at bounding box center [297, 90] width 71 height 4
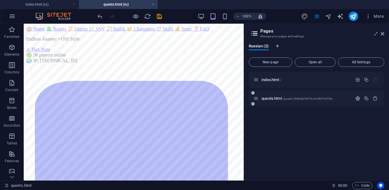
click at [359, 100] on icon "button" at bounding box center [357, 98] width 5 height 5
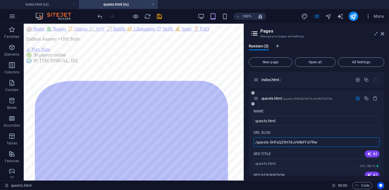
drag, startPoint x: 320, startPoint y: 141, endPoint x: 257, endPoint y: 144, distance: 62.7
click at [257, 144] on input "/quests-5HfoQZ9H18Jv94bFFxl7Rw" at bounding box center [317, 142] width 126 height 9
type input "/"
click at [291, 154] on div "SEO Title AI" at bounding box center [317, 153] width 126 height 9
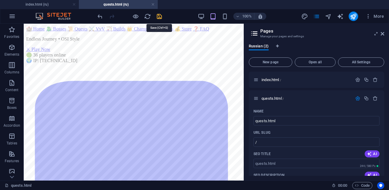
click at [160, 16] on icon "save" at bounding box center [159, 16] width 7 height 7
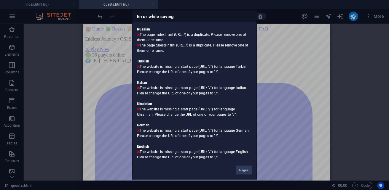
click at [301, 79] on div "Error while saving Russian The page index.html (URL: /) is a duplicate. Please …" at bounding box center [194, 95] width 389 height 190
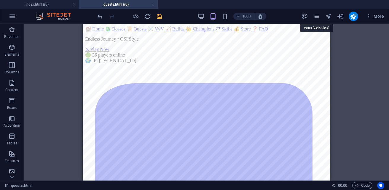
click at [319, 16] on icon "pages" at bounding box center [316, 16] width 7 height 7
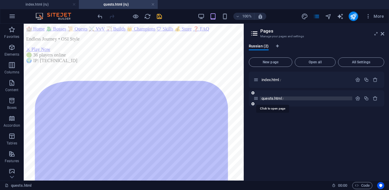
click at [270, 99] on span "quests.html /" at bounding box center [273, 98] width 22 height 4
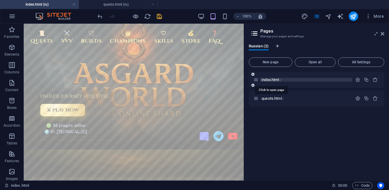
click at [268, 78] on span "index.html /" at bounding box center [272, 80] width 20 height 4
click at [270, 81] on span "index.html /" at bounding box center [272, 80] width 20 height 4
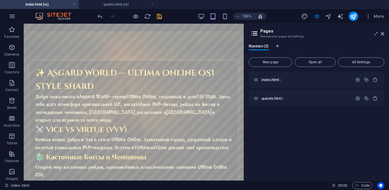
scroll to position [89, 0]
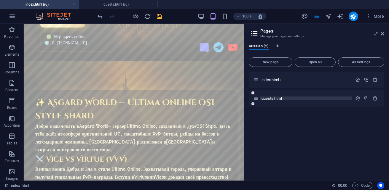
click at [273, 97] on span "quests.html /" at bounding box center [273, 98] width 22 height 4
click at [267, 99] on span "quests.html /" at bounding box center [273, 98] width 22 height 4
click at [270, 99] on span "quests.html /" at bounding box center [273, 98] width 22 height 4
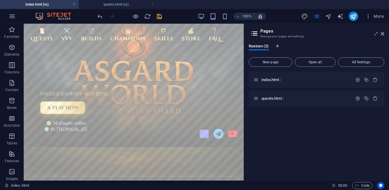
scroll to position [0, 0]
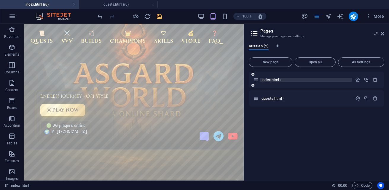
click at [269, 81] on span "index.html /" at bounding box center [272, 80] width 20 height 4
click at [160, 18] on icon "save" at bounding box center [159, 16] width 7 height 7
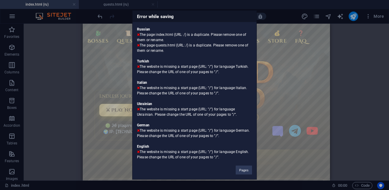
click at [122, 65] on div "Error while saving Russian The page index.html (URL: /) is a duplicate. Please …" at bounding box center [194, 95] width 389 height 190
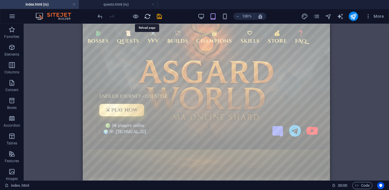
click at [147, 15] on icon "reload" at bounding box center [147, 16] width 7 height 7
click at [317, 16] on icon "pages" at bounding box center [316, 16] width 7 height 7
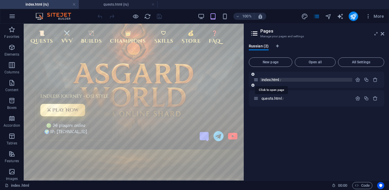
click at [272, 80] on span "index.html /" at bounding box center [272, 80] width 20 height 4
click at [359, 79] on icon "button" at bounding box center [357, 79] width 5 height 5
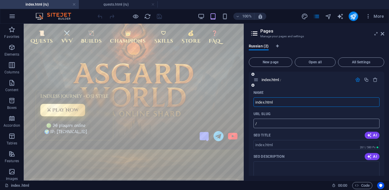
click at [279, 124] on input "/" at bounding box center [317, 123] width 126 height 9
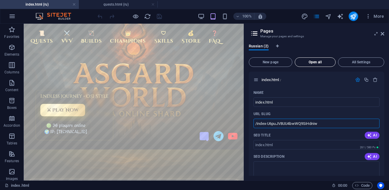
type input "/index-U6puJV8UU4bwWQ9SiHdniw"
click at [382, 34] on icon at bounding box center [383, 33] width 4 height 5
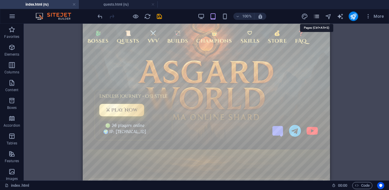
click at [319, 16] on icon "pages" at bounding box center [316, 16] width 7 height 7
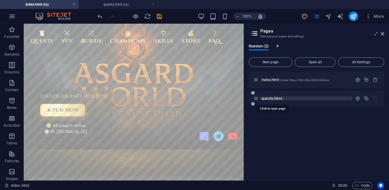
click at [271, 99] on span "quests.html /" at bounding box center [273, 98] width 22 height 4
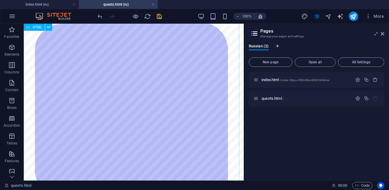
scroll to position [30, 0]
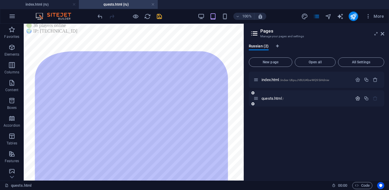
click at [358, 98] on icon "button" at bounding box center [357, 98] width 5 height 5
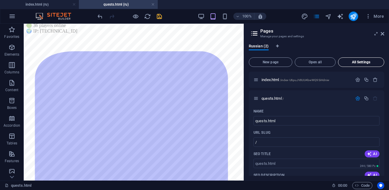
click at [365, 60] on button "All Settings" at bounding box center [361, 62] width 46 height 9
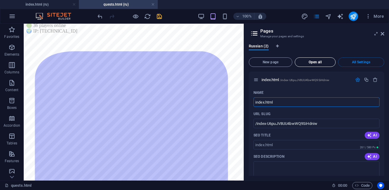
click at [307, 61] on span "Open all" at bounding box center [316, 63] width 36 height 4
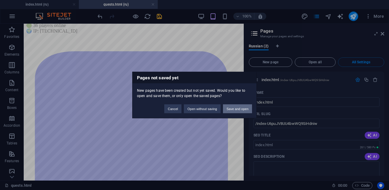
click at [234, 109] on button "Save and open" at bounding box center [237, 109] width 29 height 9
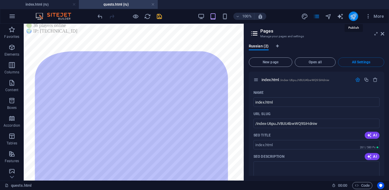
click at [353, 18] on icon "publish" at bounding box center [353, 16] width 7 height 7
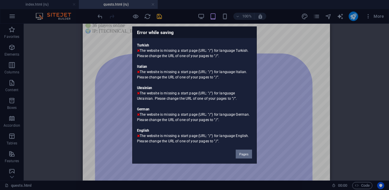
click at [243, 152] on button "Pages" at bounding box center [244, 154] width 16 height 9
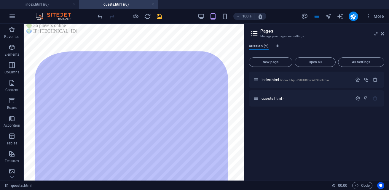
click at [259, 47] on span "Russian (2)" at bounding box center [259, 47] width 20 height 8
click at [265, 47] on span "Russian (2)" at bounding box center [259, 47] width 20 height 8
click at [279, 47] on icon "Language Tabs" at bounding box center [277, 46] width 3 height 4
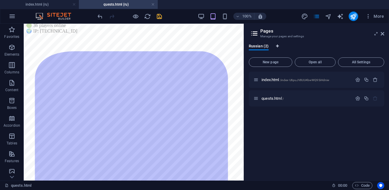
select select "134"
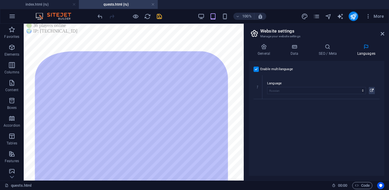
click at [256, 69] on label at bounding box center [256, 69] width 5 height 5
click at [0, 0] on input "Enable multilanguage To disable multilanguage delete all languages until only o…" at bounding box center [0, 0] width 0 height 0
click at [382, 34] on icon at bounding box center [383, 33] width 4 height 5
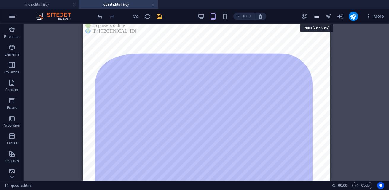
click at [319, 16] on icon "pages" at bounding box center [316, 16] width 7 height 7
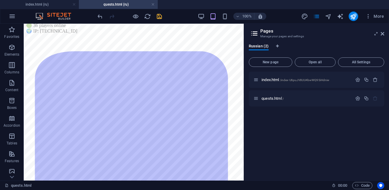
drag, startPoint x: 304, startPoint y: 102, endPoint x: 298, endPoint y: 108, distance: 9.2
click at [298, 108] on div "index.html /index-U6puJV8UU4bwWQ9SiHdniw quests.html /" at bounding box center [317, 124] width 136 height 104
click at [254, 94] on icon at bounding box center [253, 93] width 3 height 4
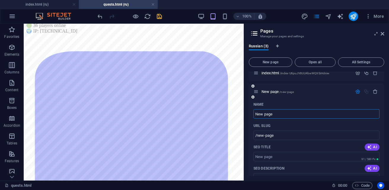
scroll to position [0, 0]
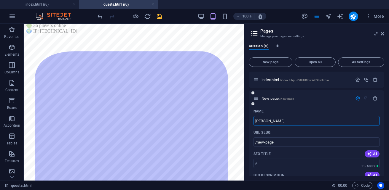
type input "[PERSON_NAME]"
type input "/"
type input "q"
type input "/q"
type input "q"
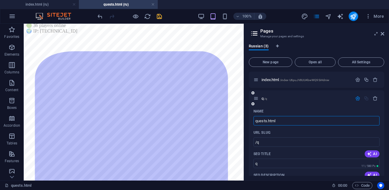
type input "quests.html"
type input "/quests-html"
type input "quests.html"
click at [303, 100] on p "quests.html /quests-html" at bounding box center [306, 99] width 89 height 4
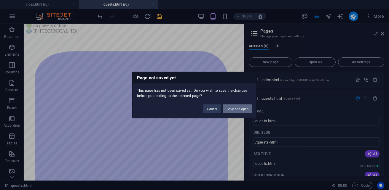
click at [246, 107] on button "Save and open" at bounding box center [237, 109] width 29 height 9
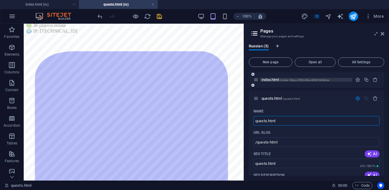
click at [302, 80] on span "/index-U6puJV8UU4bwWQ9SiHdniw" at bounding box center [305, 80] width 50 height 3
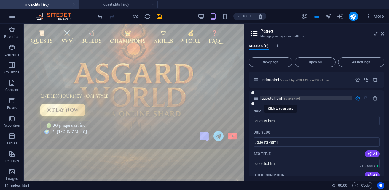
click at [273, 97] on span "quests.html /quests-html" at bounding box center [281, 98] width 38 height 4
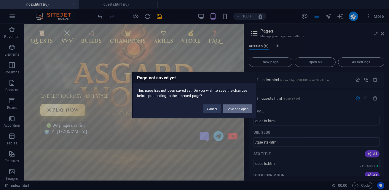
click at [238, 108] on button "Save and open" at bounding box center [237, 109] width 29 height 9
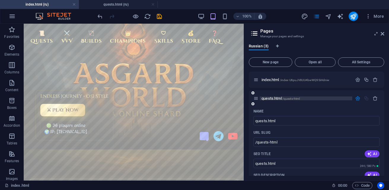
click at [271, 97] on span "quests.html /quests-html" at bounding box center [281, 98] width 38 height 4
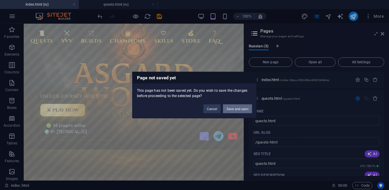
click at [230, 108] on button "Save and open" at bounding box center [237, 109] width 29 height 9
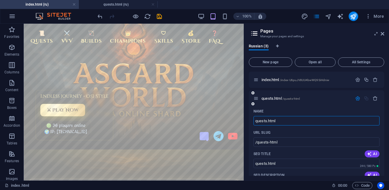
click at [357, 99] on icon "button" at bounding box center [357, 98] width 5 height 5
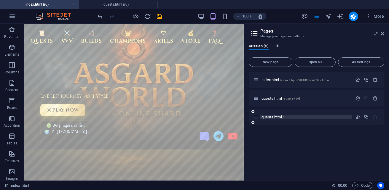
click at [281, 117] on span "quests.html /" at bounding box center [273, 117] width 22 height 4
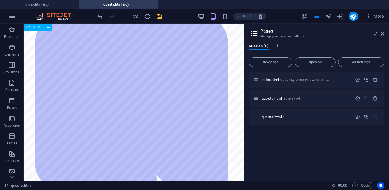
scroll to position [59, 0]
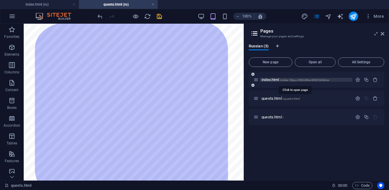
click at [271, 80] on span "index.html /index-U6puJV8UU4bwWQ9SiHdniw" at bounding box center [296, 80] width 68 height 4
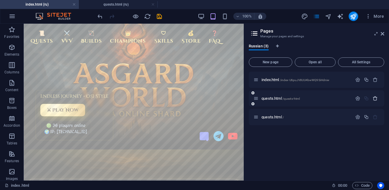
click at [377, 99] on icon "button" at bounding box center [375, 98] width 5 height 5
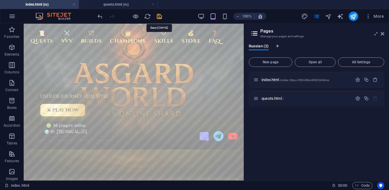
click at [159, 18] on icon "save" at bounding box center [159, 16] width 7 height 7
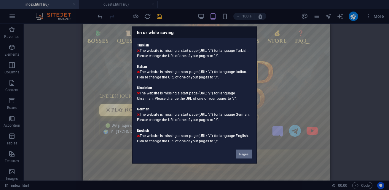
click at [245, 155] on button "Pages" at bounding box center [244, 154] width 16 height 9
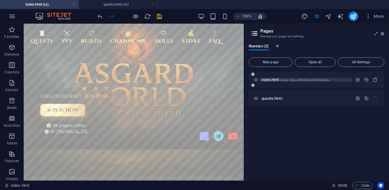
click at [286, 79] on span "/index-U6puJV8UU4bwWQ9SiHdniw" at bounding box center [305, 80] width 50 height 3
click at [278, 97] on span "quests.html /" at bounding box center [273, 98] width 22 height 4
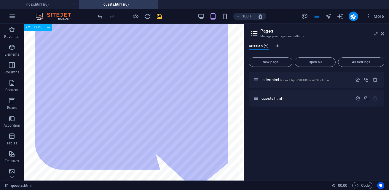
scroll to position [148, 0]
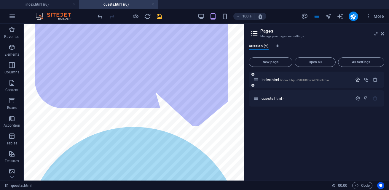
click at [358, 81] on icon "button" at bounding box center [357, 79] width 5 height 5
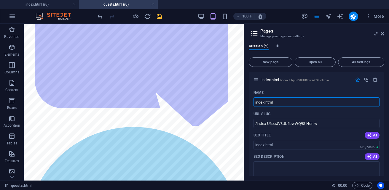
drag, startPoint x: 283, startPoint y: 102, endPoint x: 246, endPoint y: 103, distance: 36.2
click at [246, 103] on div "Russian (2) New page Open all All Settings index.html /index-U6puJV8UU4bwWQ9SiH…" at bounding box center [316, 110] width 145 height 142
type input "i"
type input "Глава"
type input "Гла"
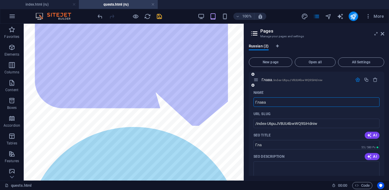
type input "Глава"
type input "Главна"
type input "Главн"
type input "Главная"
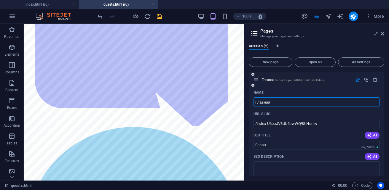
type input "Главна"
type input "Главная"
type input "Г"
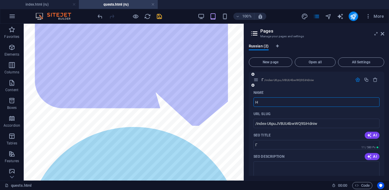
type input "Ho"
type input "Home"
click at [254, 74] on icon at bounding box center [253, 75] width 3 height 4
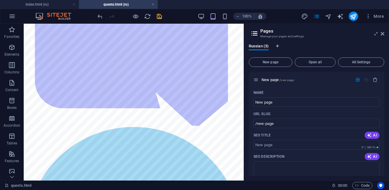
click at [0, 0] on icon at bounding box center [0, 0] width 0 height 0
click at [252, 85] on icon at bounding box center [253, 86] width 3 height 4
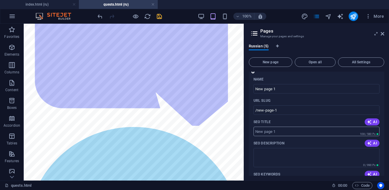
scroll to position [0, 0]
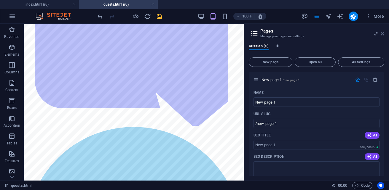
click at [383, 34] on icon at bounding box center [383, 33] width 4 height 5
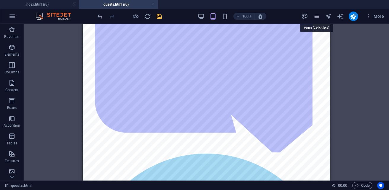
click at [315, 17] on icon "pages" at bounding box center [316, 16] width 7 height 7
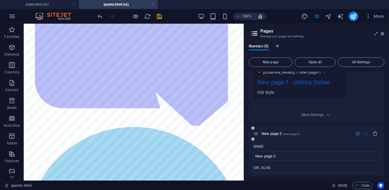
scroll to position [132, 0]
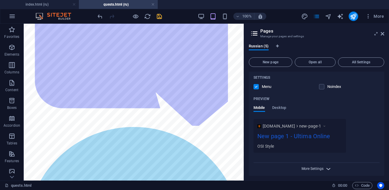
click at [319, 169] on span "More Settings" at bounding box center [313, 169] width 22 height 4
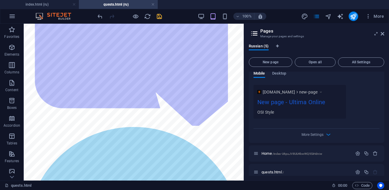
scroll to position [738, 0]
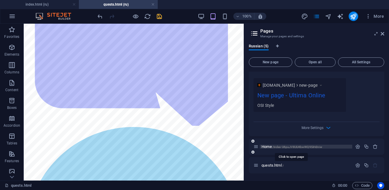
click at [296, 147] on span "/index-U6puJV8UU4bwWQ9SiHdniw" at bounding box center [298, 147] width 50 height 3
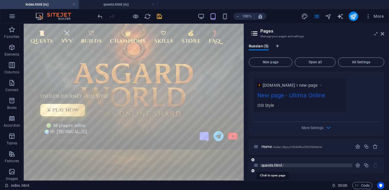
click at [280, 164] on span "quests.html /" at bounding box center [273, 165] width 22 height 4
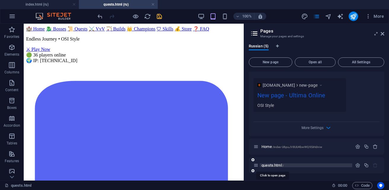
scroll to position [148, 0]
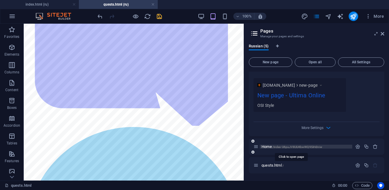
click at [280, 147] on span "/index-U6puJV8UU4bwWQ9SiHdniw" at bounding box center [298, 147] width 50 height 3
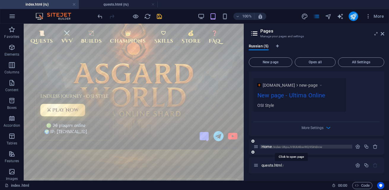
scroll to position [0, 0]
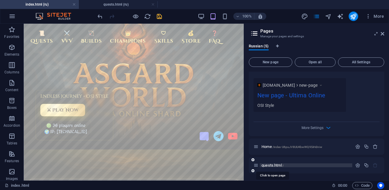
click at [273, 165] on span "quests.html /" at bounding box center [273, 165] width 22 height 4
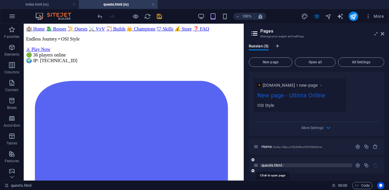
scroll to position [148, 0]
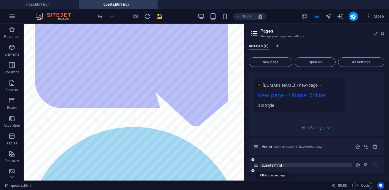
click at [284, 166] on span "/" at bounding box center [283, 165] width 1 height 3
click at [280, 166] on span "quests.html /" at bounding box center [273, 165] width 22 height 4
click at [276, 149] on div "Home /index-U6puJV8UU4bwWQ9SiHdniw" at bounding box center [303, 147] width 99 height 7
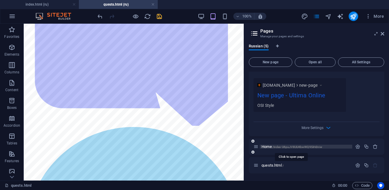
click at [274, 147] on span "/index-U6puJV8UU4bwWQ9SiHdniw" at bounding box center [298, 147] width 50 height 3
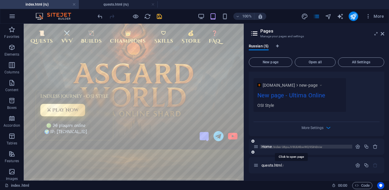
scroll to position [0, 0]
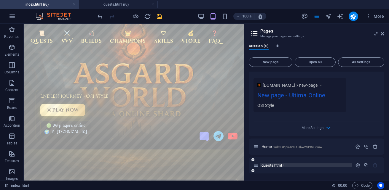
click at [280, 165] on span "quests.html /" at bounding box center [273, 165] width 22 height 4
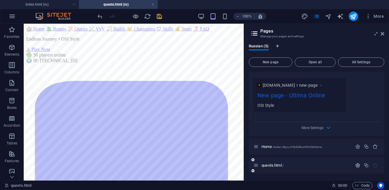
click at [357, 165] on icon "button" at bounding box center [357, 165] width 5 height 5
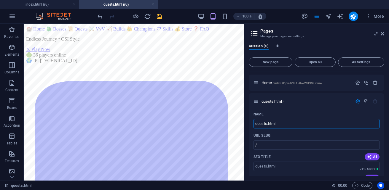
drag, startPoint x: 309, startPoint y: 147, endPoint x: 241, endPoint y: 123, distance: 72.2
type input "Квесты"
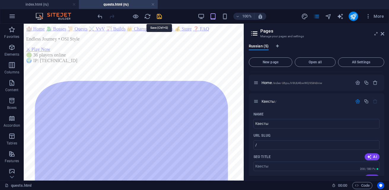
click at [161, 17] on icon "save" at bounding box center [159, 16] width 7 height 7
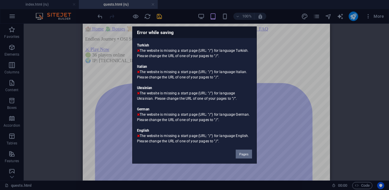
click at [245, 156] on button "Pages" at bounding box center [244, 154] width 16 height 9
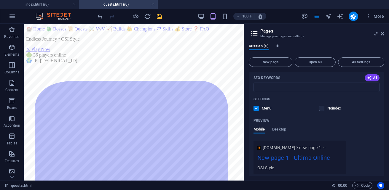
scroll to position [89, 0]
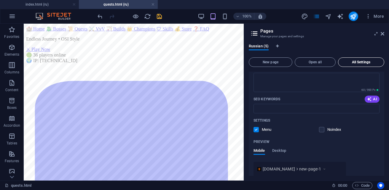
click at [364, 65] on button "All Settings" at bounding box center [361, 62] width 46 height 9
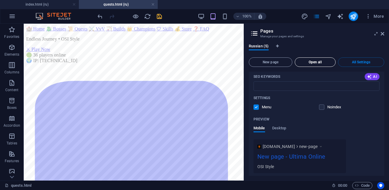
scroll to position [582, 0]
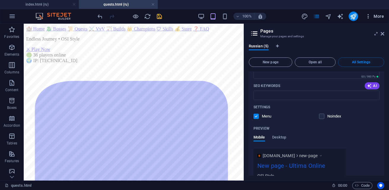
click at [376, 15] on span "More" at bounding box center [374, 16] width 19 height 6
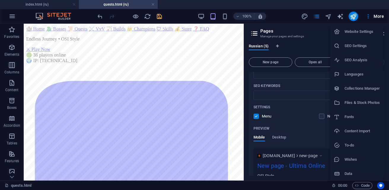
click at [358, 75] on h6 "Languages" at bounding box center [362, 74] width 35 height 7
select select "134"
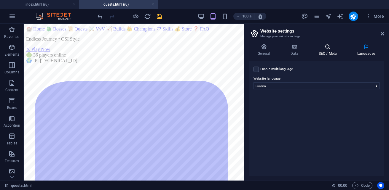
click at [330, 50] on h4 "SEO / Meta" at bounding box center [329, 50] width 39 height 12
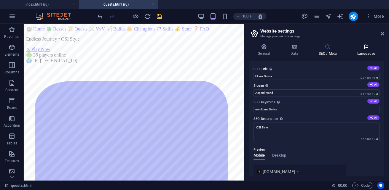
click at [364, 53] on h4 "Languages" at bounding box center [366, 50] width 36 height 12
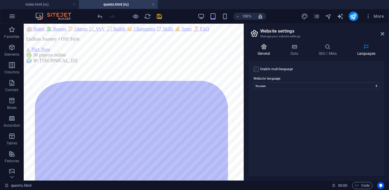
click at [261, 53] on h4 "General" at bounding box center [265, 50] width 33 height 12
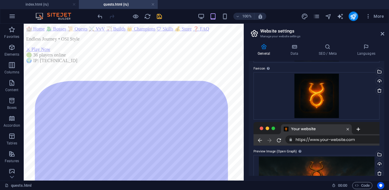
scroll to position [0, 0]
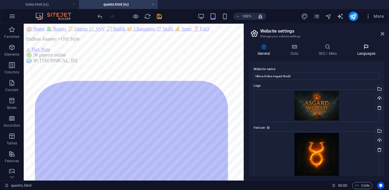
click at [368, 50] on h4 "Languages" at bounding box center [366, 50] width 36 height 12
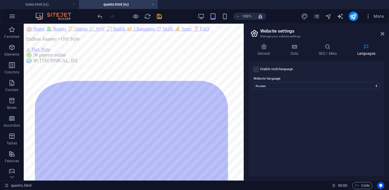
click at [256, 71] on label at bounding box center [256, 69] width 5 height 5
click at [0, 0] on input "Enable multilanguage To disable multilanguage delete all languages until only o…" at bounding box center [0, 0] width 0 height 0
select select
click at [161, 17] on icon "save" at bounding box center [159, 16] width 7 height 7
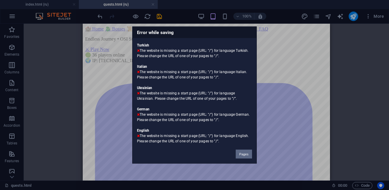
click at [244, 153] on button "Pages" at bounding box center [244, 154] width 16 height 9
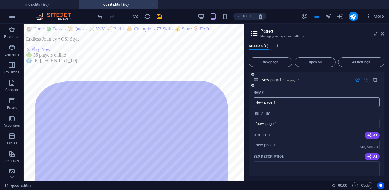
click at [299, 105] on input "New page 1" at bounding box center [317, 102] width 126 height 9
click at [356, 80] on icon "button" at bounding box center [357, 79] width 5 height 5
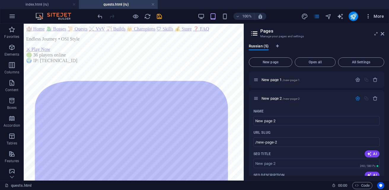
click at [375, 16] on span "More" at bounding box center [374, 16] width 19 height 6
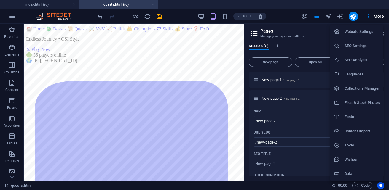
click at [365, 28] on li "Website Settings" at bounding box center [356, 32] width 53 height 14
select select "134"
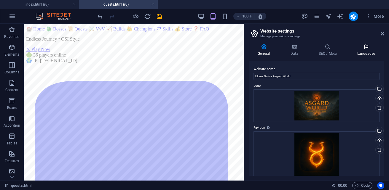
click at [366, 49] on icon at bounding box center [366, 47] width 36 height 6
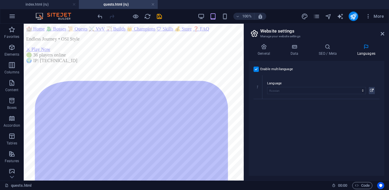
click at [257, 70] on label at bounding box center [256, 69] width 5 height 5
click at [0, 0] on input "Enable multilanguage To disable multilanguage delete all languages until only o…" at bounding box center [0, 0] width 0 height 0
click at [382, 35] on icon at bounding box center [383, 33] width 4 height 5
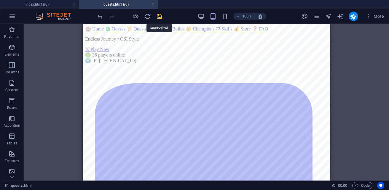
click at [159, 17] on icon "save" at bounding box center [159, 16] width 7 height 7
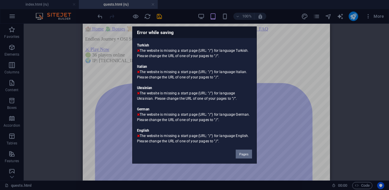
click at [238, 155] on button "Pages" at bounding box center [244, 154] width 16 height 9
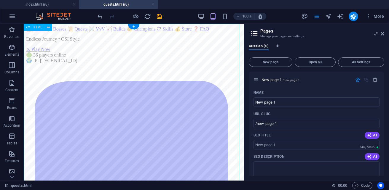
scroll to position [458, 0]
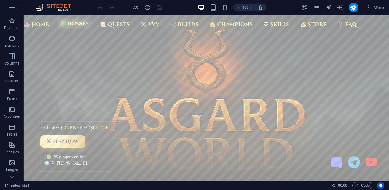
click at [77, 25] on link "🐉 Bosses" at bounding box center [75, 23] width 34 height 11
click at [318, 8] on icon "pages" at bounding box center [316, 7] width 7 height 7
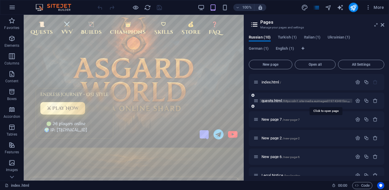
click at [295, 100] on span "/https:cdn1.site-media.euimages019743491bosses-o4rfslzyujlq6hqnejeitw.html" at bounding box center [337, 101] width 109 height 3
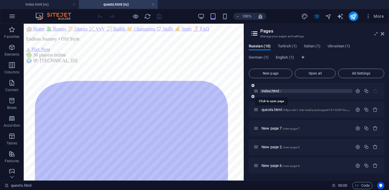
click at [269, 91] on span "index.html /" at bounding box center [272, 91] width 20 height 4
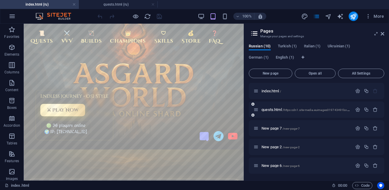
click at [276, 112] on div "quests.html /https:cdn1.site-media.euimages019743491bosses-o4rfslzyujlq6hqnejei…" at bounding box center [303, 109] width 99 height 7
click at [273, 109] on span "quests.html /https:cdn1.site-media.euimages019743491bosses-o4rfslzyujlq6hqnejei…" at bounding box center [327, 110] width 130 height 4
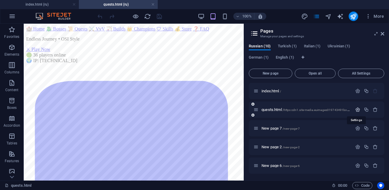
click at [357, 110] on icon "button" at bounding box center [357, 109] width 5 height 5
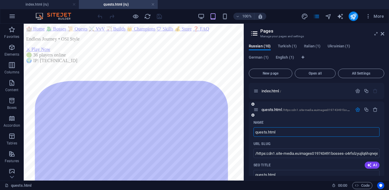
scroll to position [30, 0]
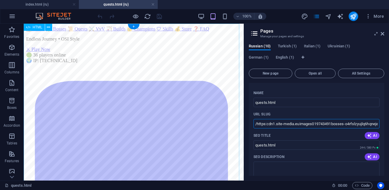
drag, startPoint x: 396, startPoint y: 148, endPoint x: 234, endPoint y: 121, distance: 163.9
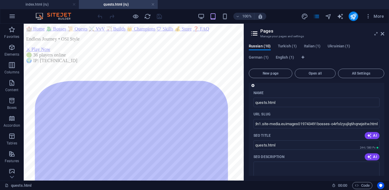
scroll to position [0, 0]
click at [373, 125] on input "/https:cdn1.site-media.euimages019743491bosses-o4rfslzyujlq6hqnejeitw.html" at bounding box center [317, 123] width 126 height 9
drag, startPoint x: 373, startPoint y: 125, endPoint x: 281, endPoint y: 120, distance: 92.3
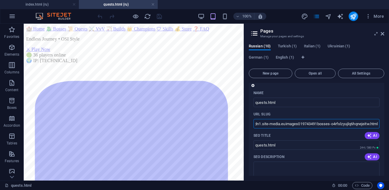
click at [281, 120] on input "/https:cdn1.site-media.euimages019743491bosses-o4rfslzyujlq6hqnejeitw.html" at bounding box center [317, 123] width 126 height 9
drag, startPoint x: 318, startPoint y: 123, endPoint x: 301, endPoint y: 123, distance: 16.6
click at [301, 123] on input "/https:cdn1.site-media.euimages019743491bosses-o4rfslzyujlq6hqnejeitw.html" at bounding box center [317, 123] width 126 height 9
click at [285, 123] on input "/https:cdn1.site-media.euimages019743491bosses-o4rfslzyujlq6hqnejeitw.html" at bounding box center [317, 123] width 126 height 9
drag, startPoint x: 259, startPoint y: 125, endPoint x: 384, endPoint y: 127, distance: 124.9
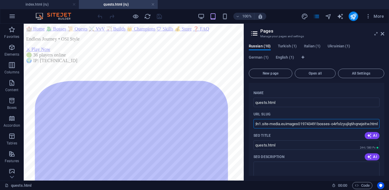
click at [384, 127] on div "index.html / quests.html /https:cdn1.site-media.euimages019743491bosses-o4rfslz…" at bounding box center [317, 129] width 136 height 93
type input "/https:cdn1.site-media.euimages019743491bosses-o4rfslzyujlq6hqnejeitw.html"
click at [357, 126] on input "/https:cdn1.site-media.euimages019743491bosses-o4rfslzyujlq6hqnejeitw.html" at bounding box center [317, 123] width 126 height 9
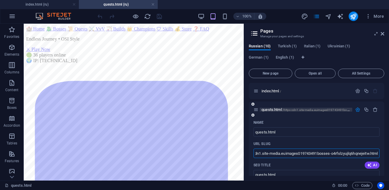
click at [273, 109] on span "quests.html /https:cdn1.site-media.euimages019743491bosses-o4rfslzyujlq6hqnejei…" at bounding box center [327, 110] width 130 height 4
click at [275, 109] on span "quests.html /https:cdn1.site-media.euimages019743491bosses-o4rfslzyujlq6hqnejei…" at bounding box center [327, 110] width 130 height 4
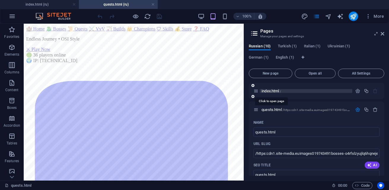
click at [275, 90] on span "index.html /" at bounding box center [272, 91] width 20 height 4
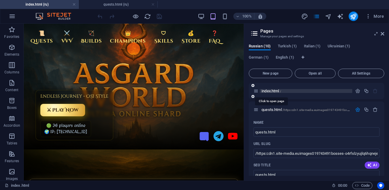
click at [275, 90] on span "index.html /" at bounding box center [272, 91] width 20 height 4
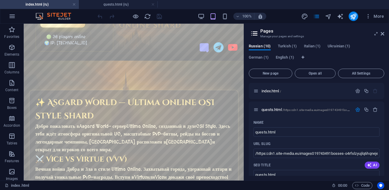
scroll to position [59, 0]
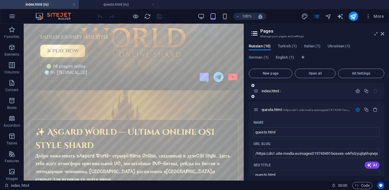
click at [253, 98] on icon at bounding box center [253, 97] width 3 height 4
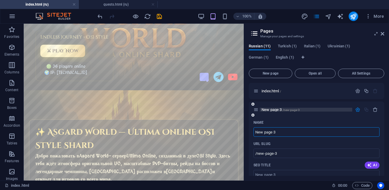
click at [275, 111] on span "New page 3 /new-page-3" at bounding box center [281, 110] width 38 height 4
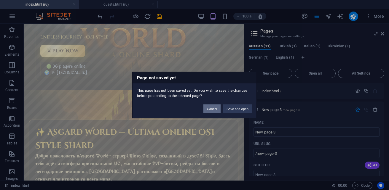
click at [215, 109] on button "Cancel" at bounding box center [211, 109] width 17 height 9
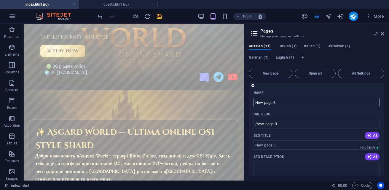
scroll to position [0, 0]
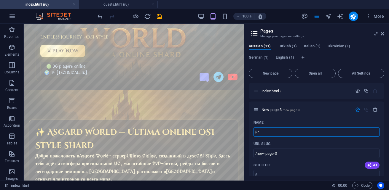
type input "[PERSON_NAME]"
type input "/"
type input "qu"
type input "/qu"
type input "qu"
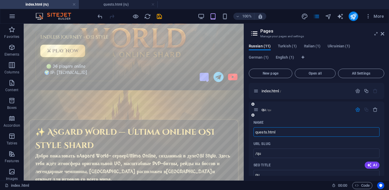
type input "quests.html"
type input "/quests-html"
type input "quests.html"
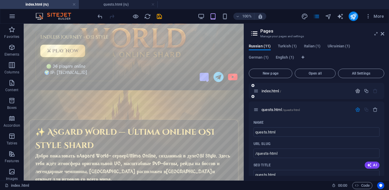
click at [356, 90] on icon "button" at bounding box center [357, 91] width 5 height 5
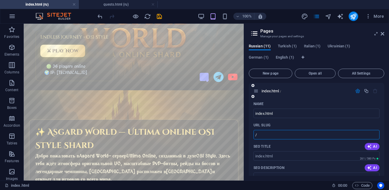
click at [276, 135] on input "/" at bounding box center [317, 134] width 126 height 9
type input "/index-html"
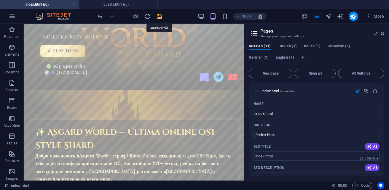
click at [160, 18] on icon "save" at bounding box center [159, 16] width 7 height 7
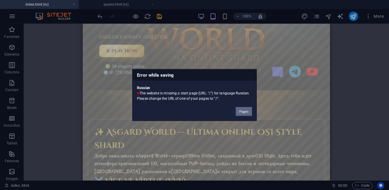
click at [249, 112] on button "Pages" at bounding box center [244, 111] width 16 height 9
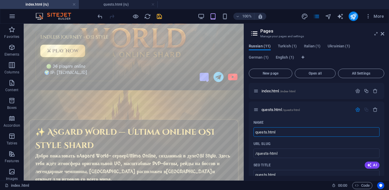
click at [257, 45] on span "Russian (11)" at bounding box center [260, 47] width 22 height 8
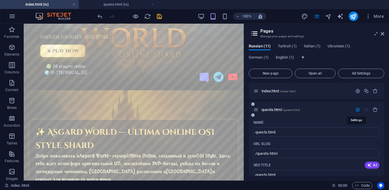
click at [356, 110] on icon "button" at bounding box center [357, 109] width 5 height 5
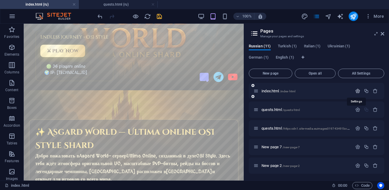
click at [355, 91] on icon "button" at bounding box center [357, 91] width 5 height 5
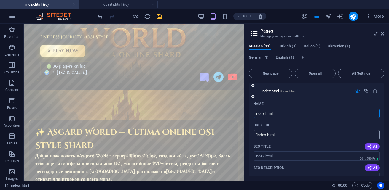
click at [306, 136] on input "/index-html" at bounding box center [317, 134] width 126 height 9
click at [301, 114] on input "index.html" at bounding box center [317, 113] width 126 height 9
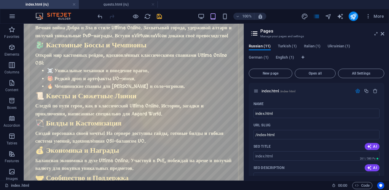
scroll to position [237, 0]
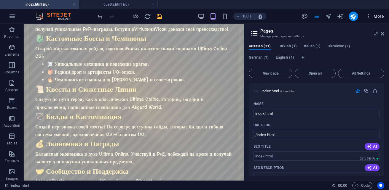
click at [378, 17] on span "More" at bounding box center [374, 16] width 19 height 6
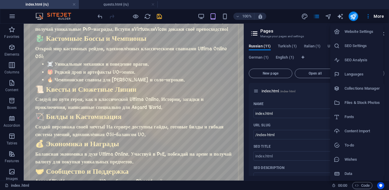
click at [364, 32] on h6 "Website Settings" at bounding box center [362, 31] width 35 height 7
select select "134"
select select "165"
select select "76"
select select "168"
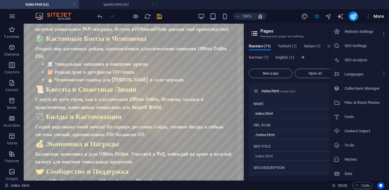
select select "55"
select select "41"
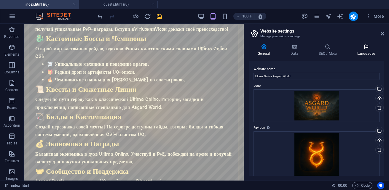
click at [370, 50] on h4 "Languages" at bounding box center [366, 50] width 36 height 12
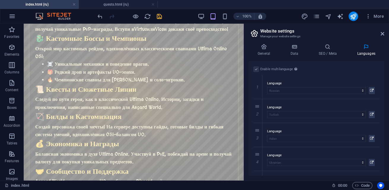
click at [257, 68] on label at bounding box center [256, 69] width 5 height 5
click at [257, 69] on label at bounding box center [256, 69] width 5 height 5
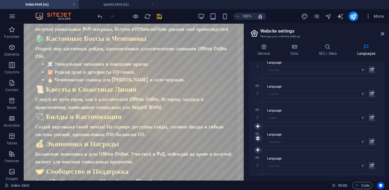
scroll to position [0, 0]
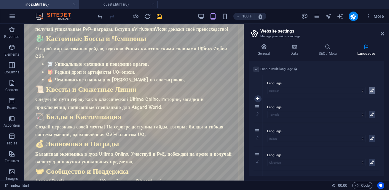
click at [370, 91] on icon at bounding box center [372, 90] width 4 height 7
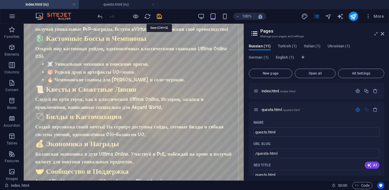
click at [160, 14] on icon "save" at bounding box center [159, 16] width 7 height 7
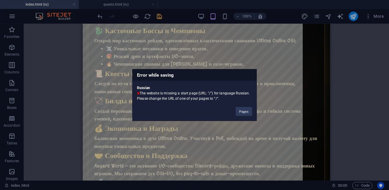
scroll to position [230, 0]
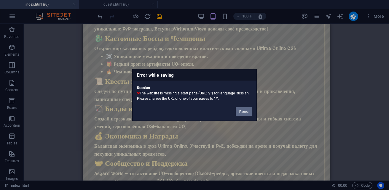
click at [247, 112] on button "Pages" at bounding box center [244, 111] width 16 height 9
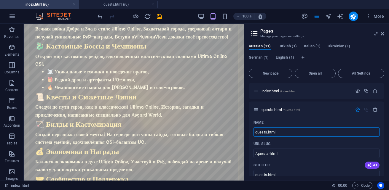
scroll to position [237, 0]
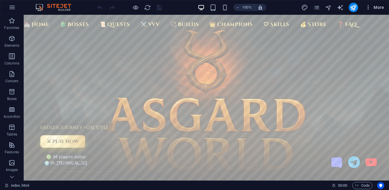
click at [381, 7] on span "More" at bounding box center [374, 7] width 19 height 6
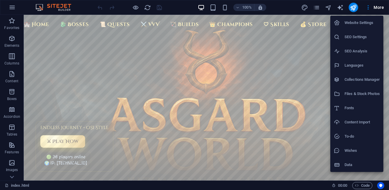
click at [358, 93] on h6 "Files & Stock Photos" at bounding box center [362, 93] width 35 height 7
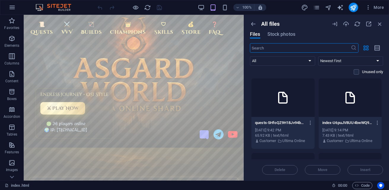
scroll to position [30, 0]
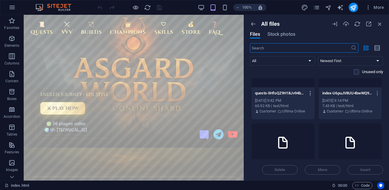
click at [311, 91] on icon "button" at bounding box center [311, 93] width 6 height 5
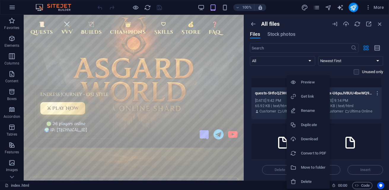
click at [311, 83] on h6 "Preview" at bounding box center [313, 82] width 25 height 7
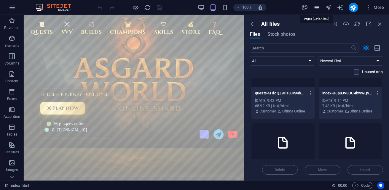
click at [319, 9] on icon "pages" at bounding box center [316, 7] width 7 height 7
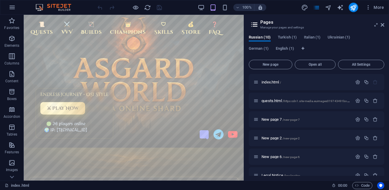
drag, startPoint x: 277, startPoint y: 83, endPoint x: 387, endPoint y: 49, distance: 114.6
click at [387, 49] on div "Russian (10) Turkish (1) [DEMOGRAPHIC_DATA] (1) [DEMOGRAPHIC_DATA] (1) [DEMOGRA…" at bounding box center [316, 105] width 145 height 151
click at [359, 83] on icon "button" at bounding box center [357, 82] width 5 height 5
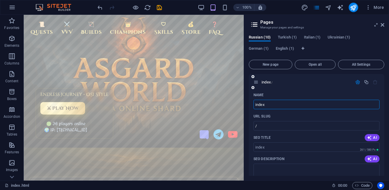
type input "index"
click at [301, 91] on div "Name" at bounding box center [317, 94] width 126 height 9
click at [318, 7] on icon "pages" at bounding box center [316, 7] width 7 height 7
click at [255, 24] on icon at bounding box center [254, 24] width 9 height 8
click at [384, 26] on icon at bounding box center [383, 25] width 4 height 5
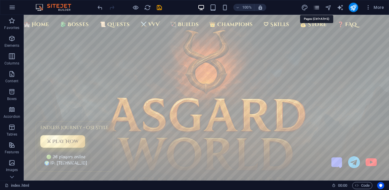
click at [316, 6] on icon "pages" at bounding box center [316, 7] width 7 height 7
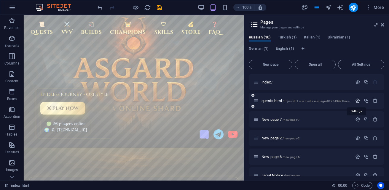
click at [355, 102] on icon "button" at bounding box center [357, 100] width 5 height 5
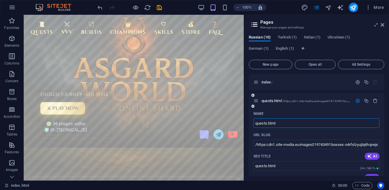
click at [283, 125] on input "quests.html" at bounding box center [317, 123] width 126 height 9
type input "quests"
type input "quests."
type input "quests"
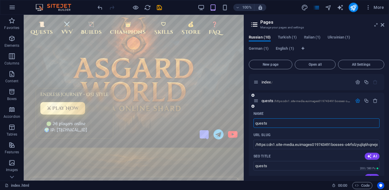
click at [295, 123] on input "quests" at bounding box center [317, 123] width 126 height 9
type input "quests"
click at [286, 159] on div "SEO Title AI" at bounding box center [317, 156] width 126 height 9
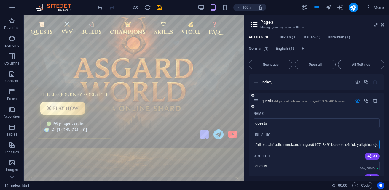
click at [349, 145] on input "/https:cdn1.site-media.euimages019743491bosses-o4rfslzyujlq6hqnejeitw.html" at bounding box center [317, 144] width 126 height 9
drag, startPoint x: 369, startPoint y: 146, endPoint x: 255, endPoint y: 145, distance: 114.2
click at [255, 145] on input "/https:cdn1.site-media.euimages019743491bosses-o4rfslzyujlq6hqnejeitw.html" at bounding box center [317, 144] width 126 height 9
drag, startPoint x: 375, startPoint y: 144, endPoint x: 285, endPoint y: 145, distance: 89.3
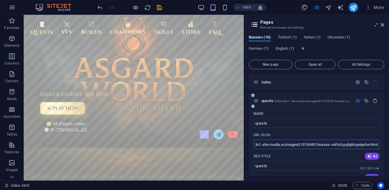
click at [285, 145] on input "/https:cdn1.site-media.euimages019743491bosses-o4rfslzyujlq6hqnejeitw.html" at bounding box center [317, 144] width 126 height 9
drag, startPoint x: 373, startPoint y: 143, endPoint x: 357, endPoint y: 145, distance: 16.1
click at [357, 145] on input "/https:cdn1.site-media.euimages019743491bosses-o4rfslzyujlq6hqnejeitw.html" at bounding box center [317, 144] width 126 height 9
click at [355, 146] on input "/https:cdn1.site-media.euimages019743491bosses-o4rfslzyujlq6hqnejeitw.html" at bounding box center [317, 144] width 126 height 9
type input "/https:cdn1.site-media.euimages019743491bosses-o4rfslzyujlq6hqnejeitw.html"
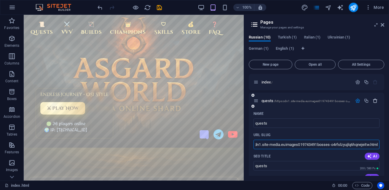
scroll to position [0, 0]
click at [373, 101] on icon "button" at bounding box center [375, 100] width 5 height 5
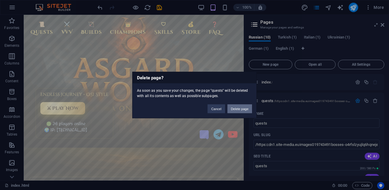
click at [243, 108] on button "Delete page" at bounding box center [240, 109] width 25 height 9
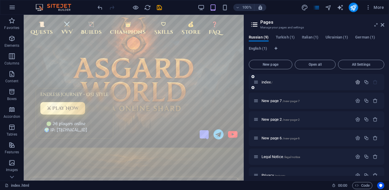
click at [356, 84] on icon "button" at bounding box center [357, 82] width 5 height 5
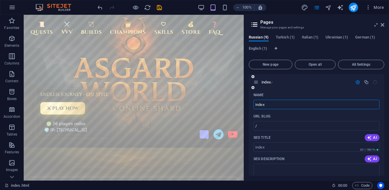
click at [358, 83] on icon "button" at bounding box center [357, 82] width 5 height 5
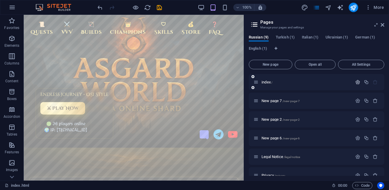
click at [358, 83] on icon "button" at bounding box center [357, 82] width 5 height 5
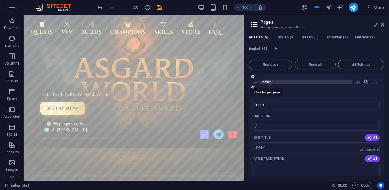
drag, startPoint x: 269, startPoint y: 81, endPoint x: 265, endPoint y: 82, distance: 4.0
click at [265, 82] on span "index /" at bounding box center [267, 82] width 11 height 4
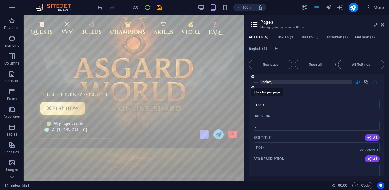
click at [265, 82] on span "index /" at bounding box center [267, 82] width 11 height 4
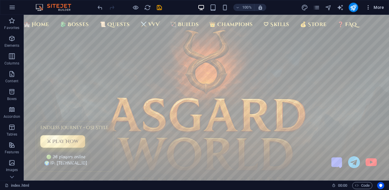
click at [379, 8] on span "More" at bounding box center [374, 7] width 19 height 6
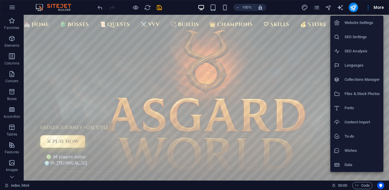
click at [369, 98] on li "Files & Stock Photos" at bounding box center [356, 94] width 53 height 14
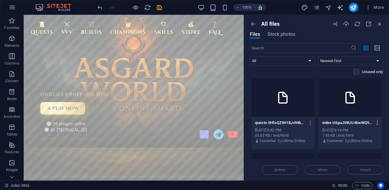
click at [378, 124] on icon "button" at bounding box center [378, 122] width 6 height 5
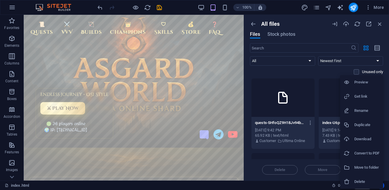
click at [369, 95] on h6 "Get link" at bounding box center [366, 96] width 25 height 7
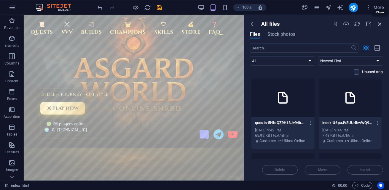
click at [380, 24] on icon "button" at bounding box center [380, 24] width 7 height 7
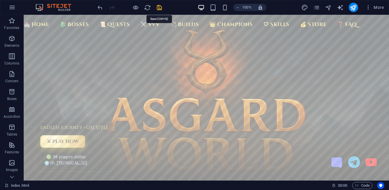
click at [158, 5] on icon "save" at bounding box center [159, 7] width 7 height 7
click at [355, 8] on icon "publish" at bounding box center [353, 7] width 7 height 7
click at [66, 26] on link "🐉 Bosses" at bounding box center [75, 23] width 34 height 11
click at [374, 7] on span "More" at bounding box center [374, 7] width 19 height 6
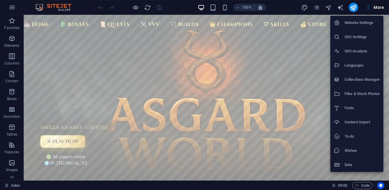
click at [367, 91] on h6 "Files & Stock Photos" at bounding box center [362, 93] width 35 height 7
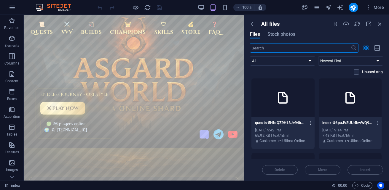
click at [311, 123] on icon "button" at bounding box center [311, 122] width 6 height 5
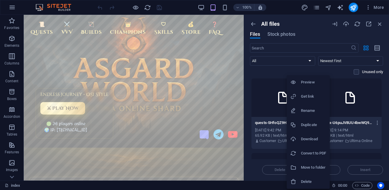
click at [309, 84] on h6 "Preview" at bounding box center [313, 82] width 25 height 7
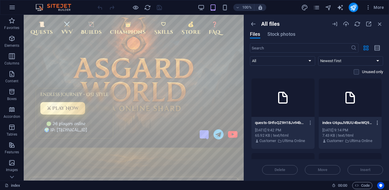
click at [376, 123] on icon "button" at bounding box center [378, 122] width 6 height 5
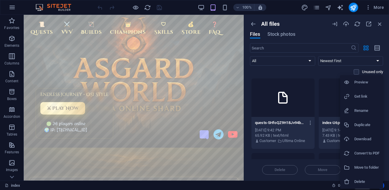
click at [364, 84] on h6 "Preview" at bounding box center [366, 82] width 25 height 7
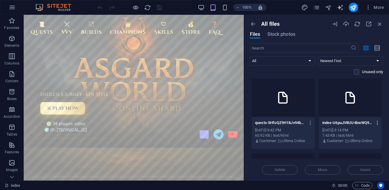
click at [378, 122] on icon "button" at bounding box center [378, 122] width 6 height 5
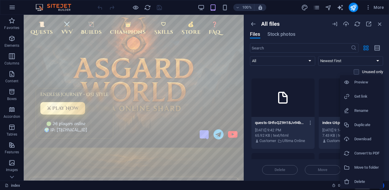
click at [373, 95] on h6 "Get link" at bounding box center [366, 96] width 25 height 7
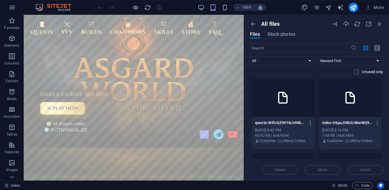
click at [311, 123] on icon "button" at bounding box center [311, 122] width 6 height 5
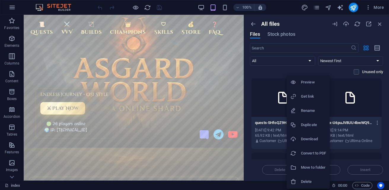
click at [314, 95] on h6 "Get link" at bounding box center [313, 96] width 25 height 7
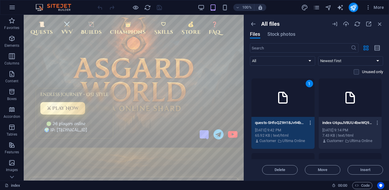
click at [309, 124] on icon "button" at bounding box center [311, 122] width 6 height 5
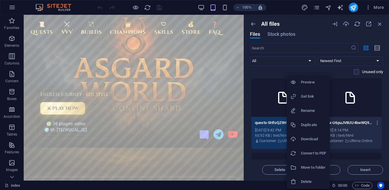
click at [381, 22] on div at bounding box center [194, 95] width 389 height 190
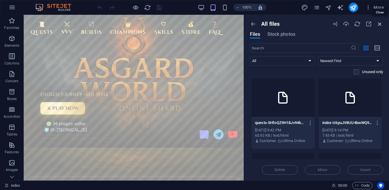
click at [379, 24] on icon "button" at bounding box center [380, 24] width 7 height 7
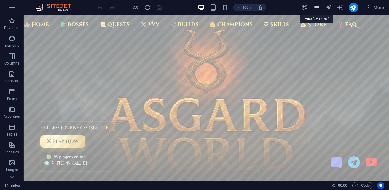
click at [317, 7] on icon "pages" at bounding box center [316, 7] width 7 height 7
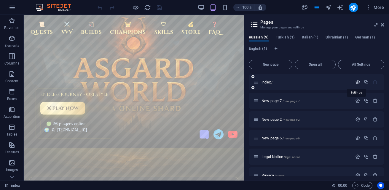
click at [355, 82] on icon "button" at bounding box center [357, 82] width 5 height 5
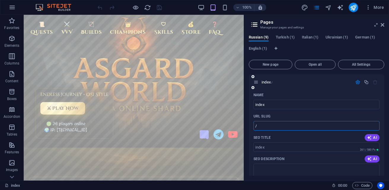
click at [269, 124] on input "/" at bounding box center [317, 125] width 126 height 9
click at [290, 128] on input "/" at bounding box center [317, 125] width 126 height 9
type input "/homepage"
click at [158, 9] on icon "save" at bounding box center [159, 7] width 7 height 7
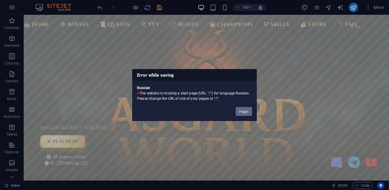
click at [247, 113] on button "Pages" at bounding box center [244, 111] width 16 height 9
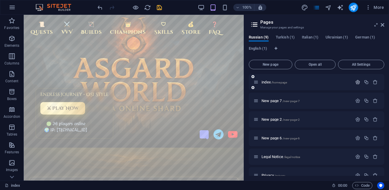
click at [357, 81] on icon "button" at bounding box center [357, 82] width 5 height 5
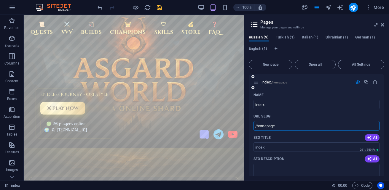
click at [283, 127] on input "/homepage" at bounding box center [317, 125] width 126 height 9
type input "/"
click at [159, 7] on icon "save" at bounding box center [159, 7] width 7 height 7
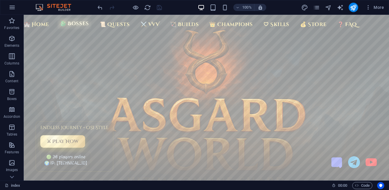
click at [74, 25] on link "🐉 Bosses" at bounding box center [75, 23] width 34 height 11
click at [316, 9] on icon "pages" at bounding box center [316, 7] width 7 height 7
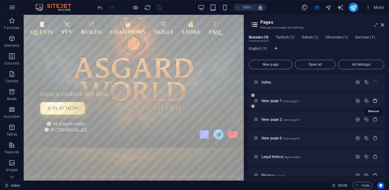
click at [374, 102] on icon "button" at bounding box center [375, 100] width 5 height 5
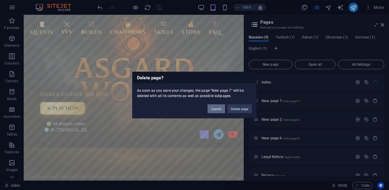
click at [219, 110] on button "Cancel" at bounding box center [216, 109] width 17 height 9
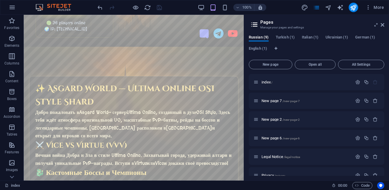
scroll to position [119, 0]
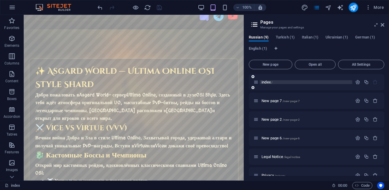
click at [268, 83] on span "index /" at bounding box center [267, 82] width 11 height 4
click at [363, 185] on span "Code" at bounding box center [362, 185] width 15 height 7
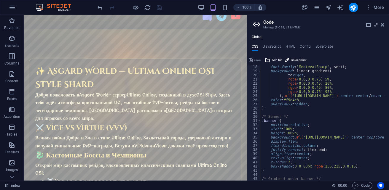
scroll to position [0, 0]
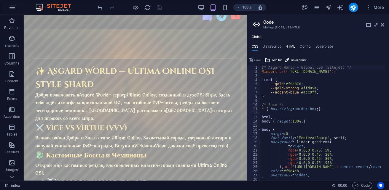
click at [288, 45] on h4 "HTML" at bounding box center [291, 47] width 10 height 7
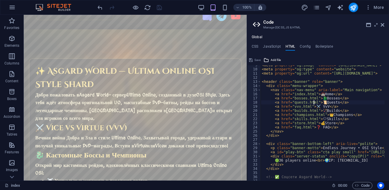
scroll to position [18, 0]
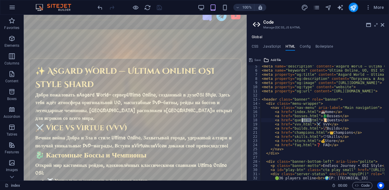
drag, startPoint x: 313, startPoint y: 122, endPoint x: 301, endPoint y: 122, distance: 11.6
drag, startPoint x: 314, startPoint y: 120, endPoint x: 293, endPoint y: 122, distance: 21.1
paste textarea "https://cdn1.site-media.eu/images/0/19746760/quests-5HfoQZ9H18Jv94bFFxl7Rw"
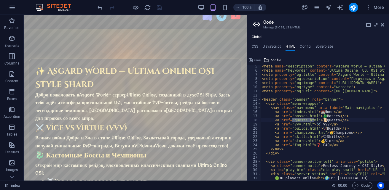
type textarea "<a href="https://cdn1.site-media.eu/images/0/19746760/quests-5HfoQZ9H18Jv94bFFx…"
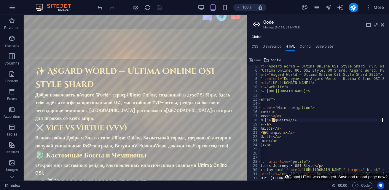
scroll to position [0, 67]
click at [258, 59] on span "Save" at bounding box center [257, 60] width 6 height 7
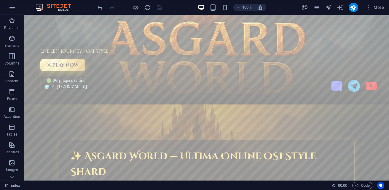
scroll to position [0, 0]
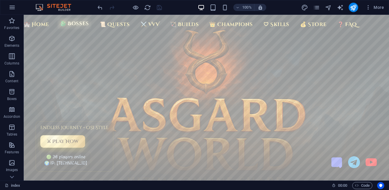
click at [79, 24] on link "🐉 Bosses" at bounding box center [75, 23] width 34 height 11
click at [354, 7] on icon "publish" at bounding box center [353, 7] width 7 height 7
click at [108, 27] on link "📜 Quests" at bounding box center [114, 23] width 35 height 11
click at [111, 24] on link "📜 Quests" at bounding box center [114, 23] width 35 height 11
click at [112, 24] on link "📜 Quests" at bounding box center [114, 23] width 35 height 11
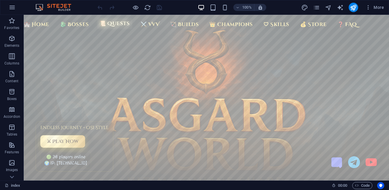
click at [110, 23] on link "📜 Quests" at bounding box center [114, 23] width 35 height 11
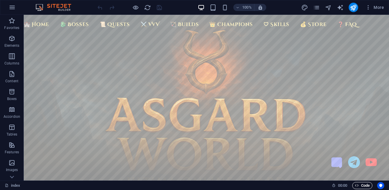
click at [361, 188] on span "Code" at bounding box center [362, 185] width 15 height 7
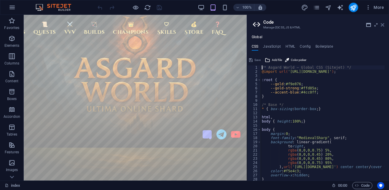
click at [381, 26] on icon at bounding box center [383, 25] width 4 height 5
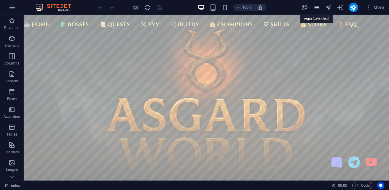
click at [317, 7] on icon "pages" at bounding box center [316, 7] width 7 height 7
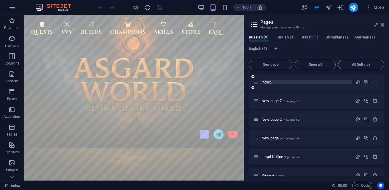
click at [329, 83] on p "index /" at bounding box center [306, 82] width 89 height 4
click at [325, 83] on p "index /" at bounding box center [306, 82] width 89 height 4
drag, startPoint x: 325, startPoint y: 83, endPoint x: 358, endPoint y: 83, distance: 32.9
click at [358, 83] on icon "button" at bounding box center [357, 82] width 5 height 5
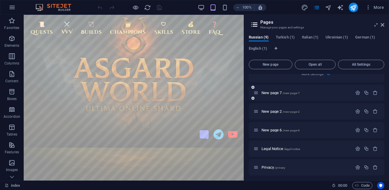
scroll to position [208, 0]
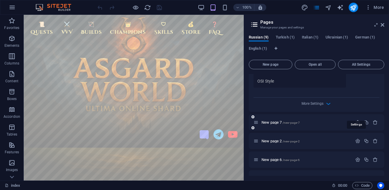
click at [355, 120] on icon "button" at bounding box center [357, 122] width 5 height 5
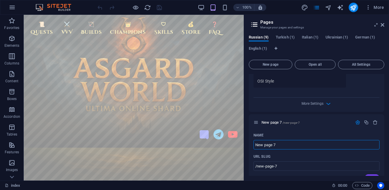
drag, startPoint x: 308, startPoint y: 151, endPoint x: 268, endPoint y: 152, distance: 39.2
type input "qu"
type input "/qu"
type input "quests"
type input "/quests"
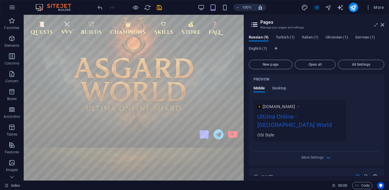
scroll to position [148, 0]
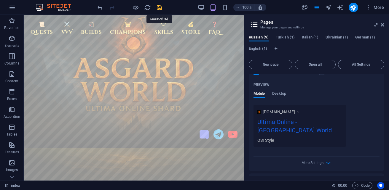
click at [161, 7] on icon "save" at bounding box center [159, 7] width 7 height 7
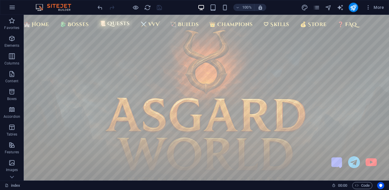
click at [111, 24] on link "📜 Quests" at bounding box center [114, 23] width 35 height 11
click at [379, 10] on span "More" at bounding box center [374, 7] width 19 height 6
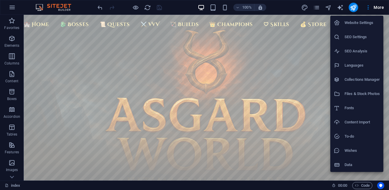
click at [349, 66] on h6 "Languages" at bounding box center [362, 65] width 35 height 7
select select "134"
select select "165"
select select "76"
select select "168"
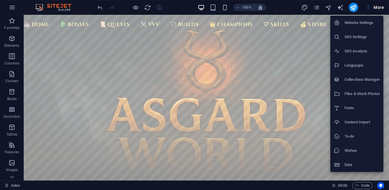
select select "55"
select select "41"
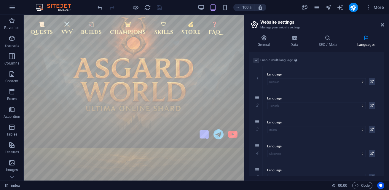
click at [257, 61] on label at bounding box center [256, 60] width 5 height 5
click at [256, 61] on label at bounding box center [256, 60] width 5 height 5
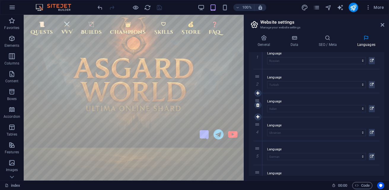
scroll to position [0, 0]
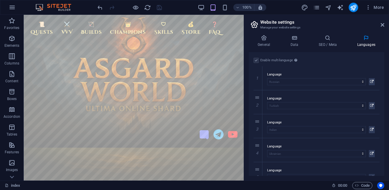
click at [255, 62] on label at bounding box center [256, 60] width 5 height 5
click at [260, 38] on icon at bounding box center [264, 38] width 30 height 6
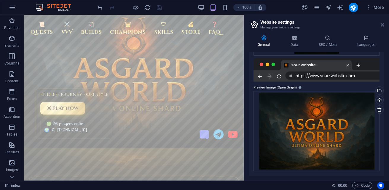
click at [381, 24] on icon at bounding box center [383, 25] width 4 height 5
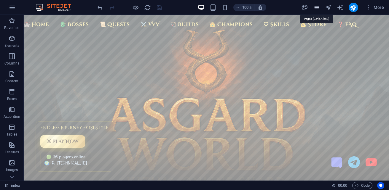
click at [318, 7] on icon "pages" at bounding box center [316, 7] width 7 height 7
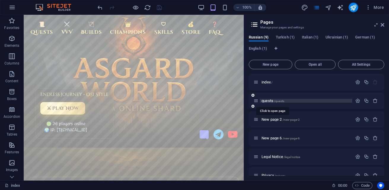
click at [268, 102] on span "quests /quests" at bounding box center [273, 101] width 23 height 4
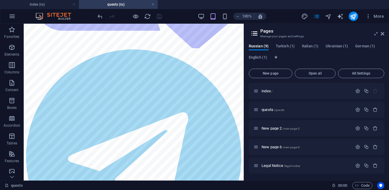
scroll to position [178, 0]
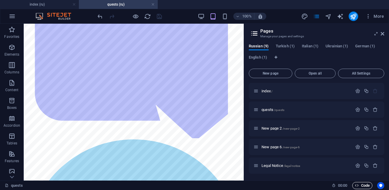
click at [366, 184] on span "Code" at bounding box center [362, 185] width 15 height 7
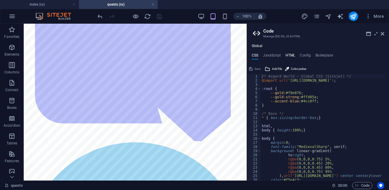
click at [291, 54] on h4 "HTML" at bounding box center [291, 56] width 10 height 7
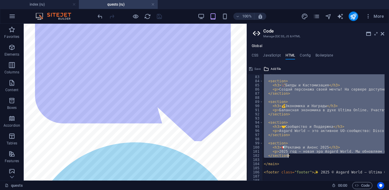
scroll to position [359, 0]
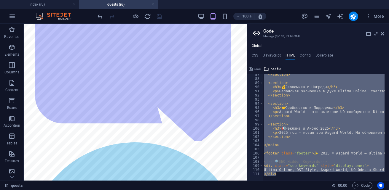
drag, startPoint x: 284, startPoint y: 77, endPoint x: 300, endPoint y: 178, distance: 102.8
click at [300, 178] on div "{{content}}<!-- ✅ Asgard World Favicon --> 87 88 89 90 91 92 93 94 95 96 97 98 …" at bounding box center [318, 127] width 142 height 106
type textarea "{{content}}"
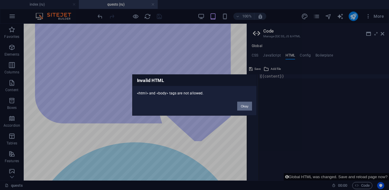
click at [243, 106] on button "Okay" at bounding box center [244, 106] width 15 height 9
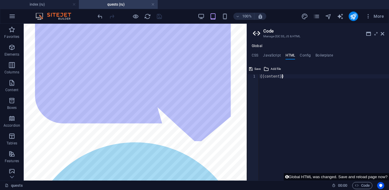
click at [293, 77] on div "{{content}}" at bounding box center [324, 131] width 130 height 115
click at [36, 3] on h4 "index (ru)" at bounding box center [39, 4] width 79 height 7
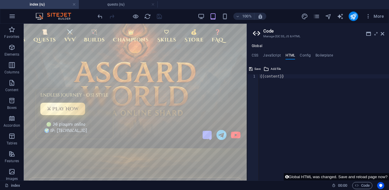
scroll to position [0, 0]
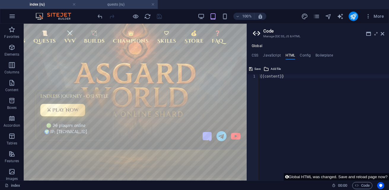
click at [114, 6] on h4 "quests (ru)" at bounding box center [118, 4] width 79 height 7
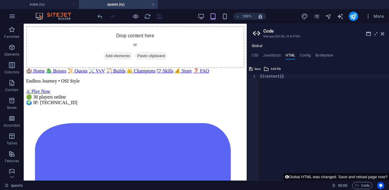
scroll to position [178, 0]
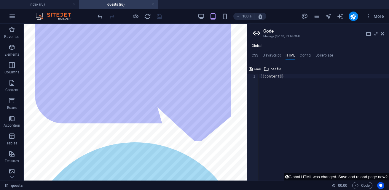
click at [295, 77] on div "{{content}}" at bounding box center [324, 131] width 130 height 115
click at [329, 16] on icon "navigator" at bounding box center [328, 16] width 7 height 7
select select "18260295-ru"
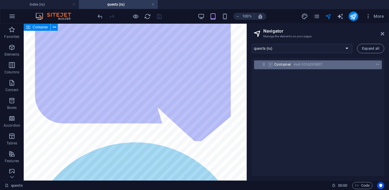
click at [378, 64] on icon "context-menu" at bounding box center [378, 65] width 4 height 4
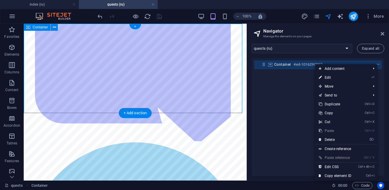
scroll to position [0, 0]
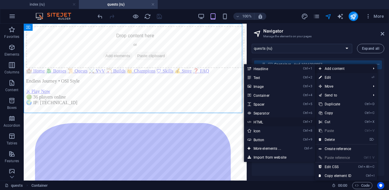
click at [262, 120] on link "Ctrl 7 HTML" at bounding box center [268, 122] width 49 height 9
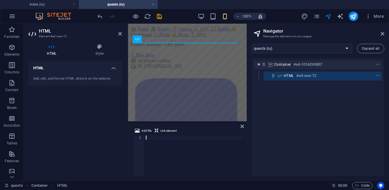
type textarea "</html>"
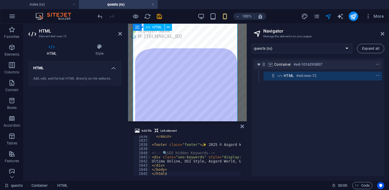
scroll to position [30, 0]
click at [160, 18] on icon "save" at bounding box center [159, 16] width 7 height 7
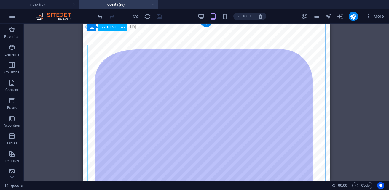
scroll to position [0, 0]
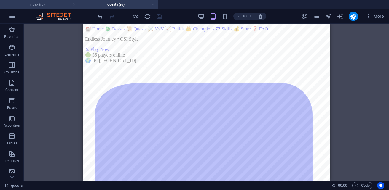
click at [40, 8] on li "index (ru)" at bounding box center [39, 4] width 79 height 9
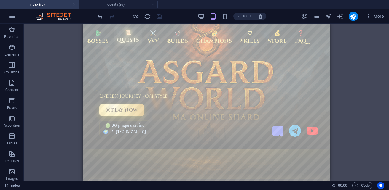
click at [128, 38] on link "📜 Quests" at bounding box center [127, 36] width 27 height 19
click at [113, 4] on h4 "quests (ru)" at bounding box center [118, 4] width 79 height 7
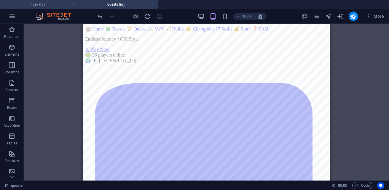
click at [55, 8] on li "index (ru)" at bounding box center [39, 4] width 79 height 9
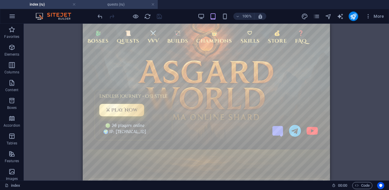
click at [106, 6] on h4 "quests (ru)" at bounding box center [118, 4] width 79 height 7
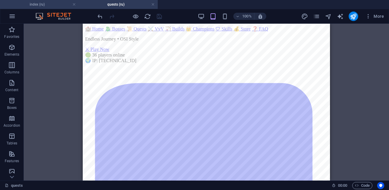
click at [50, 7] on h4 "index (ru)" at bounding box center [39, 4] width 79 height 7
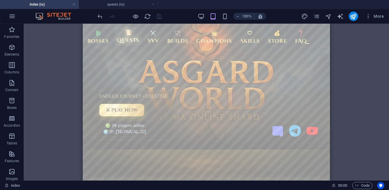
click at [123, 38] on link "📜 Quests" at bounding box center [127, 36] width 27 height 19
click at [318, 18] on icon "pages" at bounding box center [316, 16] width 7 height 7
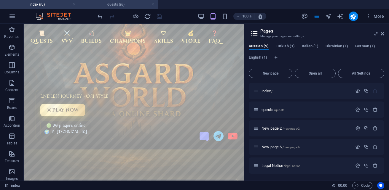
click at [118, 3] on h4 "quests (ru)" at bounding box center [118, 4] width 79 height 7
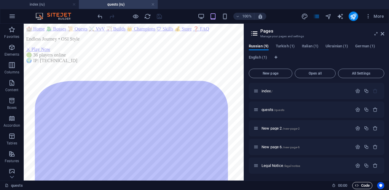
click at [361, 184] on span "Code" at bounding box center [362, 185] width 15 height 7
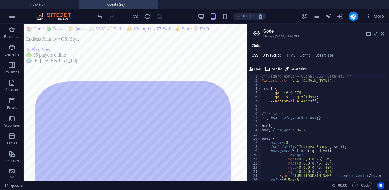
click at [277, 54] on h4 "JavaScript" at bounding box center [272, 56] width 18 height 7
type textarea "/* === Asgard World — Unified Global JS for Sitejet === */"
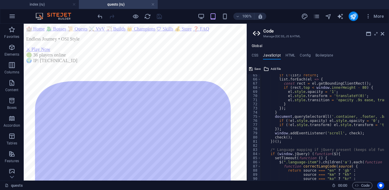
scroll to position [267, 0]
click at [293, 58] on h4 "HTML" at bounding box center [291, 56] width 10 height 7
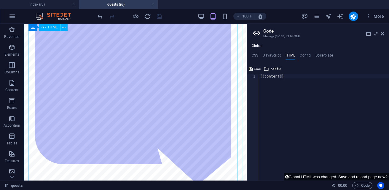
scroll to position [89, 0]
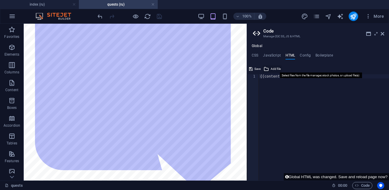
click at [269, 71] on button "Add file" at bounding box center [272, 69] width 19 height 7
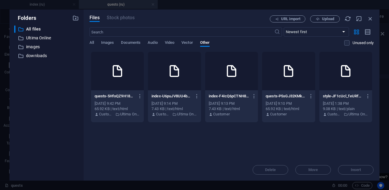
click at [120, 78] on icon at bounding box center [117, 71] width 14 height 14
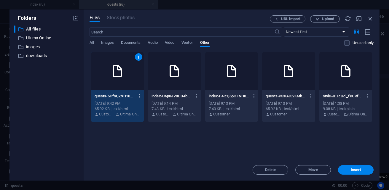
click at [140, 96] on icon "button" at bounding box center [140, 96] width 6 height 5
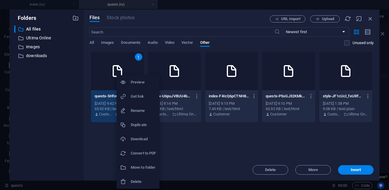
click at [152, 95] on h6 "Get link" at bounding box center [143, 96] width 25 height 7
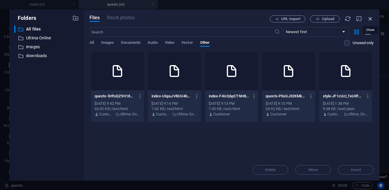
click at [370, 19] on icon "button" at bounding box center [370, 18] width 7 height 7
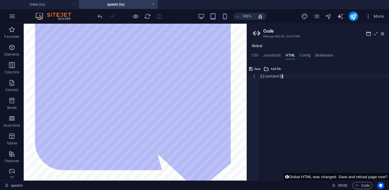
click at [293, 77] on div "{{content}}" at bounding box center [324, 131] width 130 height 115
click at [295, 77] on div "{{content}}" at bounding box center [324, 131] width 130 height 115
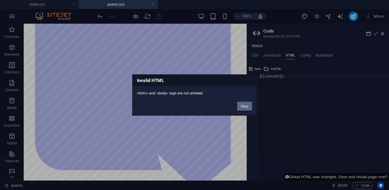
click at [244, 105] on button "Okay" at bounding box center [244, 106] width 15 height 9
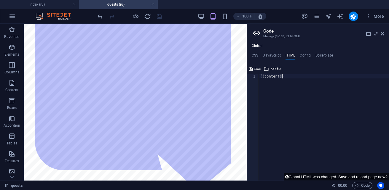
click at [292, 79] on div "{{content}}" at bounding box center [324, 131] width 130 height 115
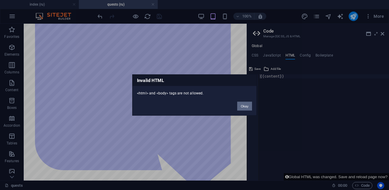
click at [245, 109] on button "Okay" at bounding box center [244, 106] width 15 height 9
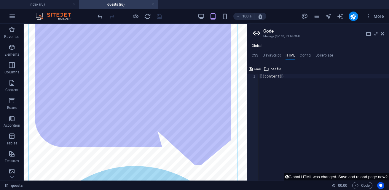
scroll to position [119, 0]
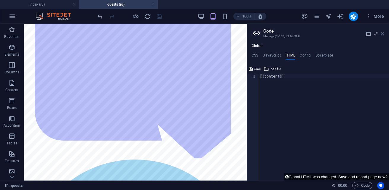
click at [384, 33] on icon at bounding box center [383, 33] width 4 height 5
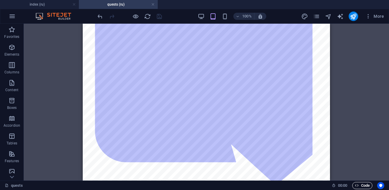
click at [361, 184] on span "Code" at bounding box center [362, 185] width 15 height 7
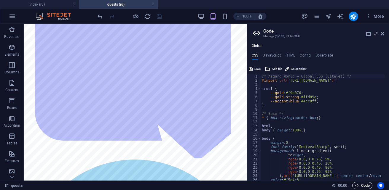
click at [361, 184] on span "Code" at bounding box center [362, 185] width 15 height 7
click at [383, 34] on icon at bounding box center [383, 33] width 4 height 5
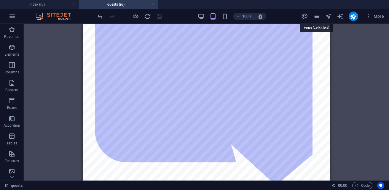
click at [316, 15] on icon "pages" at bounding box center [316, 16] width 7 height 7
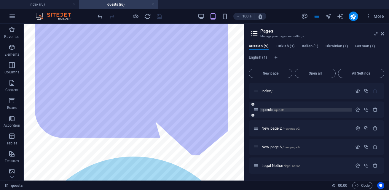
click at [281, 109] on span "/quests" at bounding box center [279, 110] width 10 height 3
click at [357, 108] on icon "button" at bounding box center [357, 109] width 5 height 5
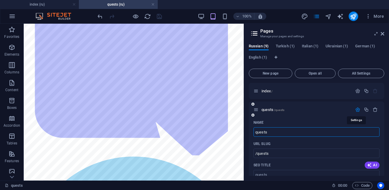
click at [357, 108] on icon "button" at bounding box center [357, 109] width 5 height 5
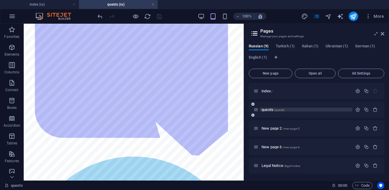
drag, startPoint x: 287, startPoint y: 110, endPoint x: 283, endPoint y: 110, distance: 3.9
click at [283, 110] on span "/quests" at bounding box center [279, 110] width 10 height 3
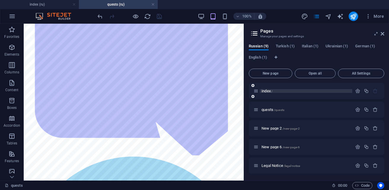
click at [273, 93] on p "index /" at bounding box center [306, 91] width 89 height 4
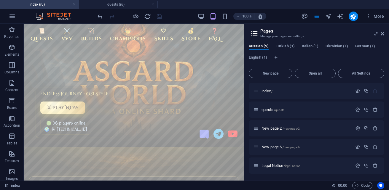
scroll to position [0, 0]
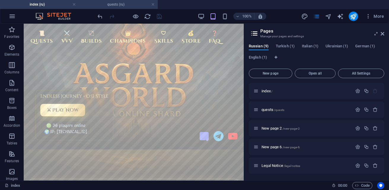
click at [121, 5] on h4 "quests (ru)" at bounding box center [118, 4] width 79 height 7
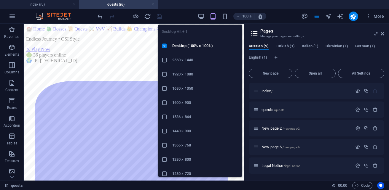
click at [165, 61] on icon at bounding box center [165, 60] width 6 height 6
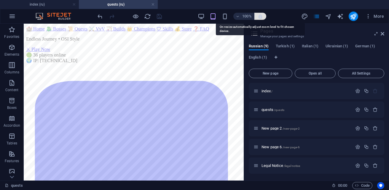
click at [262, 17] on icon "button" at bounding box center [260, 16] width 5 height 5
click at [260, 18] on icon "button" at bounding box center [260, 16] width 5 height 5
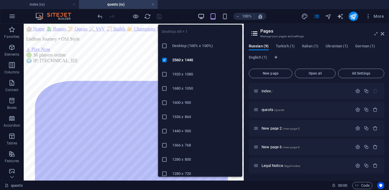
click at [204, 16] on icon "button" at bounding box center [201, 16] width 7 height 7
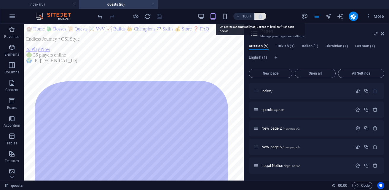
click at [260, 17] on icon "button" at bounding box center [260, 16] width 5 height 5
click at [262, 18] on icon "button" at bounding box center [260, 16] width 5 height 5
click at [264, 17] on span "button" at bounding box center [260, 16] width 7 height 5
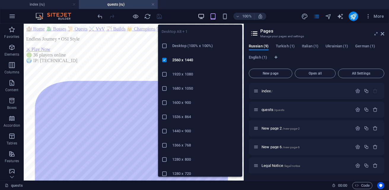
click at [202, 17] on icon "button" at bounding box center [201, 16] width 7 height 7
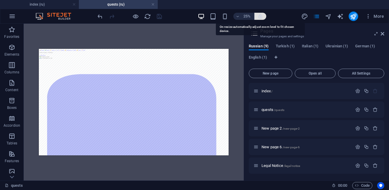
click at [262, 16] on icon "button" at bounding box center [260, 16] width 5 height 5
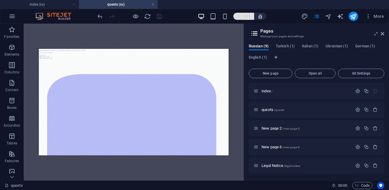
click at [238, 16] on icon "button" at bounding box center [238, 17] width 4 height 4
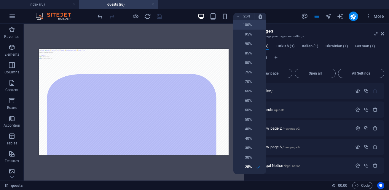
click at [243, 22] on h6 "100%" at bounding box center [244, 24] width 15 height 7
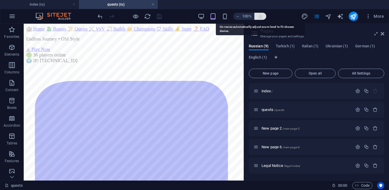
click at [260, 18] on icon "button" at bounding box center [260, 16] width 5 height 5
click at [261, 18] on icon "button" at bounding box center [260, 16] width 5 height 5
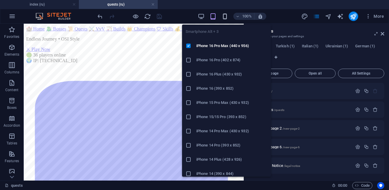
click at [225, 17] on icon "button" at bounding box center [225, 16] width 7 height 7
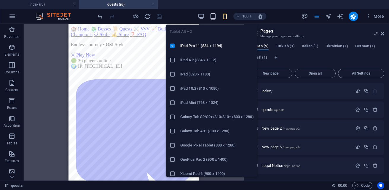
click at [212, 17] on icon "button" at bounding box center [213, 16] width 7 height 7
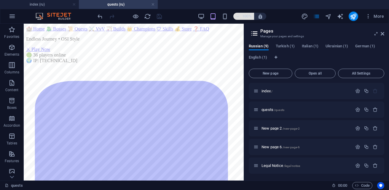
click at [237, 17] on icon "button" at bounding box center [238, 17] width 4 height 4
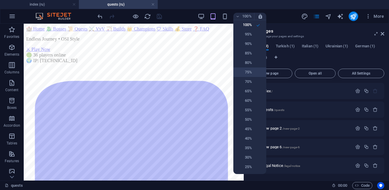
click at [252, 72] on h6 "75%" at bounding box center [244, 72] width 15 height 7
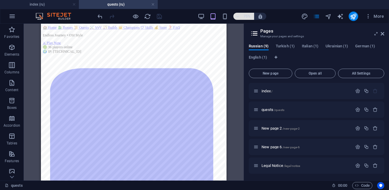
click at [238, 16] on icon "button" at bounding box center [238, 17] width 4 height 4
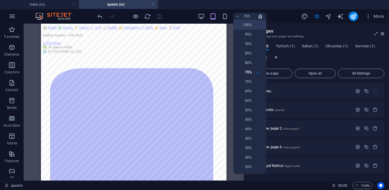
click at [253, 25] on li "100%" at bounding box center [249, 24] width 33 height 9
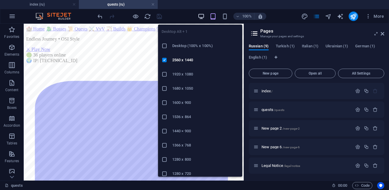
click at [203, 16] on icon "button" at bounding box center [201, 16] width 7 height 7
click at [194, 45] on h6 "Desktop (100% x 100%)" at bounding box center [205, 45] width 66 height 7
click at [201, 15] on icon "button" at bounding box center [201, 16] width 7 height 7
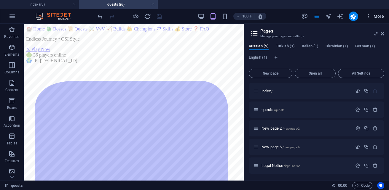
click at [380, 18] on span "More" at bounding box center [374, 16] width 19 height 6
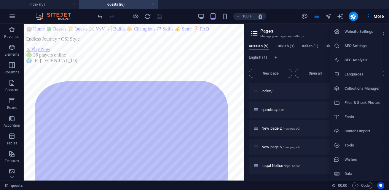
click at [358, 30] on h6 "Website Settings" at bounding box center [362, 31] width 35 height 7
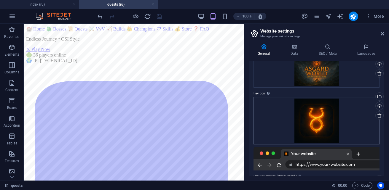
scroll to position [5, 0]
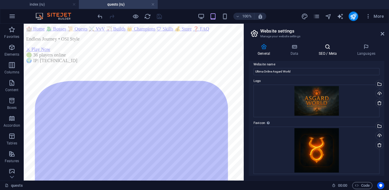
click at [326, 50] on h4 "SEO / Meta" at bounding box center [329, 50] width 39 height 12
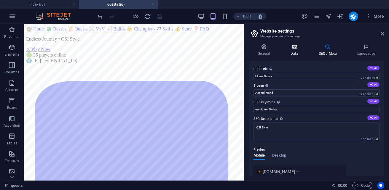
click at [295, 52] on h4 "Data" at bounding box center [295, 50] width 28 height 12
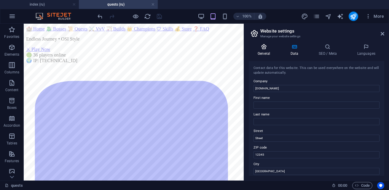
click at [268, 50] on h4 "General" at bounding box center [265, 50] width 33 height 12
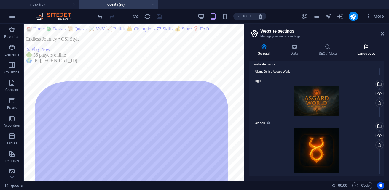
click at [369, 48] on icon at bounding box center [366, 47] width 36 height 6
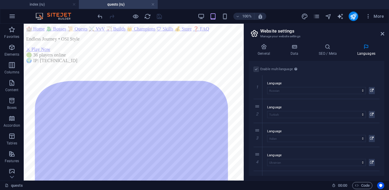
click at [254, 69] on label at bounding box center [256, 69] width 5 height 5
click at [290, 53] on h4 "Data" at bounding box center [295, 50] width 28 height 12
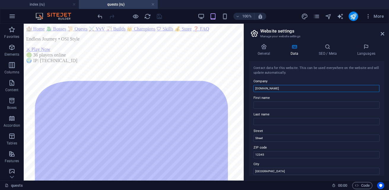
click at [290, 88] on input "[DOMAIN_NAME]" at bounding box center [317, 88] width 126 height 7
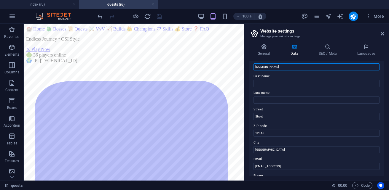
scroll to position [0, 0]
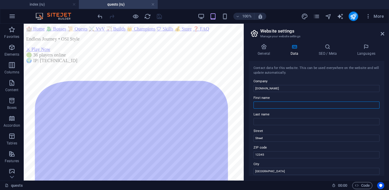
click at [296, 106] on input "First name" at bounding box center [317, 105] width 126 height 7
click at [327, 50] on h4 "SEO / Meta" at bounding box center [329, 50] width 39 height 12
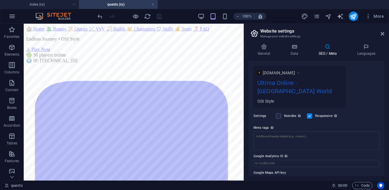
scroll to position [103, 0]
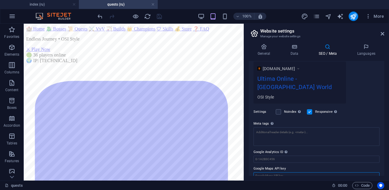
click at [271, 173] on input "Google Maps API key" at bounding box center [317, 176] width 126 height 7
click at [276, 156] on input "Google Analytics ID Please only add the Google Analytics ID. We automatically i…" at bounding box center [317, 159] width 126 height 7
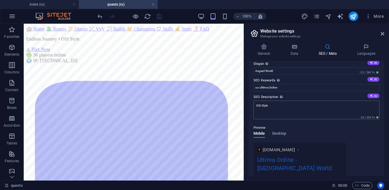
scroll to position [0, 0]
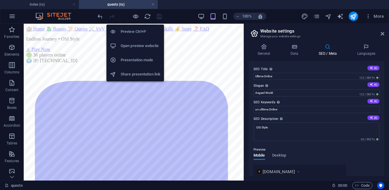
click at [136, 34] on h6 "Preview Ctrl+P" at bounding box center [141, 31] width 40 height 7
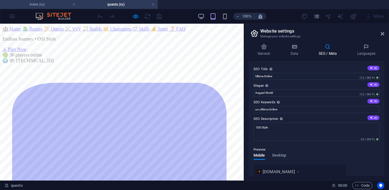
click at [42, 4] on h4 "index (ru)" at bounding box center [39, 4] width 79 height 7
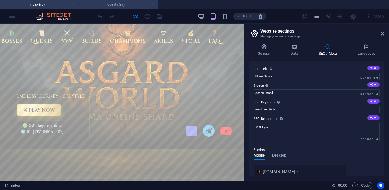
click at [115, 7] on h4 "quests (ru)" at bounding box center [118, 4] width 79 height 7
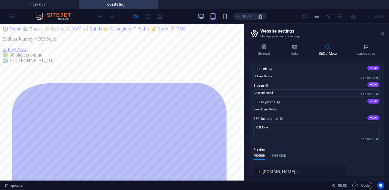
click at [381, 34] on icon at bounding box center [383, 33] width 4 height 5
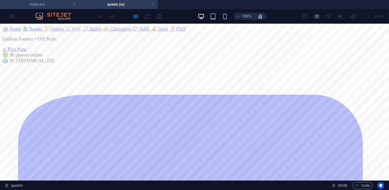
click at [45, 6] on h4 "index (ru)" at bounding box center [39, 4] width 79 height 7
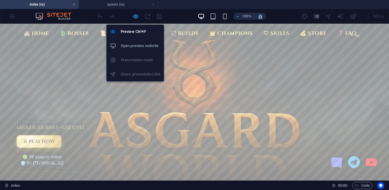
click at [133, 18] on icon "button" at bounding box center [135, 16] width 7 height 7
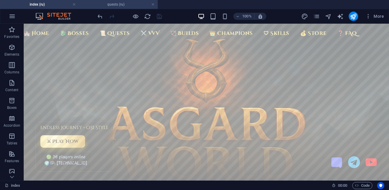
click at [102, 8] on li "quests (ru)" at bounding box center [118, 4] width 79 height 9
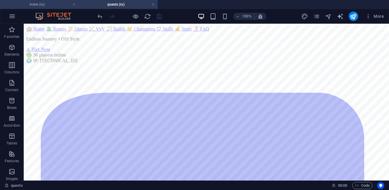
click at [51, 6] on h4 "index (ru)" at bounding box center [39, 4] width 79 height 7
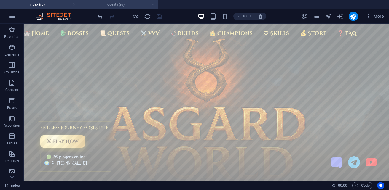
click at [123, 6] on h4 "quests (ru)" at bounding box center [118, 4] width 79 height 7
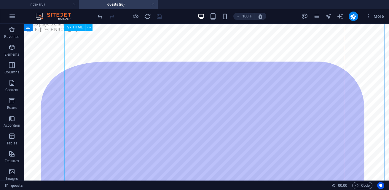
scroll to position [30, 0]
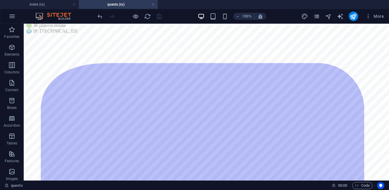
click at [320, 17] on span "pages" at bounding box center [316, 16] width 7 height 7
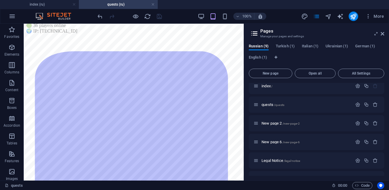
scroll to position [0, 0]
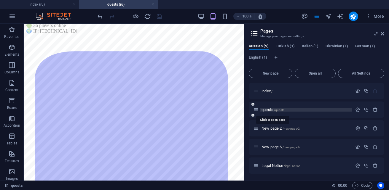
click at [266, 111] on span "quests /quests" at bounding box center [273, 110] width 23 height 4
click at [278, 111] on span "/quests" at bounding box center [279, 110] width 10 height 3
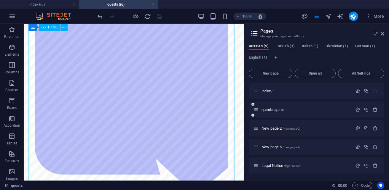
scroll to position [59, 0]
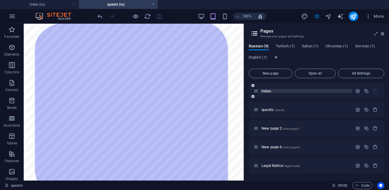
click at [264, 92] on span "index /" at bounding box center [267, 91] width 11 height 4
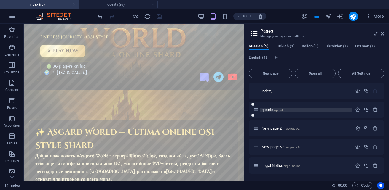
click at [265, 110] on span "quests /quests" at bounding box center [273, 110] width 23 height 4
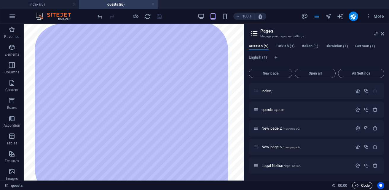
click at [365, 185] on span "Code" at bounding box center [362, 185] width 15 height 7
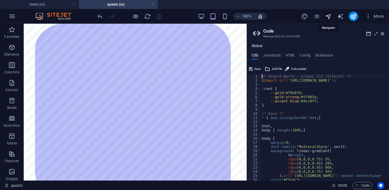
click at [329, 18] on icon "navigator" at bounding box center [328, 16] width 7 height 7
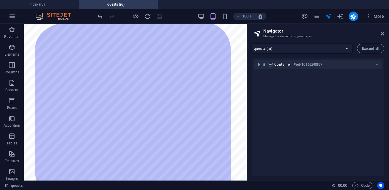
click at [346, 48] on select "index (ru) quests (ru) New page 2 (ru) New page 6 (ru) Legal Notice (ru) Privac…" at bounding box center [302, 48] width 101 height 9
click at [252, 44] on select "index (ru) quests (ru) New page 2 (ru) New page 6 (ru) Legal Notice (ru) Privac…" at bounding box center [302, 48] width 101 height 9
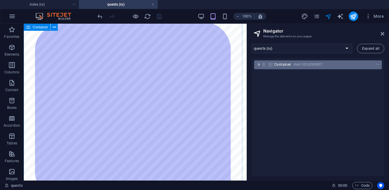
click at [293, 69] on div "Container #ed-1016290857" at bounding box center [318, 65] width 128 height 9
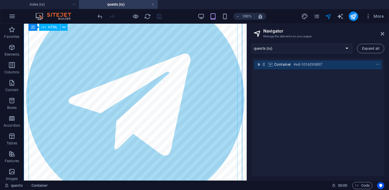
scroll to position [157, 0]
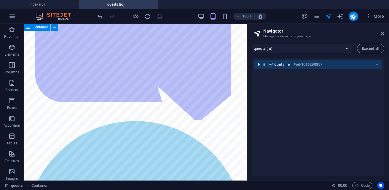
click at [260, 65] on icon "toggle-expand" at bounding box center [259, 65] width 6 height 6
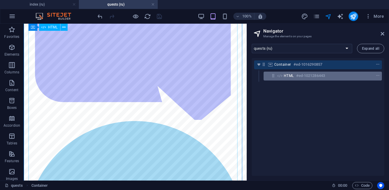
click at [316, 79] on h6 "#ed-1021286443" at bounding box center [310, 75] width 29 height 7
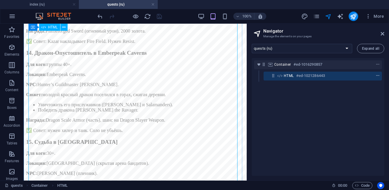
click at [378, 76] on icon "context-menu" at bounding box center [378, 76] width 4 height 4
click at [288, 115] on div "Container #ed-1016290857 HTML #ed-1021286443" at bounding box center [318, 117] width 133 height 118
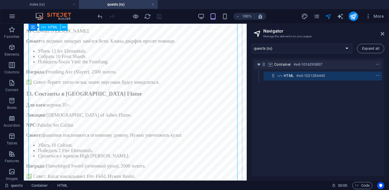
scroll to position [2797, 0]
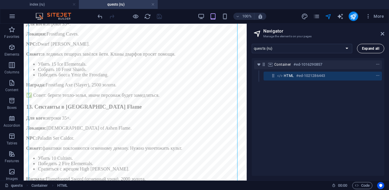
click at [365, 49] on span "Expand all" at bounding box center [370, 49] width 17 height 4
click at [41, 4] on h4 "index (ru)" at bounding box center [39, 4] width 79 height 7
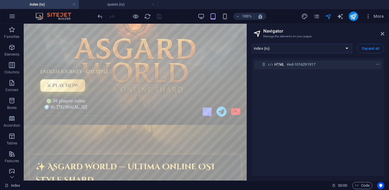
scroll to position [0, 0]
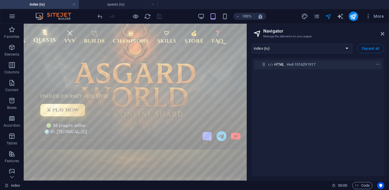
click at [41, 37] on link "📜 Quests" at bounding box center [44, 36] width 27 height 19
click at [106, 5] on h4 "quests (ru)" at bounding box center [118, 4] width 79 height 7
select select "18260295-ru"
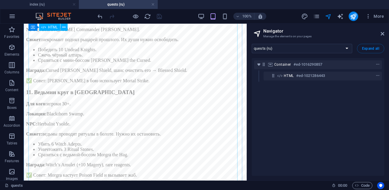
scroll to position [2560, 0]
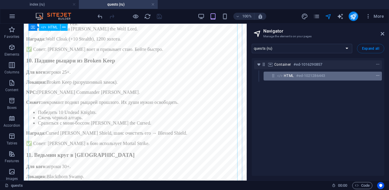
click at [377, 75] on icon "context-menu" at bounding box center [378, 76] width 4 height 4
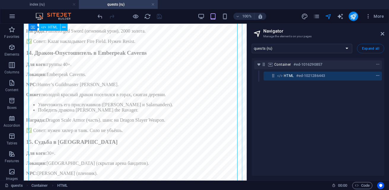
click at [376, 76] on icon "context-menu" at bounding box center [378, 76] width 4 height 4
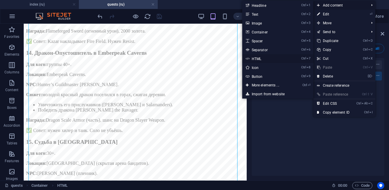
click at [268, 61] on link "Ctrl 7 HTML" at bounding box center [266, 58] width 49 height 9
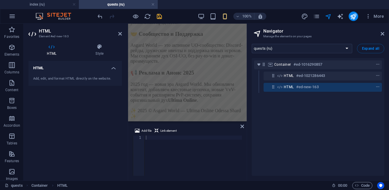
scroll to position [9608, 0]
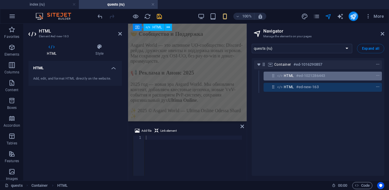
click at [301, 77] on h6 "#ed-1021286443" at bounding box center [310, 75] width 29 height 7
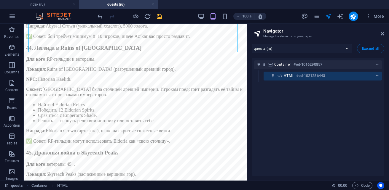
scroll to position [6034, 0]
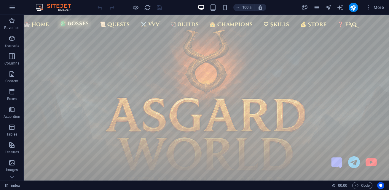
click at [73, 23] on link "🐉 Bosses" at bounding box center [75, 23] width 34 height 11
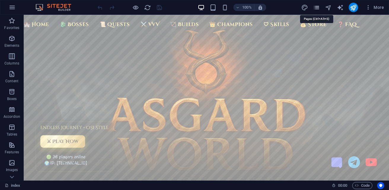
click at [319, 8] on icon "pages" at bounding box center [316, 7] width 7 height 7
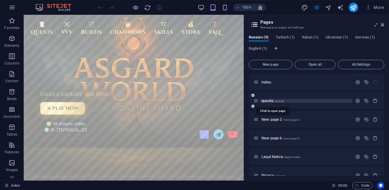
click at [274, 101] on span "quests /quests" at bounding box center [273, 101] width 23 height 4
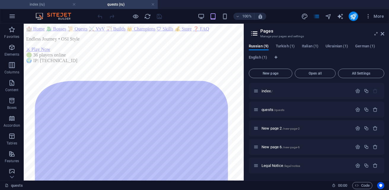
click at [52, 4] on h4 "index (ru)" at bounding box center [39, 4] width 79 height 7
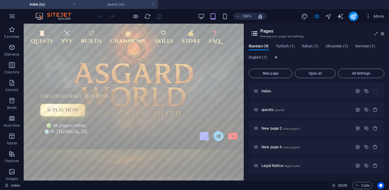
click at [109, 4] on h4 "quests (ru)" at bounding box center [118, 4] width 79 height 7
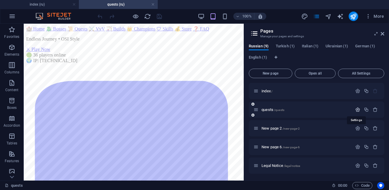
click at [357, 112] on icon "button" at bounding box center [357, 109] width 5 height 5
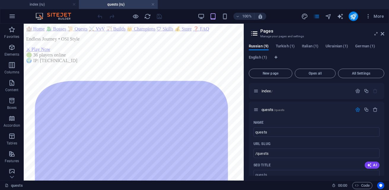
click at [303, 56] on div "Russian (9) [DEMOGRAPHIC_DATA] (1) [DEMOGRAPHIC_DATA] (1) [DEMOGRAPHIC_DATA] (1…" at bounding box center [317, 55] width 136 height 23
click at [268, 91] on span "index /" at bounding box center [267, 91] width 11 height 4
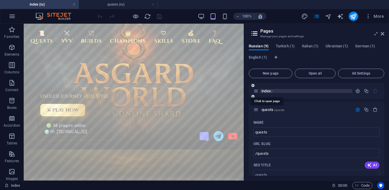
click at [265, 91] on span "index /" at bounding box center [267, 91] width 11 height 4
click at [355, 92] on icon "button" at bounding box center [357, 91] width 5 height 5
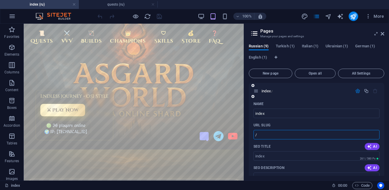
click at [287, 136] on input "/" at bounding box center [317, 134] width 126 height 9
type input "/index"
click at [319, 98] on div "index /index" at bounding box center [317, 91] width 136 height 16
click at [358, 91] on icon "button" at bounding box center [357, 91] width 5 height 5
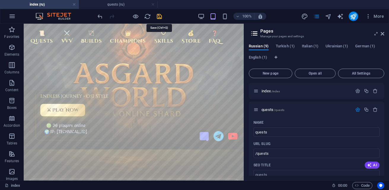
click at [161, 16] on icon "save" at bounding box center [159, 16] width 7 height 7
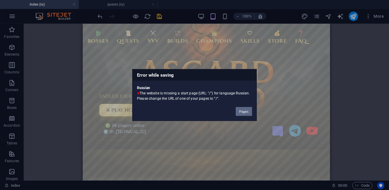
click at [242, 114] on button "Pages" at bounding box center [244, 111] width 16 height 9
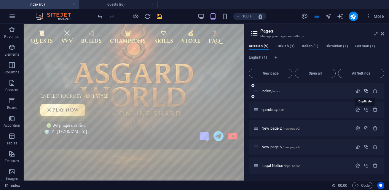
click at [365, 92] on icon "button" at bounding box center [366, 91] width 5 height 5
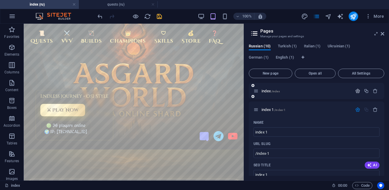
click at [357, 92] on icon "button" at bounding box center [357, 91] width 5 height 5
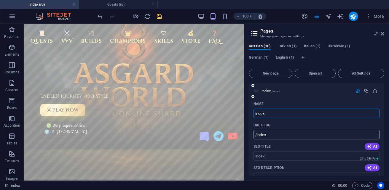
click at [286, 135] on input "/index" at bounding box center [317, 134] width 126 height 9
drag, startPoint x: 327, startPoint y: 136, endPoint x: 267, endPoint y: 138, distance: 60.9
click at [267, 138] on input "/index-U6puJV8UU4bwWQ9SiHdniw" at bounding box center [317, 134] width 126 height 9
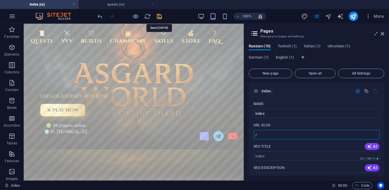
type input "/"
click at [160, 17] on icon "save" at bounding box center [159, 16] width 7 height 7
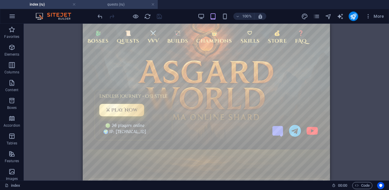
click at [125, 3] on h4 "quests (ru)" at bounding box center [118, 4] width 79 height 7
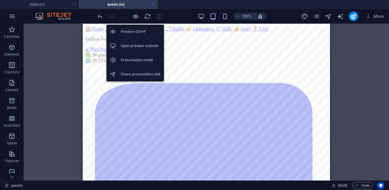
click at [130, 31] on h6 "Preview Ctrl+P" at bounding box center [141, 31] width 40 height 7
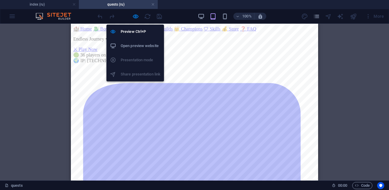
click at [146, 49] on h6 "Open preview website" at bounding box center [141, 45] width 40 height 7
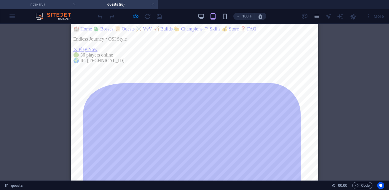
click at [46, 6] on h4 "index (ru)" at bounding box center [39, 4] width 79 height 7
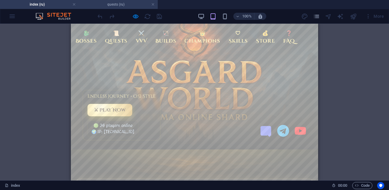
click at [104, 7] on h4 "quests (ru)" at bounding box center [118, 4] width 79 height 7
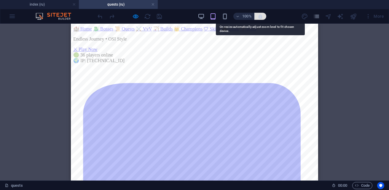
click at [260, 18] on icon "button" at bounding box center [260, 16] width 5 height 5
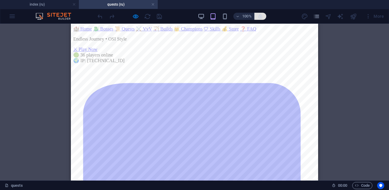
click at [260, 19] on button "button" at bounding box center [260, 16] width 12 height 7
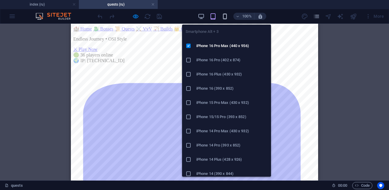
click at [228, 17] on icon "button" at bounding box center [225, 16] width 7 height 7
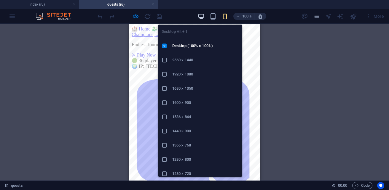
click at [198, 18] on icon "button" at bounding box center [201, 16] width 7 height 7
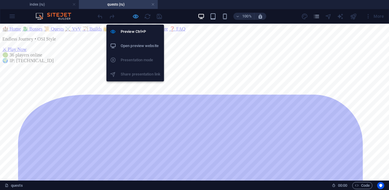
click at [135, 16] on icon "button" at bounding box center [135, 16] width 7 height 7
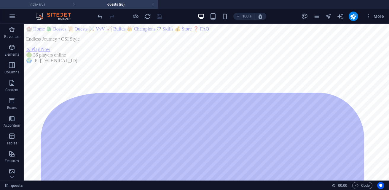
click at [40, 5] on h4 "index (ru)" at bounding box center [39, 4] width 79 height 7
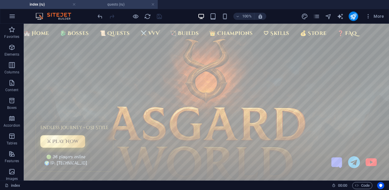
click at [107, 4] on h4 "quests (ru)" at bounding box center [118, 4] width 79 height 7
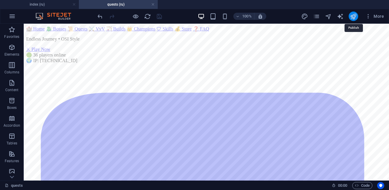
click at [351, 16] on icon "publish" at bounding box center [353, 16] width 7 height 7
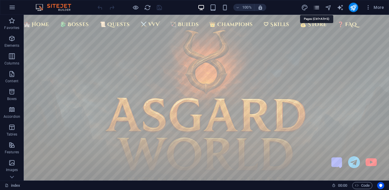
click at [319, 8] on icon "pages" at bounding box center [316, 7] width 7 height 7
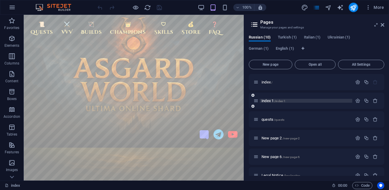
click at [283, 101] on span "/index-1" at bounding box center [279, 101] width 11 height 3
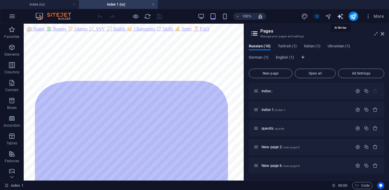
click at [340, 18] on icon "text_generator" at bounding box center [340, 16] width 7 height 7
select select "English"
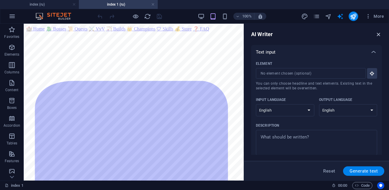
click at [378, 37] on icon "button" at bounding box center [379, 34] width 7 height 7
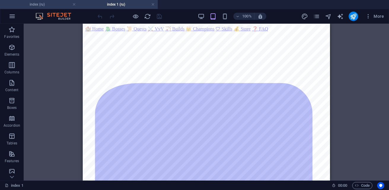
click at [49, 6] on h4 "index (ru)" at bounding box center [39, 4] width 79 height 7
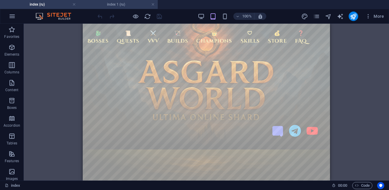
click at [111, 5] on h4 "index 1 (ru)" at bounding box center [118, 4] width 79 height 7
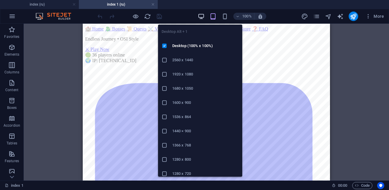
click at [201, 17] on icon "button" at bounding box center [201, 16] width 7 height 7
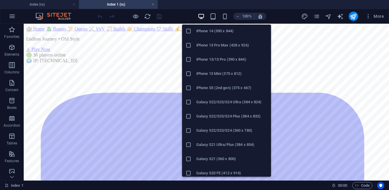
scroll to position [148, 0]
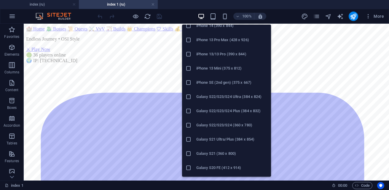
click at [190, 125] on icon at bounding box center [189, 126] width 6 height 6
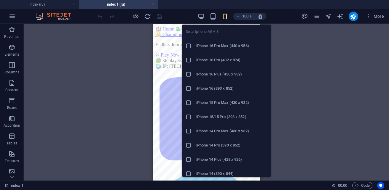
click at [206, 131] on h6 "iPhone 14 Pro Max (430 x 932)" at bounding box center [231, 131] width 71 height 7
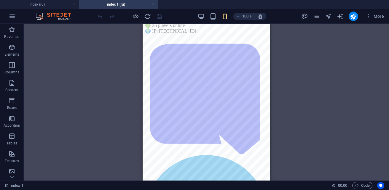
scroll to position [0, 0]
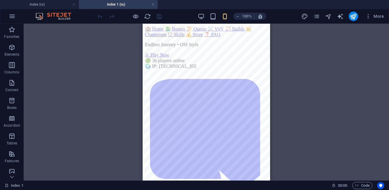
click at [185, 31] on link "🐉 Bosses" at bounding box center [175, 28] width 20 height 5
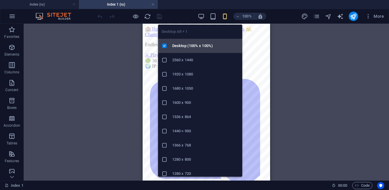
click at [194, 45] on h6 "Desktop (100% x 100%)" at bounding box center [205, 45] width 66 height 7
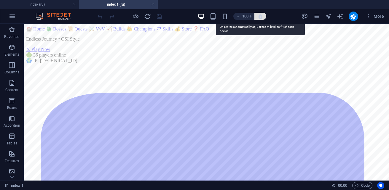
click at [260, 18] on icon "button" at bounding box center [260, 16] width 5 height 5
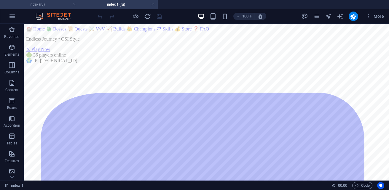
click at [39, 6] on h4 "index (ru)" at bounding box center [39, 4] width 79 height 7
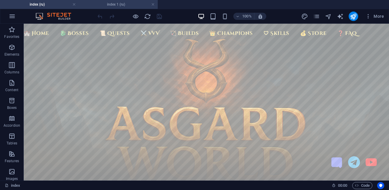
click at [104, 5] on h4 "index 1 (ru)" at bounding box center [118, 4] width 79 height 7
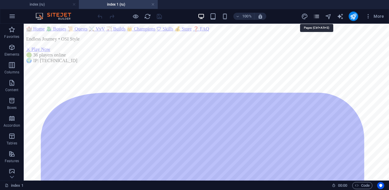
click at [316, 18] on icon "pages" at bounding box center [316, 16] width 7 height 7
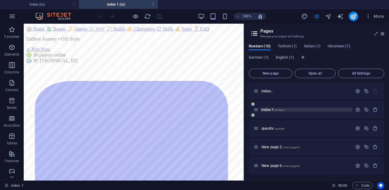
click at [318, 109] on p "index 1 /index-1" at bounding box center [306, 110] width 89 height 4
click at [253, 98] on icon at bounding box center [253, 97] width 3 height 4
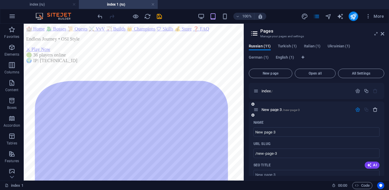
click at [376, 110] on icon "button" at bounding box center [375, 109] width 5 height 5
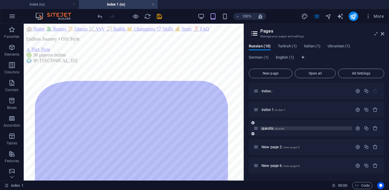
click at [268, 129] on span "quests /quests" at bounding box center [273, 128] width 23 height 4
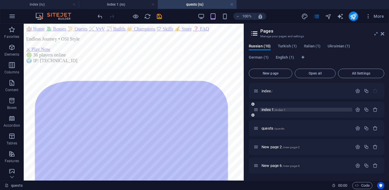
click at [273, 109] on span "index 1 /index-1" at bounding box center [274, 110] width 24 height 4
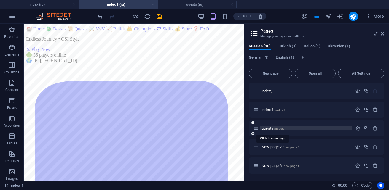
click at [273, 127] on span "quests /quests" at bounding box center [273, 128] width 23 height 4
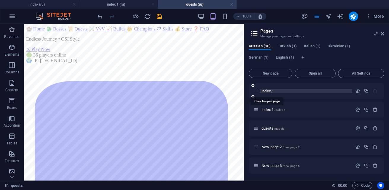
click at [271, 93] on span "index /" at bounding box center [267, 91] width 11 height 4
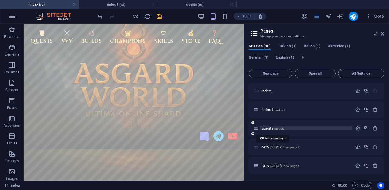
click at [271, 130] on span "quests /quests" at bounding box center [273, 128] width 23 height 4
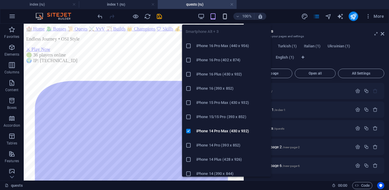
click at [225, 16] on icon "button" at bounding box center [225, 16] width 7 height 7
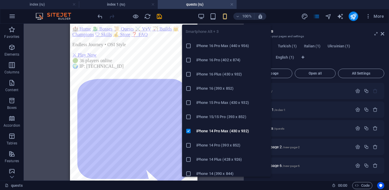
click at [188, 45] on icon at bounding box center [189, 46] width 6 height 6
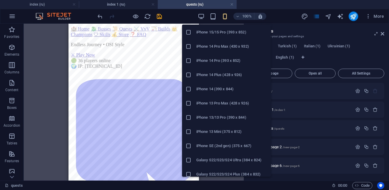
scroll to position [119, 0]
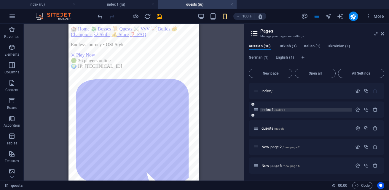
click at [266, 109] on span "index 1 /index-1" at bounding box center [274, 110] width 24 height 4
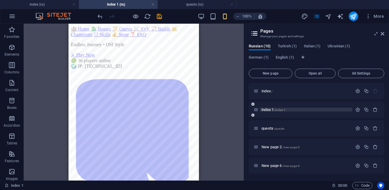
click at [266, 109] on span "index 1 /index-1" at bounding box center [274, 110] width 24 height 4
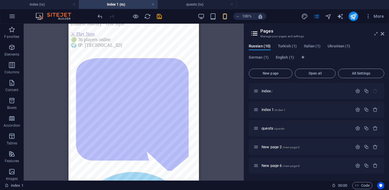
scroll to position [30, 0]
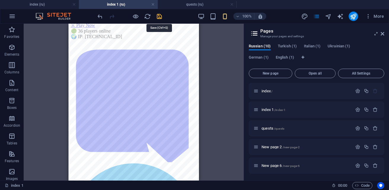
click at [160, 18] on icon "save" at bounding box center [159, 16] width 7 height 7
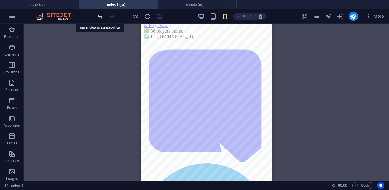
click at [97, 17] on icon "undo" at bounding box center [100, 16] width 7 height 7
click at [159, 16] on icon "save" at bounding box center [159, 16] width 7 height 7
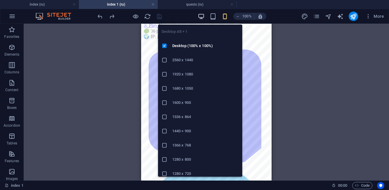
click at [201, 17] on icon "button" at bounding box center [201, 16] width 7 height 7
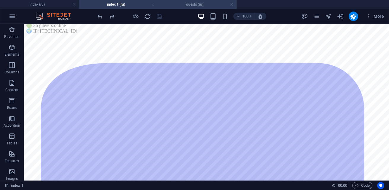
click at [180, 6] on h4 "quests (ru)" at bounding box center [197, 4] width 79 height 7
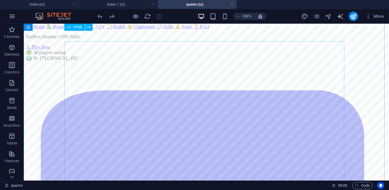
scroll to position [0, 0]
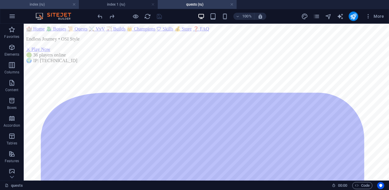
click at [48, 7] on h4 "index (ru)" at bounding box center [39, 4] width 79 height 7
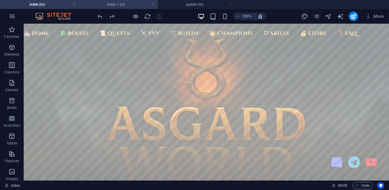
click at [120, 5] on h4 "index 1 (ru)" at bounding box center [118, 4] width 79 height 7
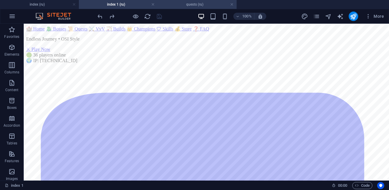
click at [192, 8] on li "quests (ru)" at bounding box center [197, 4] width 79 height 9
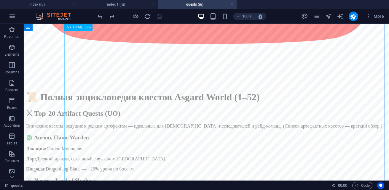
scroll to position [979, 0]
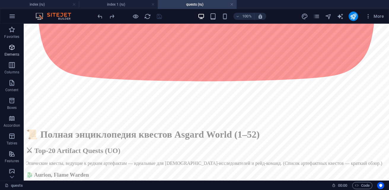
click at [7, 49] on span "Elements" at bounding box center [12, 51] width 24 height 14
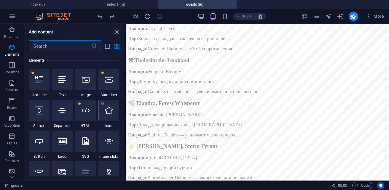
scroll to position [112, 0]
click at [88, 119] on div at bounding box center [85, 110] width 21 height 21
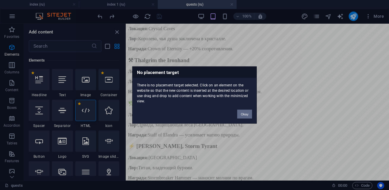
click at [244, 115] on button "Okay" at bounding box center [244, 114] width 15 height 9
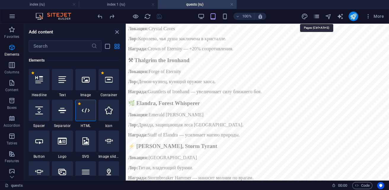
click at [318, 18] on icon "pages" at bounding box center [316, 16] width 7 height 7
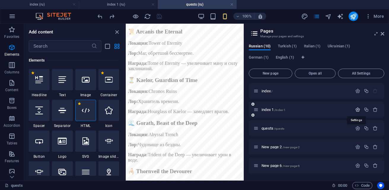
click at [357, 109] on icon "button" at bounding box center [357, 109] width 5 height 5
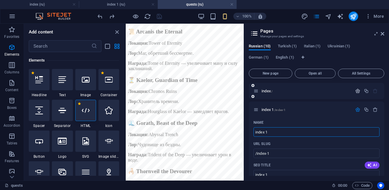
click at [358, 92] on icon "button" at bounding box center [357, 91] width 5 height 5
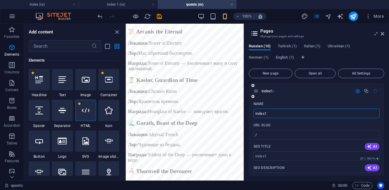
type input "index1"
click at [295, 94] on div "index1 /" at bounding box center [303, 91] width 99 height 7
click at [382, 31] on h2 "Pages" at bounding box center [322, 30] width 124 height 5
click at [382, 32] on icon at bounding box center [383, 33] width 4 height 5
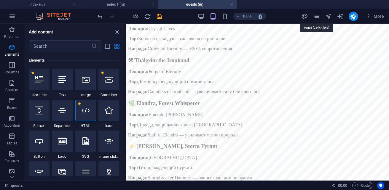
click at [319, 15] on icon "pages" at bounding box center [316, 16] width 7 height 7
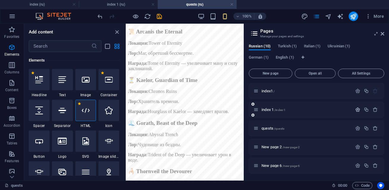
click at [356, 109] on icon "button" at bounding box center [357, 109] width 5 height 5
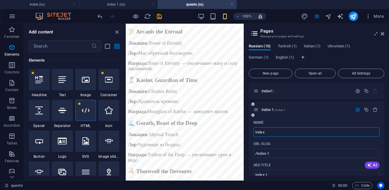
type input "index"
type input "/index"
type input "index"
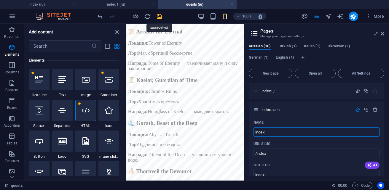
click at [160, 15] on icon "save" at bounding box center [159, 16] width 7 height 7
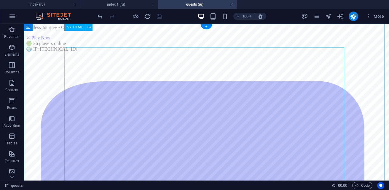
scroll to position [0, 0]
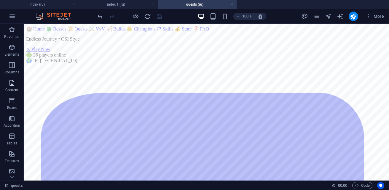
click at [14, 89] on p "Content" at bounding box center [11, 90] width 13 height 5
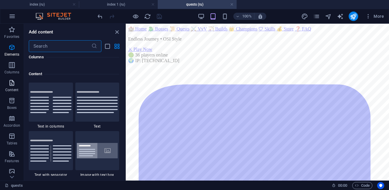
scroll to position [1086, 0]
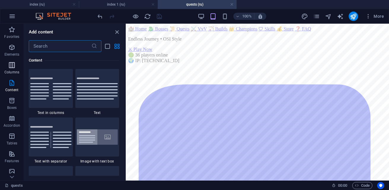
click at [12, 69] on span "Columns" at bounding box center [12, 69] width 24 height 14
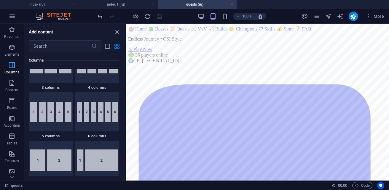
scroll to position [342, 0]
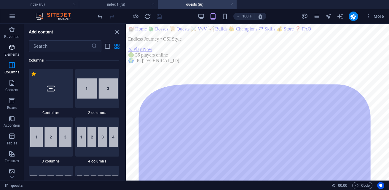
click at [13, 47] on icon "button" at bounding box center [11, 47] width 7 height 7
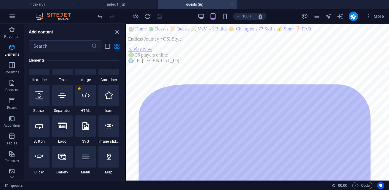
scroll to position [112, 0]
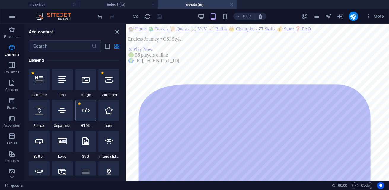
click at [90, 120] on div at bounding box center [85, 110] width 21 height 21
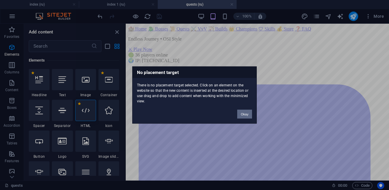
click at [239, 111] on button "Okay" at bounding box center [244, 114] width 15 height 9
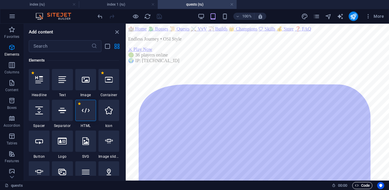
click at [358, 186] on icon "button" at bounding box center [357, 186] width 4 height 4
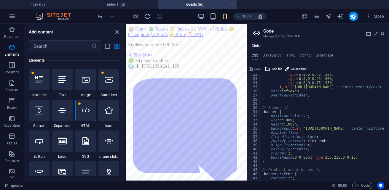
scroll to position [125, 0]
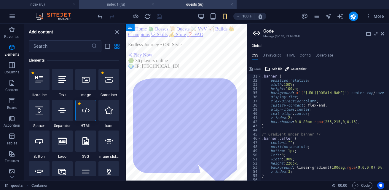
click at [106, 5] on h4 "index 1 (ru)" at bounding box center [118, 4] width 79 height 7
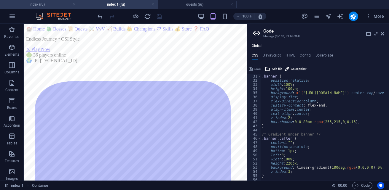
click at [49, 4] on h4 "index (ru)" at bounding box center [39, 4] width 79 height 7
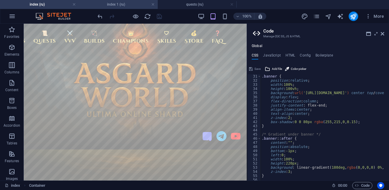
click at [108, 6] on h4 "index 1 (ru)" at bounding box center [118, 4] width 79 height 7
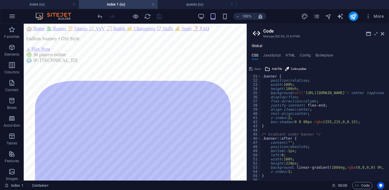
scroll to position [0, 0]
click at [196, 4] on h4 "quests (ru)" at bounding box center [197, 4] width 79 height 7
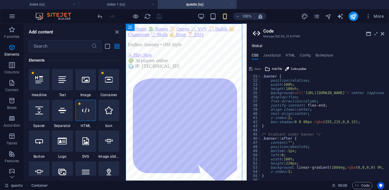
click at [232, 5] on link at bounding box center [232, 5] width 4 height 6
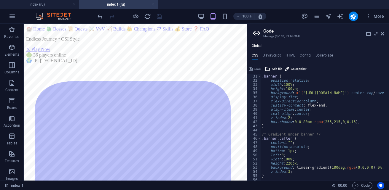
click at [152, 4] on link at bounding box center [153, 5] width 4 height 6
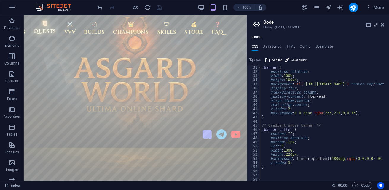
click at [47, 30] on link "📜 Quests" at bounding box center [44, 27] width 27 height 19
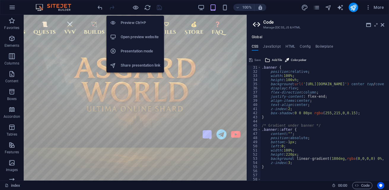
click at [144, 24] on h6 "Preview Ctrl+P" at bounding box center [141, 22] width 40 height 7
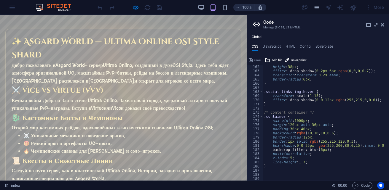
scroll to position [651, 0]
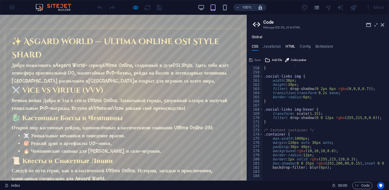
click at [292, 44] on h4 "HTML" at bounding box center [291, 47] width 10 height 7
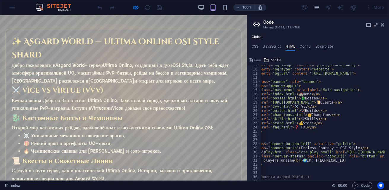
scroll to position [0, 20]
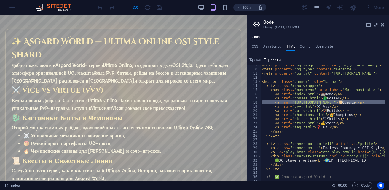
scroll to position [0, 0]
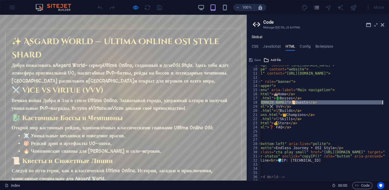
scroll to position [0, 83]
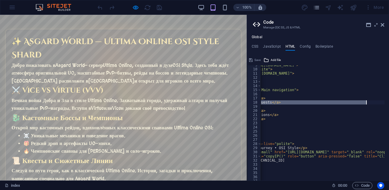
drag, startPoint x: 292, startPoint y: 103, endPoint x: 367, endPoint y: 104, distance: 74.7
type textarea "<a href="[URL][DOMAIN_NAME]">📜 Quests</a>"
click at [384, 24] on icon at bounding box center [383, 25] width 4 height 5
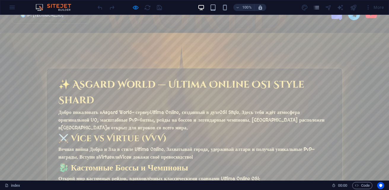
click at [131, 10] on div at bounding box center [129, 7] width 66 height 9
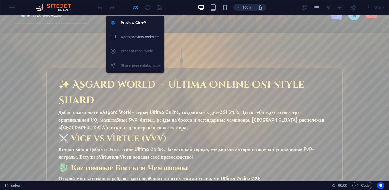
click at [135, 9] on icon "button" at bounding box center [135, 7] width 7 height 7
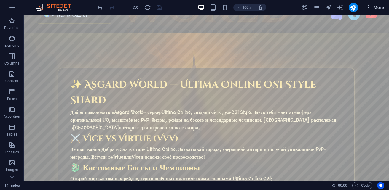
click at [376, 7] on span "More" at bounding box center [374, 7] width 19 height 6
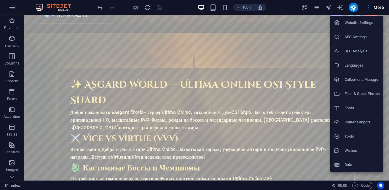
click at [363, 92] on h6 "Files & Stock Photos" at bounding box center [362, 93] width 35 height 7
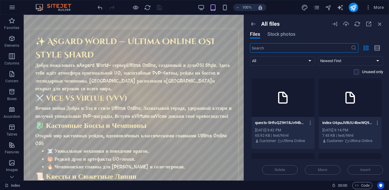
click at [343, 110] on div at bounding box center [350, 98] width 63 height 39
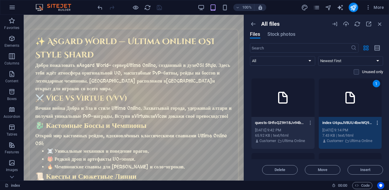
click at [376, 123] on icon "button" at bounding box center [378, 122] width 6 height 5
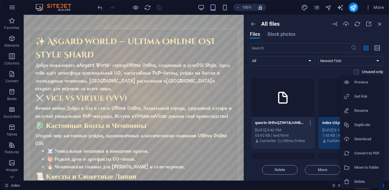
click at [331, 119] on div at bounding box center [194, 95] width 389 height 190
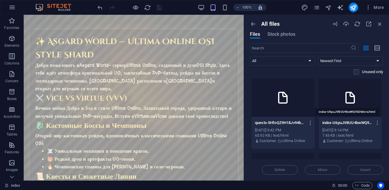
click at [341, 125] on p "index-U6puJV8UU4bwWQ9SiHdniw.html" at bounding box center [347, 122] width 50 height 5
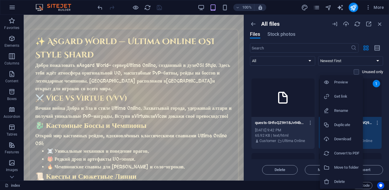
click at [369, 129] on div at bounding box center [194, 95] width 389 height 190
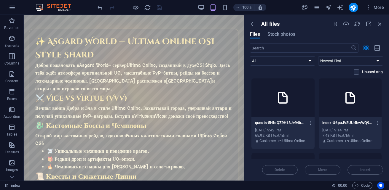
click at [360, 129] on div "[DATE] 9:14 PM" at bounding box center [350, 130] width 56 height 5
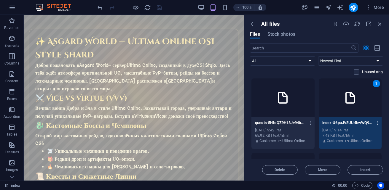
click at [375, 121] on icon "button" at bounding box center [378, 122] width 6 height 5
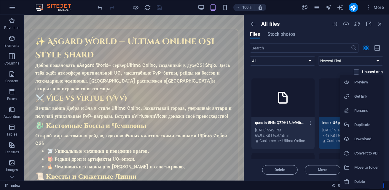
click at [376, 171] on h6 "Move to folder" at bounding box center [366, 167] width 25 height 7
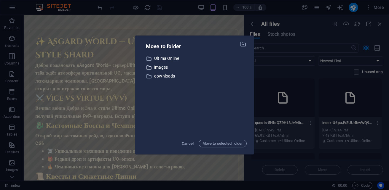
click at [165, 66] on p "images" at bounding box center [200, 67] width 93 height 7
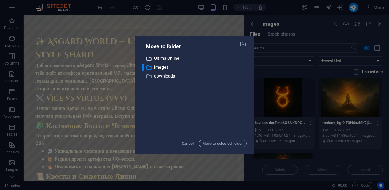
click at [164, 56] on p "Ultima Online" at bounding box center [200, 58] width 93 height 7
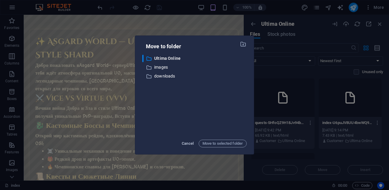
click at [188, 142] on span "Cancel" at bounding box center [188, 143] width 12 height 7
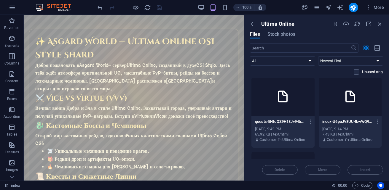
scroll to position [0, 0]
click at [355, 105] on div at bounding box center [350, 98] width 63 height 39
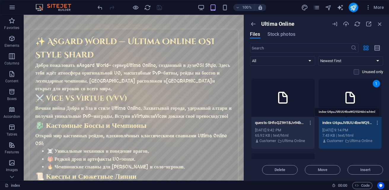
click at [349, 123] on p "index-U6puJV8UU4bwWQ9SiHdniw.html" at bounding box center [347, 122] width 50 height 5
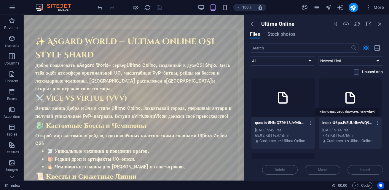
click at [349, 123] on p "index-U6puJV8UU4bwWQ9SiHdniw.html" at bounding box center [347, 122] width 50 height 5
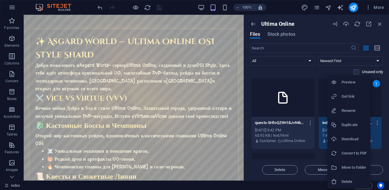
click at [354, 137] on h6 "Download" at bounding box center [354, 139] width 25 height 7
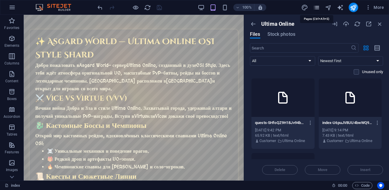
click at [320, 7] on icon "pages" at bounding box center [316, 7] width 7 height 7
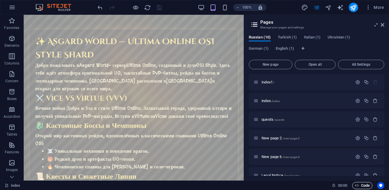
click at [367, 184] on span "Code" at bounding box center [362, 185] width 15 height 7
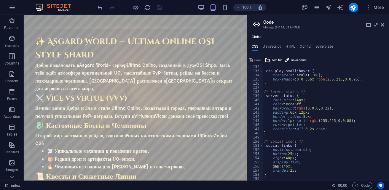
scroll to position [545, 0]
click at [292, 49] on h4 "HTML" at bounding box center [291, 47] width 10 height 7
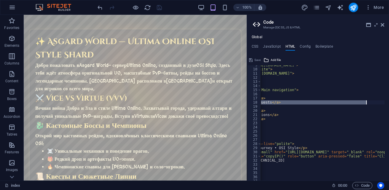
paste textarea "index-U6puJV8UU4bwWQ9SiHdniw"
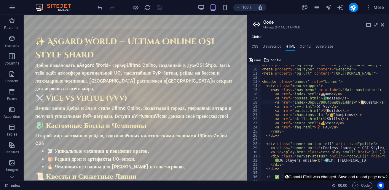
scroll to position [0, 0]
drag, startPoint x: 347, startPoint y: 104, endPoint x: 291, endPoint y: 104, distance: 56.1
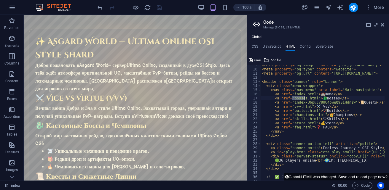
paste textarea "index-U6puJV8UU4bwWQ9SiHdniw"
click at [306, 95] on div "< meta property = "og:image" content = "[URL][DOMAIN_NAME]" > < meta property =…" at bounding box center [323, 123] width 124 height 115
drag, startPoint x: 312, startPoint y: 95, endPoint x: 292, endPoint y: 95, distance: 19.9
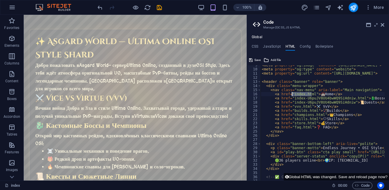
paste textarea "-U6puJV8UU4bwWQ9SiHdniw"
drag, startPoint x: 358, startPoint y: 98, endPoint x: 292, endPoint y: 100, distance: 65.9
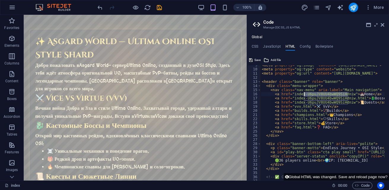
paste textarea "index-U6puJV8UU4bwWQ9SiHdniw.html"
drag, startPoint x: 303, startPoint y: 94, endPoint x: 292, endPoint y: 94, distance: 11.0
drag, startPoint x: 357, startPoint y: 99, endPoint x: 292, endPoint y: 98, distance: 65.3
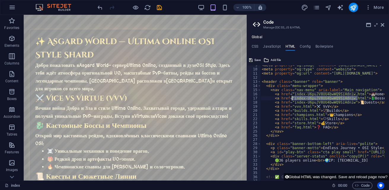
drag, startPoint x: 349, startPoint y: 104, endPoint x: 293, endPoint y: 104, distance: 55.8
paste textarea ".html"
type textarea "<a href="index-U6puJV8UU4bwWQ9SiHdniw.html">📜 Quests</a>"
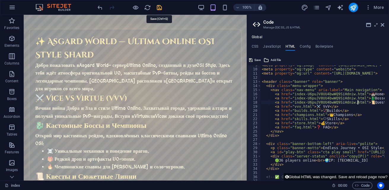
click at [158, 8] on icon "save" at bounding box center [159, 7] width 7 height 7
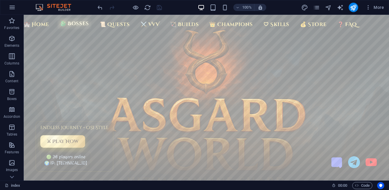
click at [76, 25] on link "🐉 Bosses" at bounding box center [75, 23] width 34 height 11
click at [31, 23] on link "🏰 Home" at bounding box center [36, 23] width 30 height 11
click at [365, 185] on span "Code" at bounding box center [362, 185] width 15 height 7
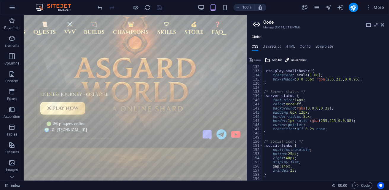
scroll to position [527, 0]
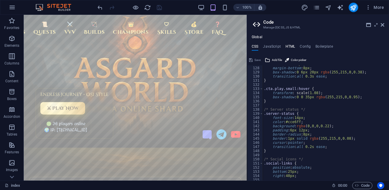
click at [291, 48] on h4 "HTML" at bounding box center [291, 47] width 10 height 7
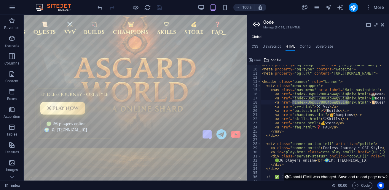
drag, startPoint x: 349, startPoint y: 103, endPoint x: 292, endPoint y: 103, distance: 56.4
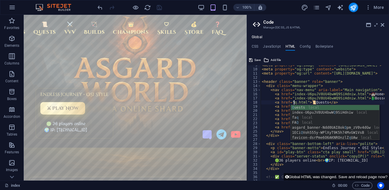
scroll to position [0, 2]
click at [303, 108] on div "Q uests local index-U6puJV8UU4bwW Q 9SiHdniw local fa q local FA Q local asgard…" at bounding box center [335, 127] width 88 height 45
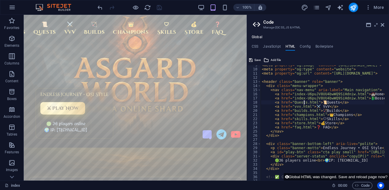
drag, startPoint x: 348, startPoint y: 98, endPoint x: 293, endPoint y: 98, distance: 55.2
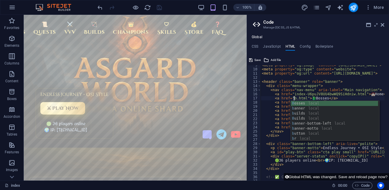
click at [302, 104] on div "B osses local b anner local b uilds local B uilds local b anner-bottom-left loc…" at bounding box center [334, 126] width 87 height 50
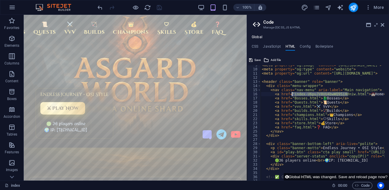
drag, startPoint x: 348, startPoint y: 95, endPoint x: 292, endPoint y: 95, distance: 55.5
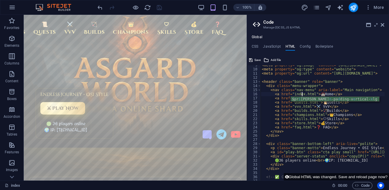
scroll to position [0, 3]
type textarea "<a href="index.html">🏰 Home</a>"
click at [346, 50] on ul "CSS JavaScript HTML Config Boilerplate" at bounding box center [318, 47] width 142 height 7
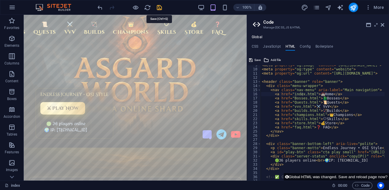
click at [160, 7] on icon "save" at bounding box center [159, 7] width 7 height 7
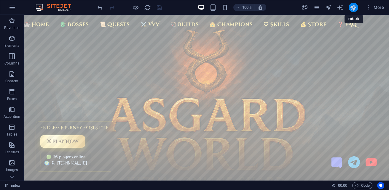
click at [350, 9] on icon "publish" at bounding box center [353, 7] width 7 height 7
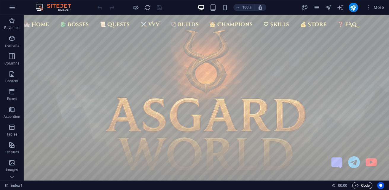
click at [366, 186] on span "Code" at bounding box center [362, 185] width 15 height 7
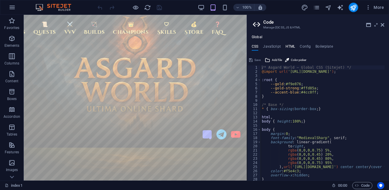
click at [288, 45] on h4 "HTML" at bounding box center [291, 47] width 10 height 7
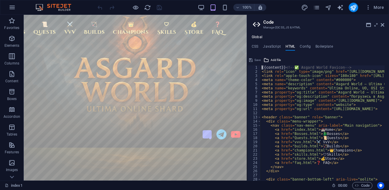
type textarea "<a href="Bosses.html">🐉 Bosses</a>"
